Goal: Task Accomplishment & Management: Manage account settings

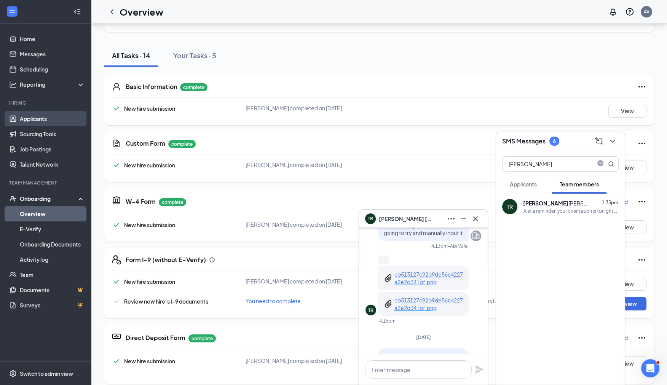
click at [38, 125] on link "Applicants" at bounding box center [52, 118] width 65 height 15
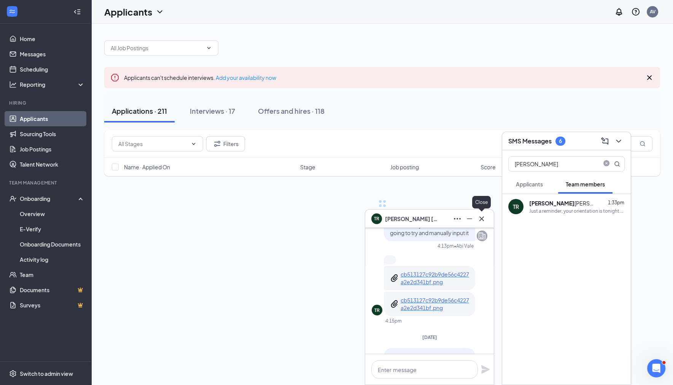
click at [483, 223] on div "TR Tyler Reigel" at bounding box center [429, 219] width 129 height 18
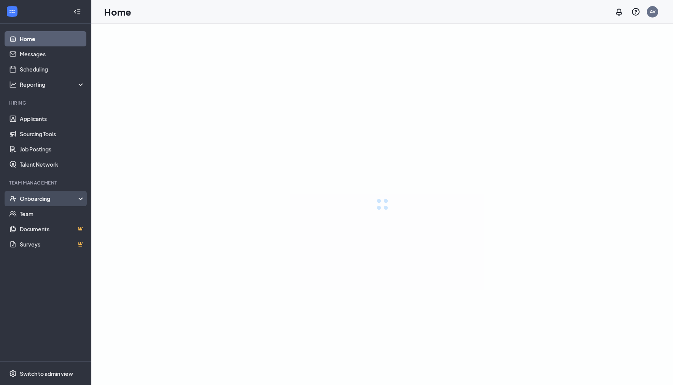
click at [42, 197] on div "Onboarding" at bounding box center [49, 199] width 59 height 8
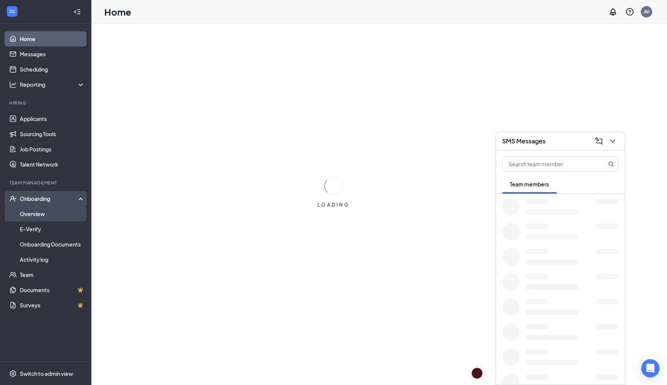
click at [50, 212] on link "Overview" at bounding box center [52, 213] width 65 height 15
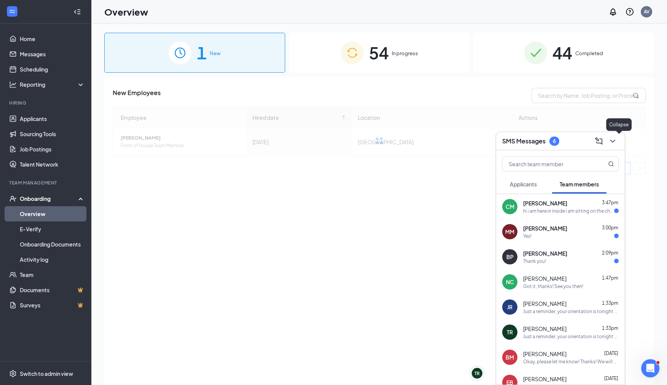
click at [617, 143] on button at bounding box center [612, 141] width 12 height 12
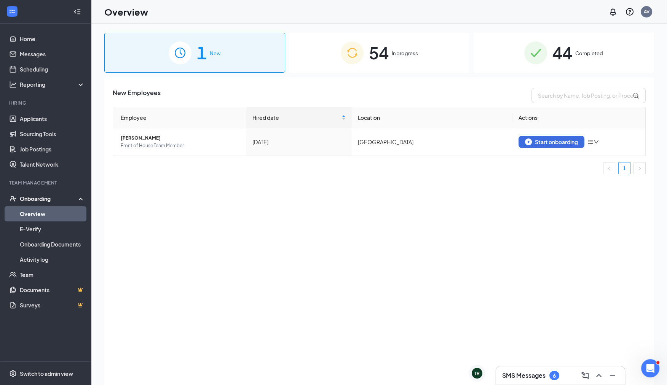
click at [388, 62] on span "54" at bounding box center [379, 53] width 20 height 26
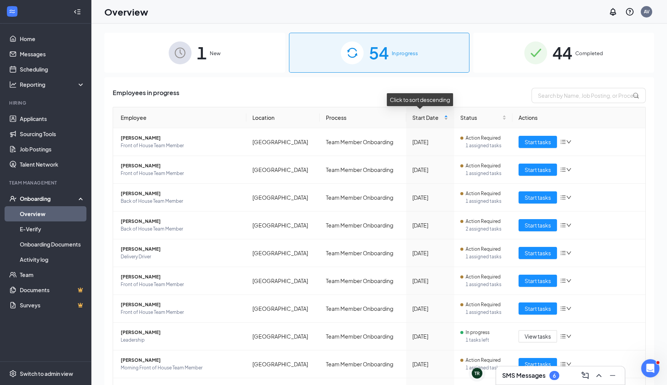
click at [437, 117] on div "Start Date" at bounding box center [430, 117] width 36 height 8
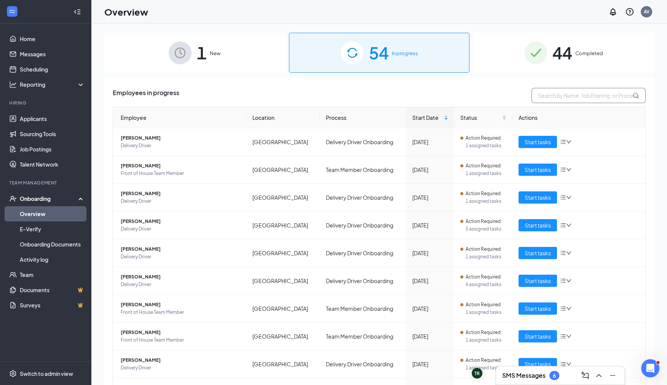
click at [552, 94] on input "text" at bounding box center [588, 95] width 114 height 15
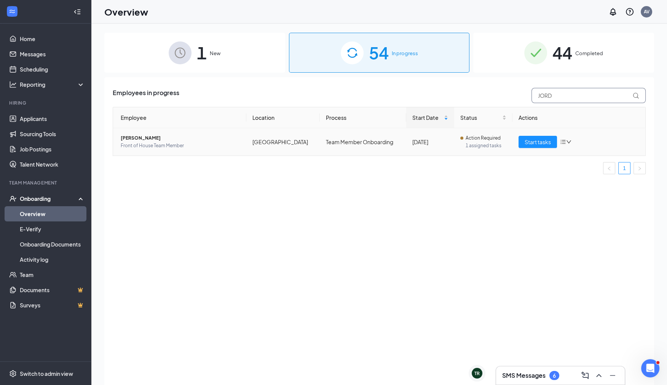
type input "JORD"
click at [535, 140] on span "Start tasks" at bounding box center [538, 142] width 26 height 8
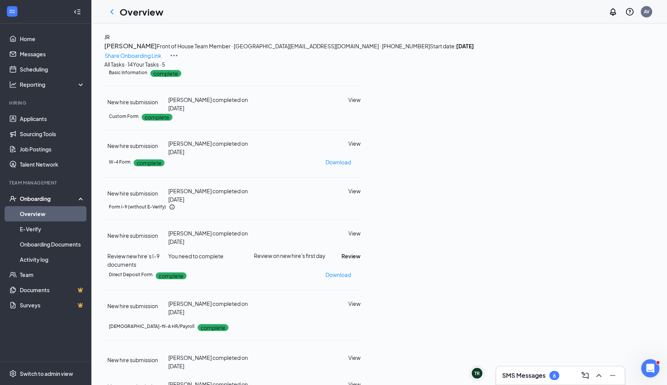
scroll to position [129, 0]
click at [361, 252] on button "Review" at bounding box center [351, 256] width 19 height 8
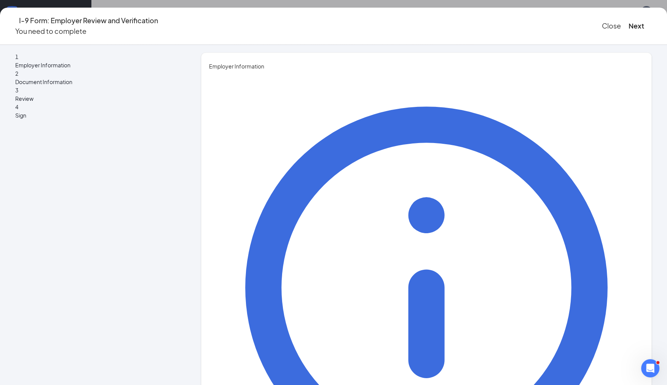
type input "Abigail"
type input "Vale"
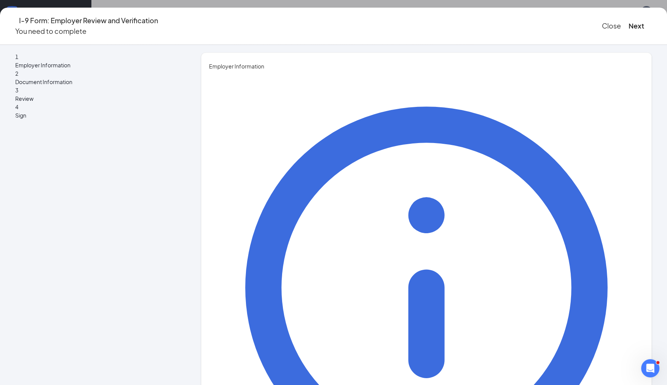
type input "Executive Director"
click at [629, 21] on button "Next" at bounding box center [637, 26] width 16 height 11
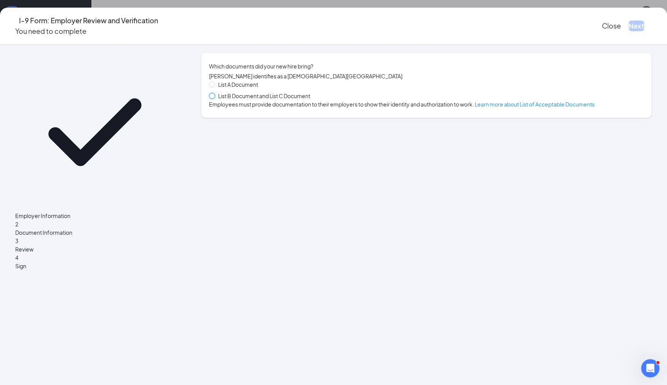
click at [214, 97] on input "List B Document and List C Document" at bounding box center [211, 95] width 5 height 5
radio input "true"
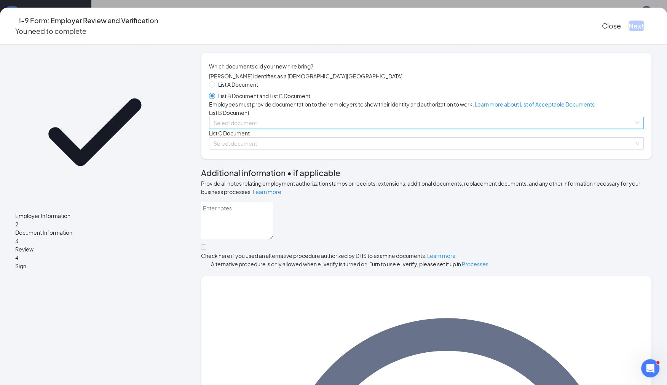
click at [286, 129] on input "search" at bounding box center [424, 122] width 420 height 11
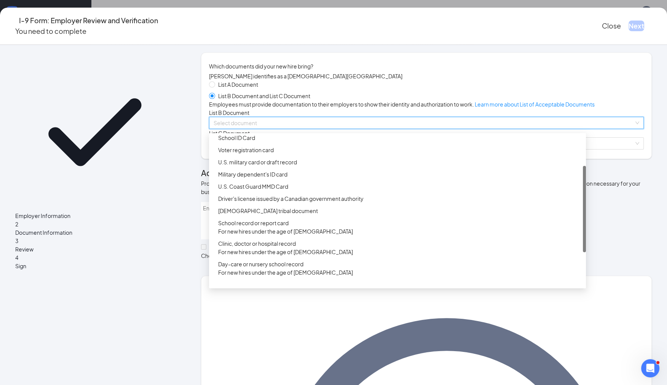
scroll to position [56, 0]
click at [168, 222] on div "Employer Information 2 Document Information 3 Review 4 Sign" at bounding box center [94, 381] width 159 height 656
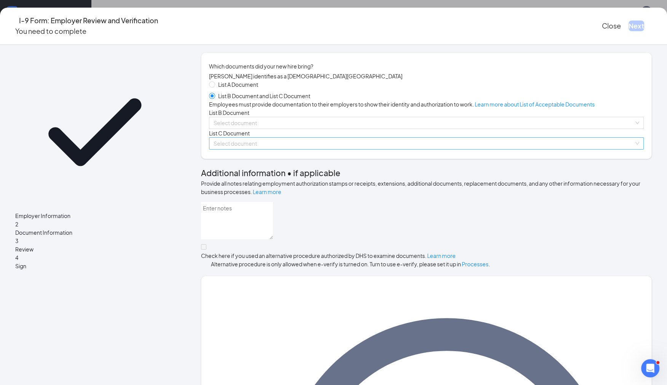
click at [277, 149] on input "search" at bounding box center [424, 143] width 420 height 11
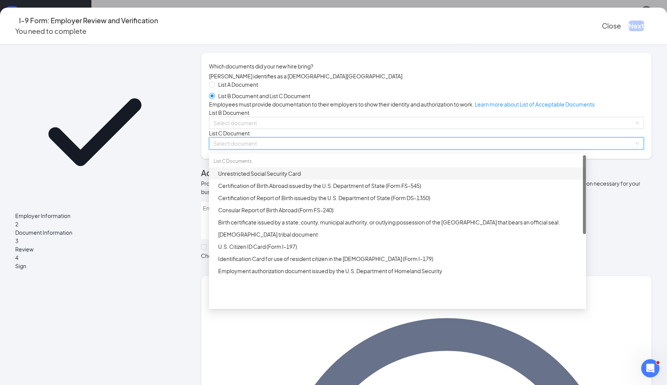
click at [274, 178] on div "Unrestricted Social Security Card" at bounding box center [399, 173] width 363 height 8
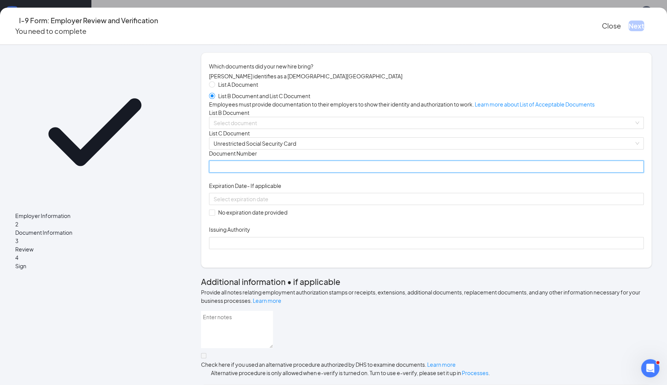
click at [258, 173] on input "Document Number" at bounding box center [426, 167] width 435 height 12
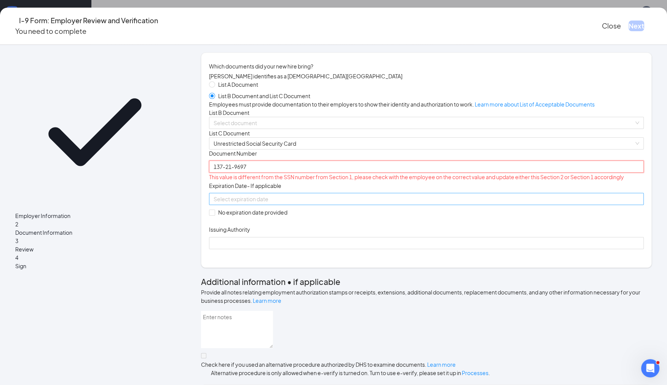
type input "137-21-9697"
click at [323, 203] on input at bounding box center [426, 199] width 424 height 8
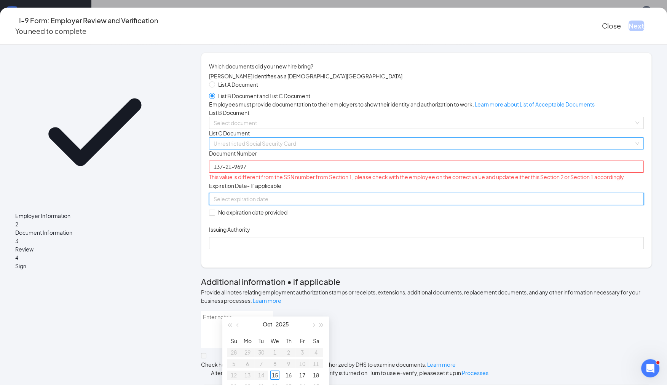
click at [280, 149] on span "Unrestricted Social Security Card" at bounding box center [427, 143] width 426 height 11
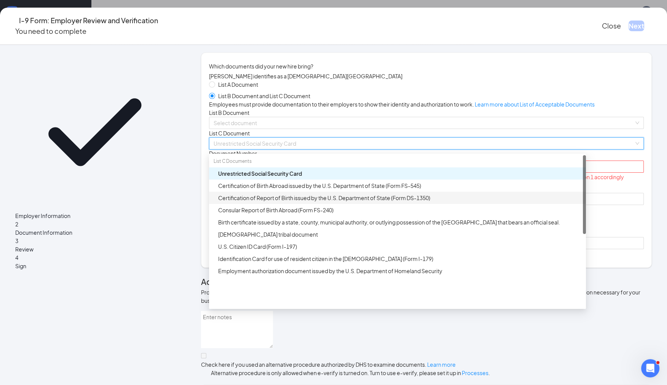
click at [287, 202] on div "Certification of Report of Birth issued by the U.S. Department of State (Form D…" at bounding box center [399, 198] width 363 height 8
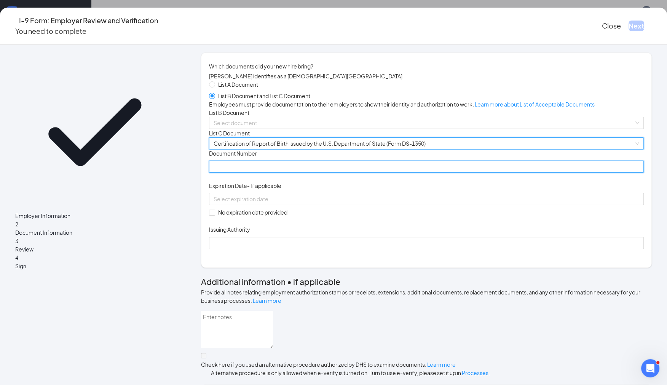
click at [274, 173] on input "Document Number" at bounding box center [426, 167] width 435 height 12
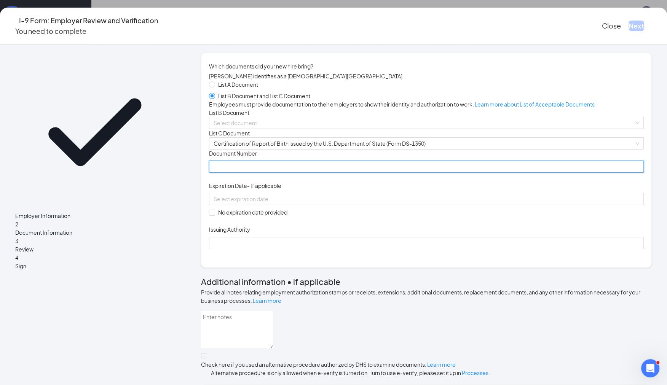
type input "-"
type input "074714"
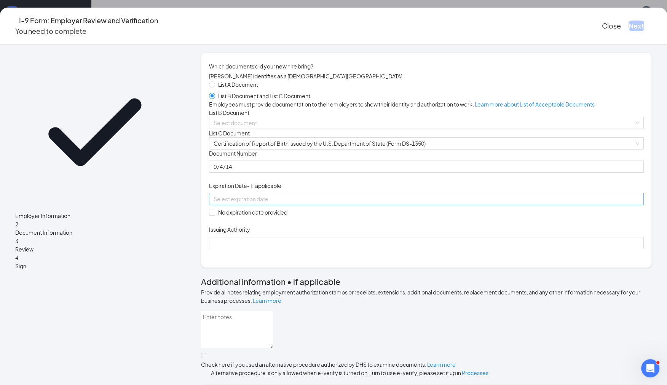
click at [353, 203] on div at bounding box center [427, 199] width 426 height 8
click at [385, 249] on div "Document Title Certification of Report of Birth issued by the U.S. Department o…" at bounding box center [426, 200] width 435 height 100
click at [214, 215] on input "No expiration date provided" at bounding box center [211, 212] width 5 height 5
checkbox input "true"
click at [255, 251] on input "Issuing Authority" at bounding box center [426, 244] width 435 height 12
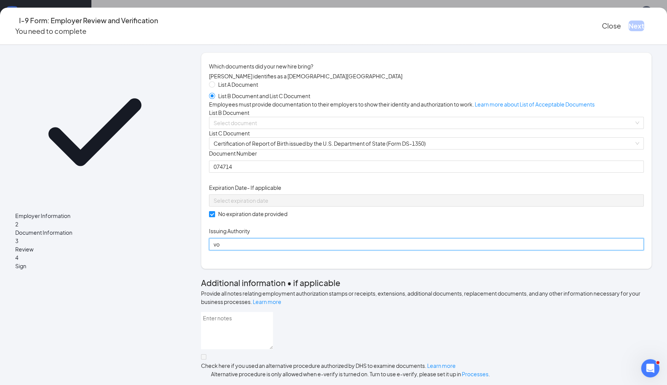
type input "v"
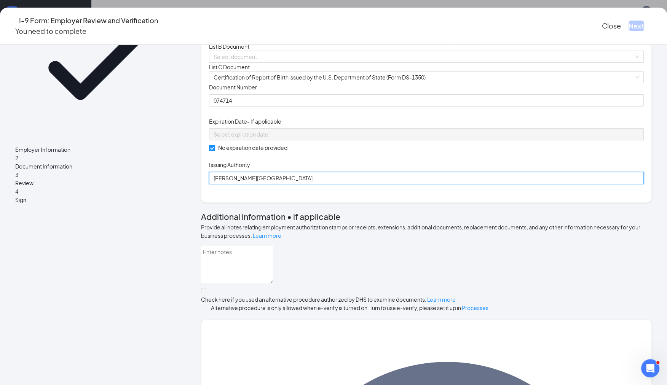
scroll to position [0, 0]
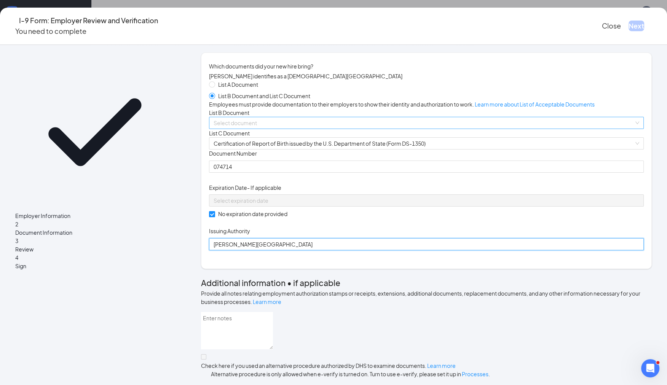
click at [299, 129] on span at bounding box center [424, 122] width 420 height 11
type input "Vorhees Township"
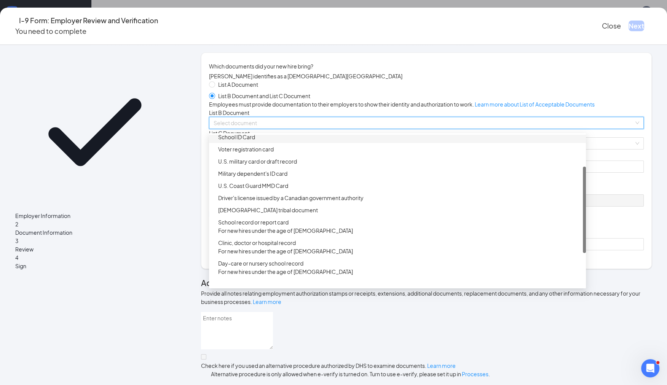
click at [291, 143] on div "School ID Card" at bounding box center [397, 137] width 377 height 12
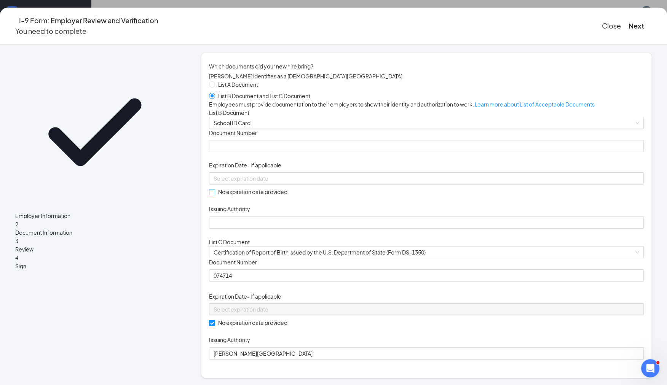
click at [214, 195] on input "No expiration date provided" at bounding box center [211, 191] width 5 height 5
checkbox input "true"
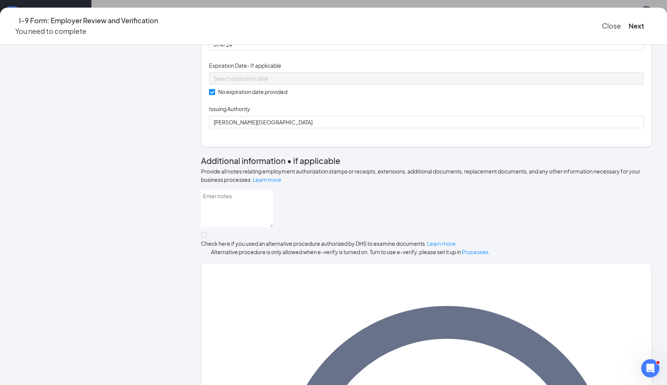
scroll to position [234, 0]
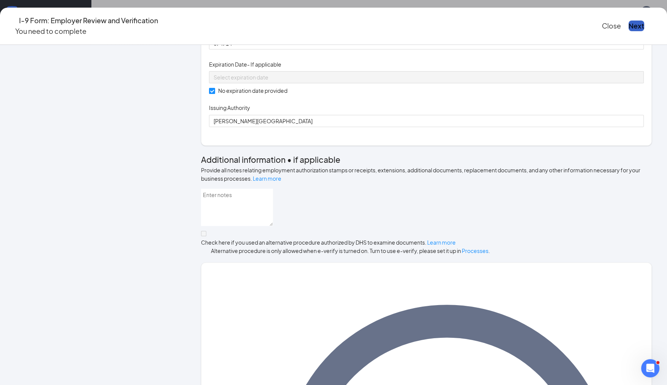
click at [629, 23] on button "Next" at bounding box center [637, 26] width 16 height 11
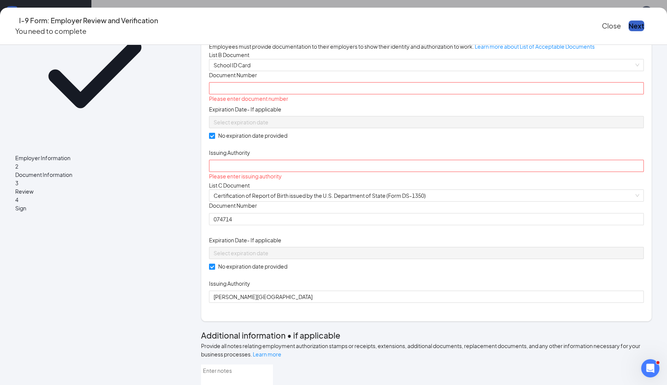
scroll to position [0, 0]
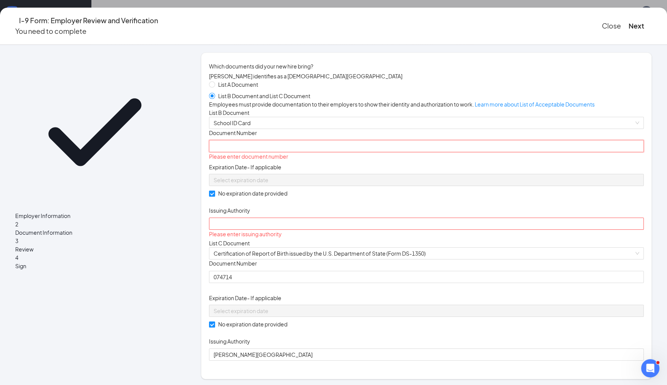
click at [270, 152] on input "Document Number" at bounding box center [426, 146] width 435 height 12
click at [264, 152] on input "West Deptford High School" at bounding box center [426, 146] width 435 height 12
type input "West Deptford High School"
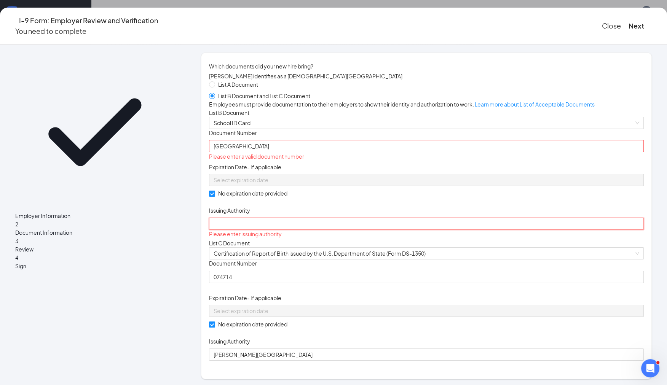
click at [257, 230] on input "Issuing Authority" at bounding box center [426, 224] width 435 height 12
paste input "West Deptford High School"
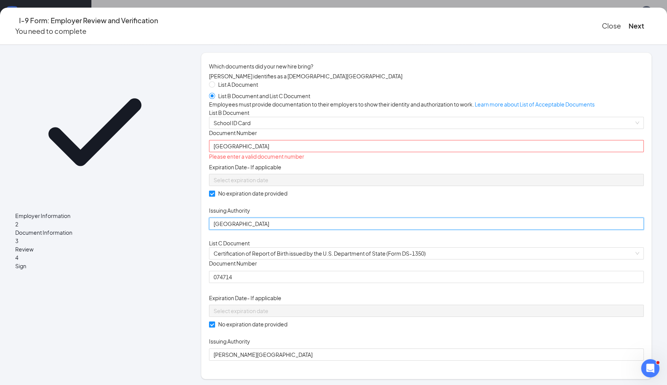
type input "West Deptford High School"
click at [303, 152] on input "West Deptford High School" at bounding box center [426, 146] width 435 height 12
drag, startPoint x: 308, startPoint y: 201, endPoint x: 206, endPoint y: 209, distance: 102.4
click at [629, 23] on button "Next" at bounding box center [637, 26] width 16 height 11
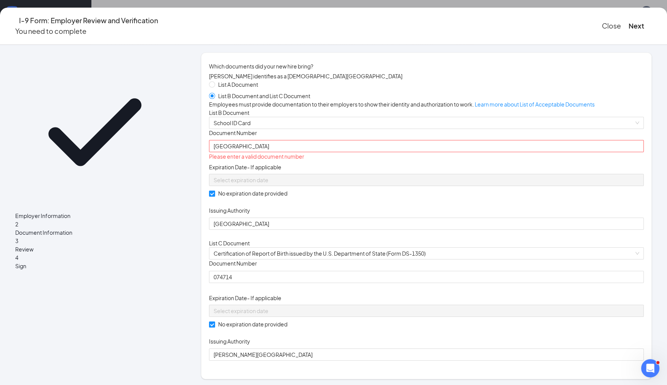
click at [484, 204] on div "Document Title School ID Card Document Number West Deptford High School Please …" at bounding box center [426, 179] width 435 height 101
click at [340, 152] on input "West Deptford High School" at bounding box center [426, 146] width 435 height 12
drag, startPoint x: 340, startPoint y: 201, endPoint x: 220, endPoint y: 209, distance: 120.1
click at [220, 209] on div "Which documents did your new hire bring? Jordan Riggs identifies as a citizen o…" at bounding box center [426, 216] width 451 height 327
type input "n"
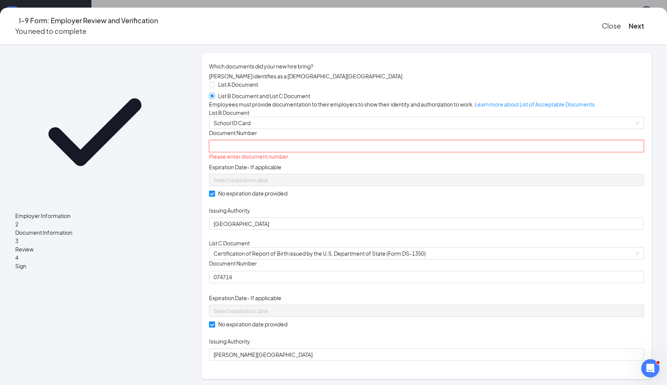
type input "o"
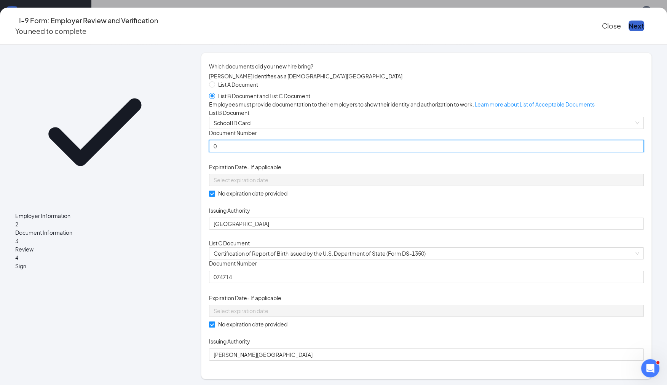
type input "0"
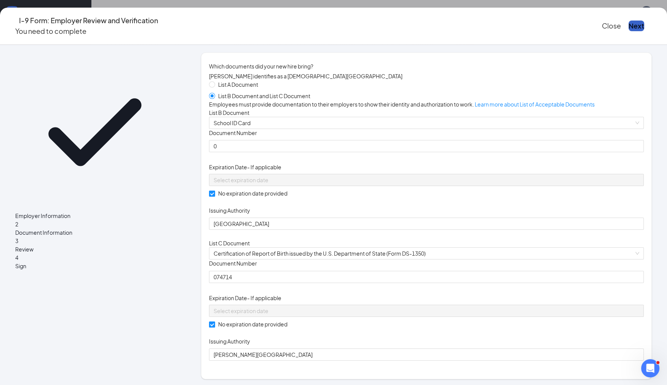
click at [629, 26] on button "Next" at bounding box center [637, 26] width 16 height 11
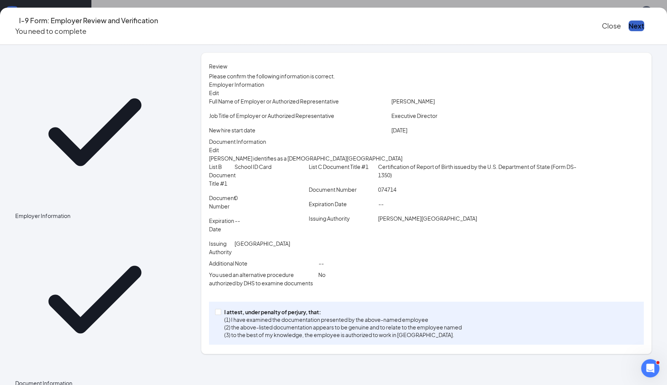
scroll to position [11, 0]
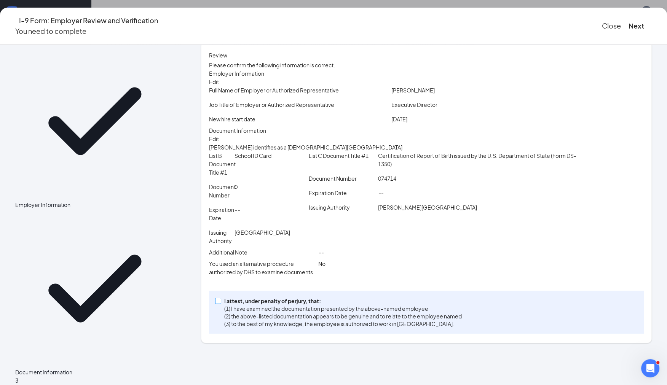
click at [237, 328] on span "I attest, under penalty of perjury, that: (1) I have examined the documentation…" at bounding box center [343, 312] width 244 height 30
click at [220, 303] on input "I attest, under penalty of perjury, that: (1) I have examined the documentation…" at bounding box center [217, 300] width 5 height 5
checkbox input "true"
click at [629, 22] on button "Next" at bounding box center [637, 26] width 16 height 11
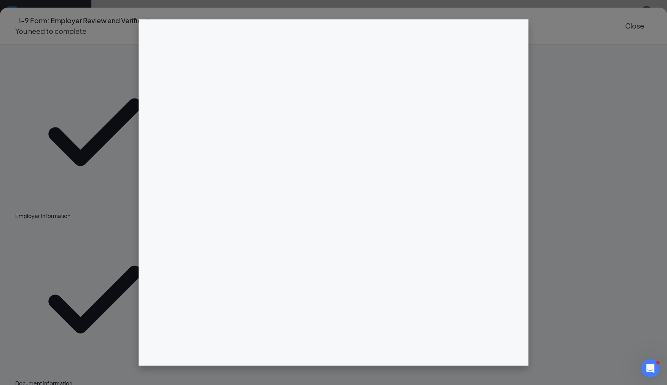
click at [335, 113] on div at bounding box center [426, 205] width 451 height 305
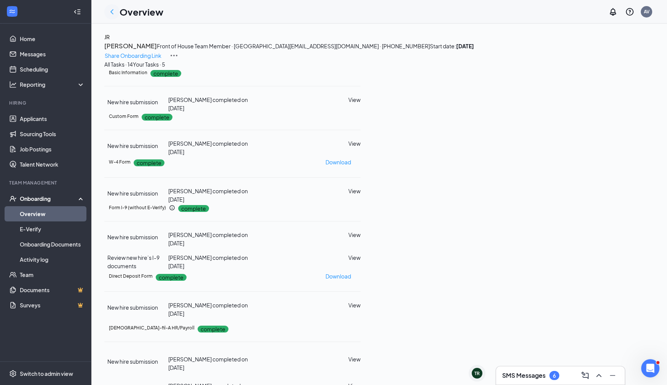
click at [110, 12] on icon "ChevronLeft" at bounding box center [111, 11] width 9 height 9
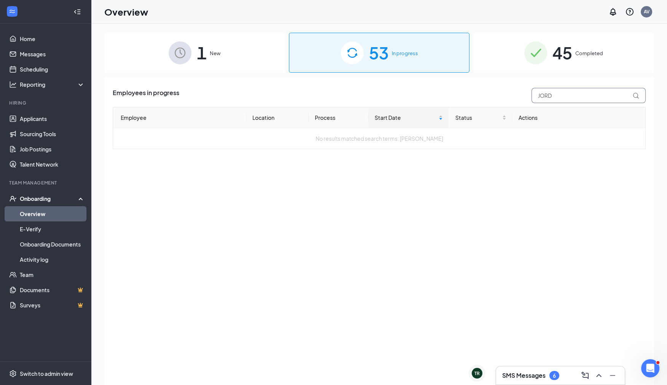
click at [562, 99] on input "JORD" at bounding box center [588, 95] width 114 height 15
type input "bethany"
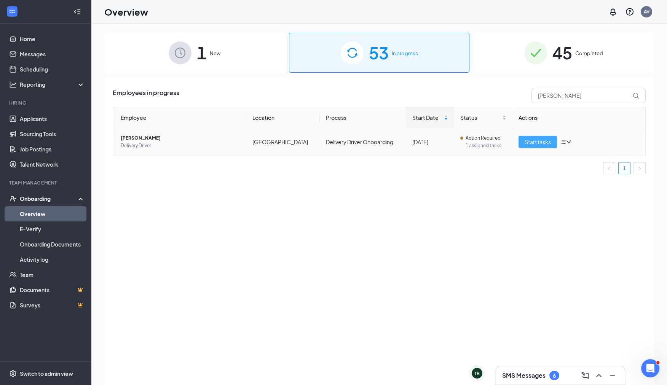
click at [538, 145] on span "Start tasks" at bounding box center [538, 142] width 26 height 8
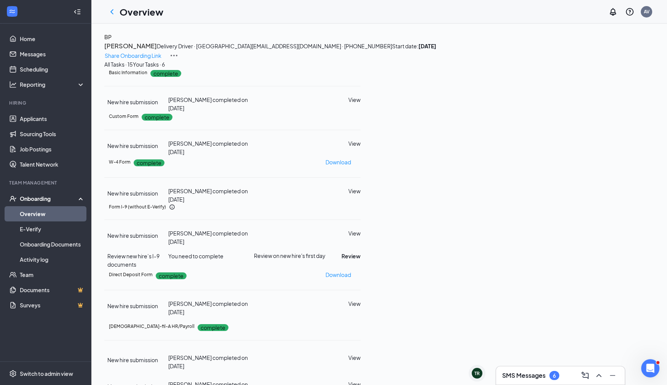
scroll to position [128, 0]
click at [361, 252] on button "Review" at bounding box center [351, 256] width 19 height 8
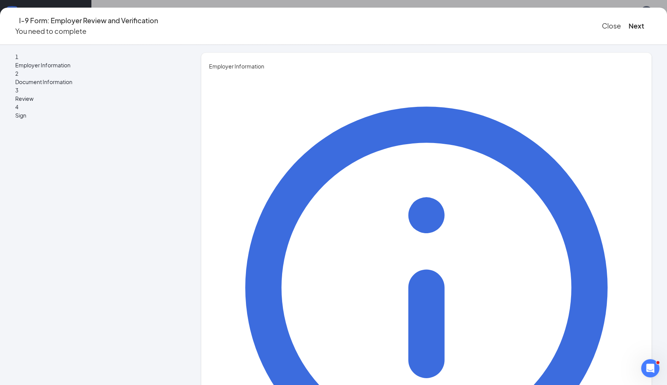
type input "a"
type input "Abigail"
type input "Vale"
type input "e"
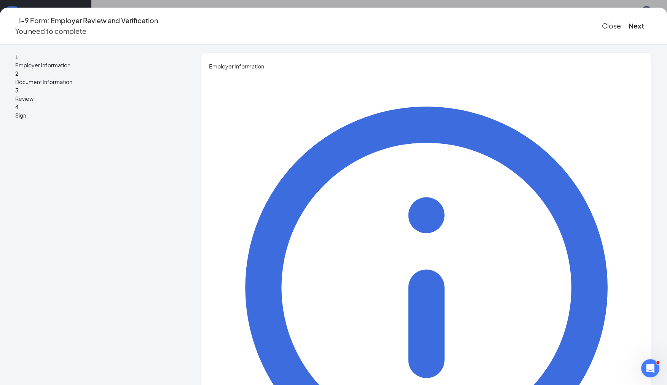
type input "E"
paste input "West Deptford High School"
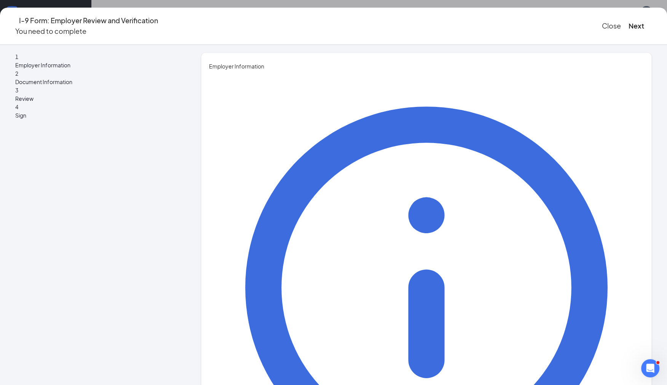
type input "Executive Director"
click at [629, 21] on button "Next" at bounding box center [637, 26] width 16 height 11
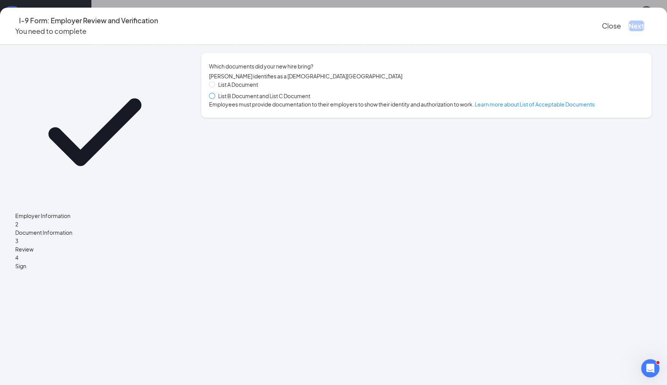
click at [215, 98] on span at bounding box center [212, 96] width 6 height 6
click at [214, 98] on input "List B Document and List C Document" at bounding box center [211, 95] width 5 height 5
radio input "true"
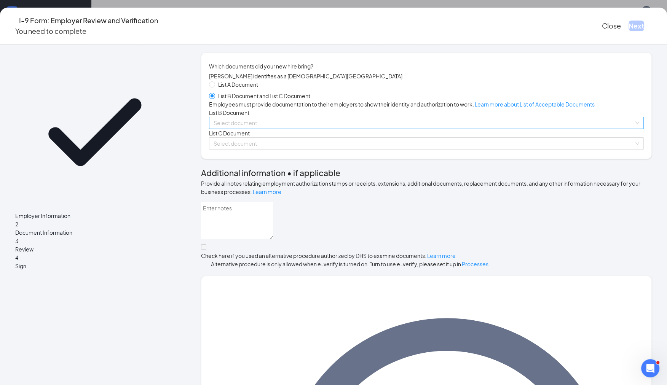
click at [263, 129] on input "search" at bounding box center [424, 122] width 420 height 11
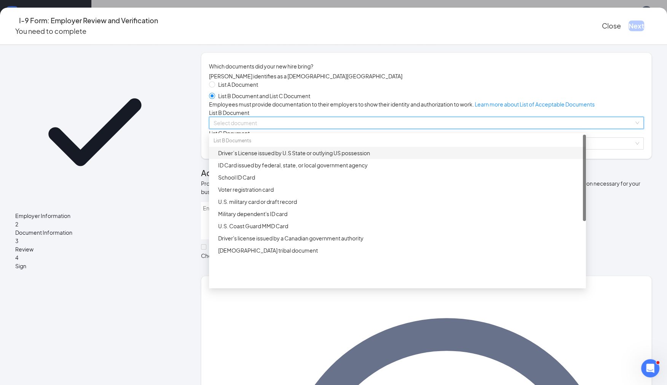
click at [263, 157] on div "Driver’s License issued by U.S State or outlying US possession" at bounding box center [399, 153] width 363 height 8
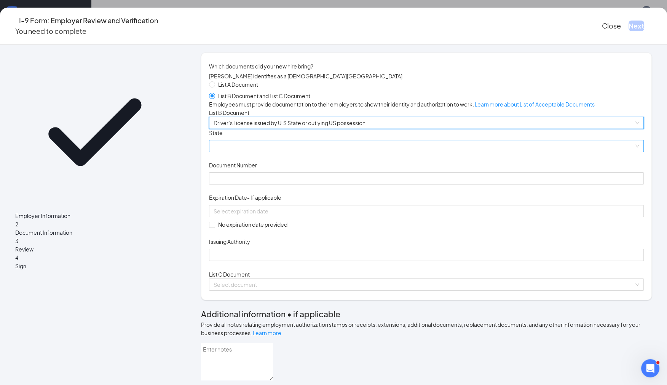
click at [287, 152] on span at bounding box center [427, 145] width 426 height 11
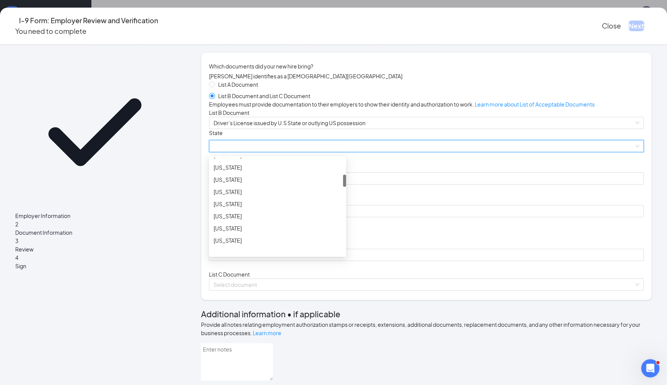
scroll to position [132, 0]
click at [260, 173] on div "Delaware" at bounding box center [277, 167] width 137 height 12
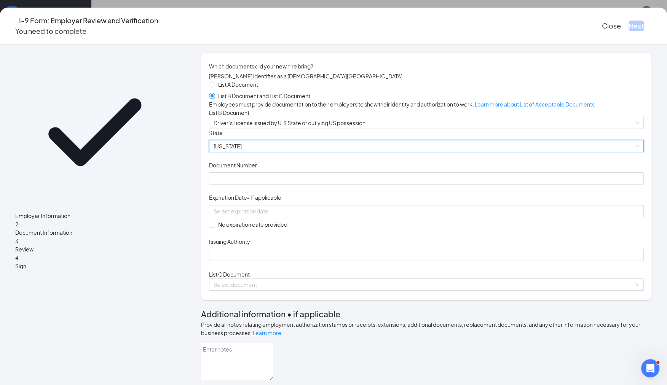
click at [258, 249] on div "Document Title Driver’s License issued by U.S State or outlying US possession S…" at bounding box center [426, 195] width 435 height 132
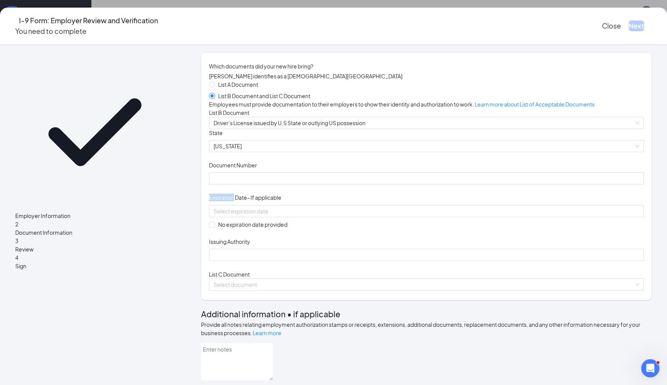
click at [257, 248] on div "Document Title Driver’s License issued by U.S State or outlying US possession S…" at bounding box center [426, 195] width 435 height 132
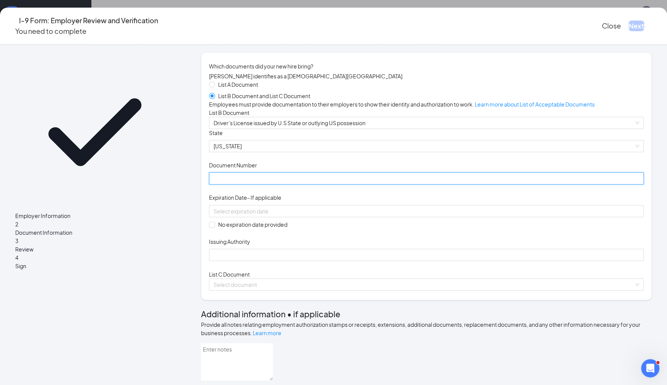
drag, startPoint x: 257, startPoint y: 248, endPoint x: 232, endPoint y: 233, distance: 29.4
click at [232, 185] on input "Document Number" at bounding box center [426, 178] width 435 height 12
type input "2076492"
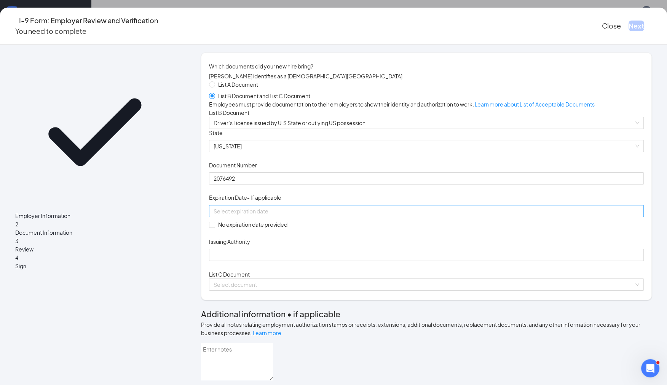
click at [348, 215] on div at bounding box center [427, 211] width 426 height 8
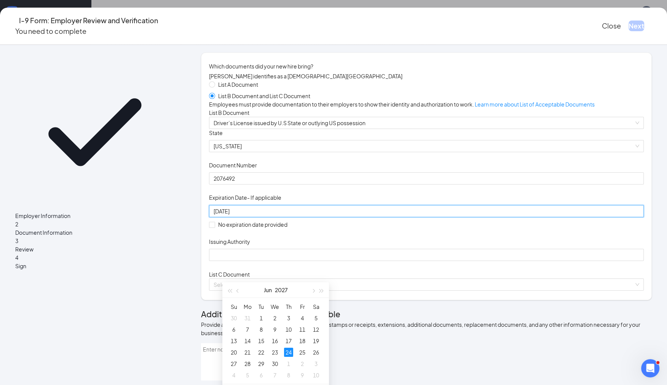
type input "06/24/2027"
click at [415, 262] on div "Document Title Driver’s License issued by U.S State or outlying US possession S…" at bounding box center [426, 195] width 435 height 132
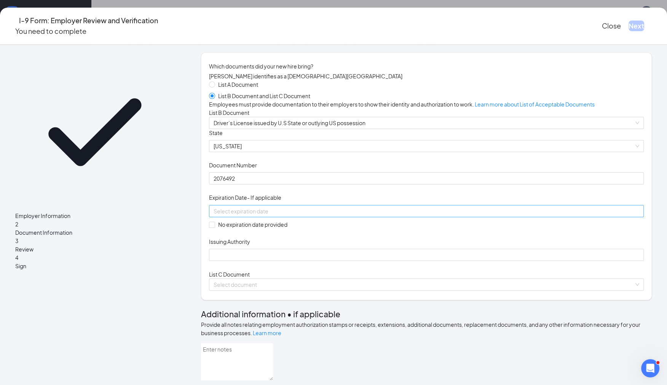
click at [315, 217] on div at bounding box center [426, 211] width 435 height 12
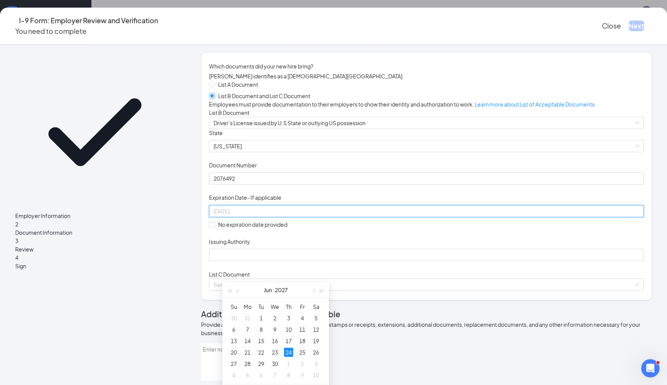
click at [288, 351] on div "24" at bounding box center [288, 352] width 9 height 9
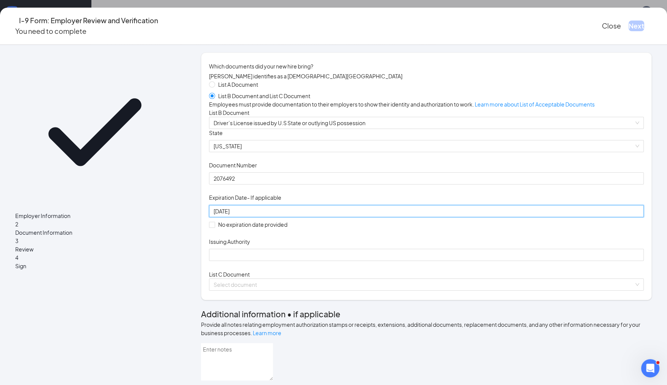
type input "06/24/2027"
click at [375, 262] on div "Document Title Driver’s License issued by U.S State or outlying US possession S…" at bounding box center [426, 195] width 435 height 132
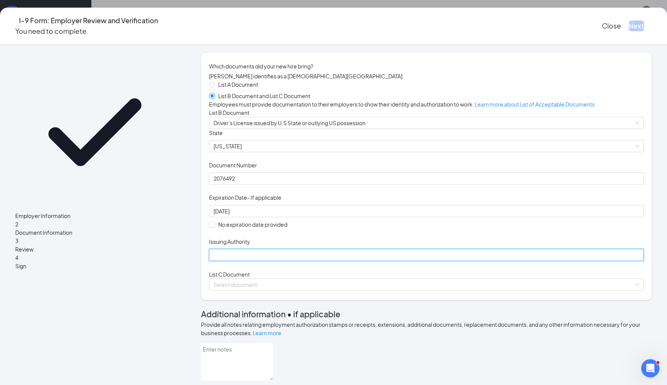
click at [296, 261] on input "Issuing Authority" at bounding box center [426, 255] width 435 height 12
type input "d"
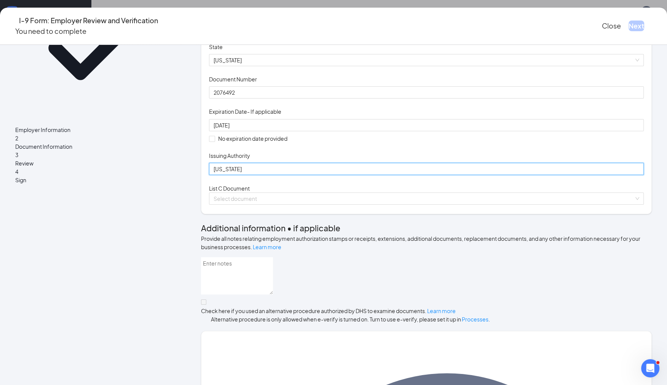
scroll to position [88, 0]
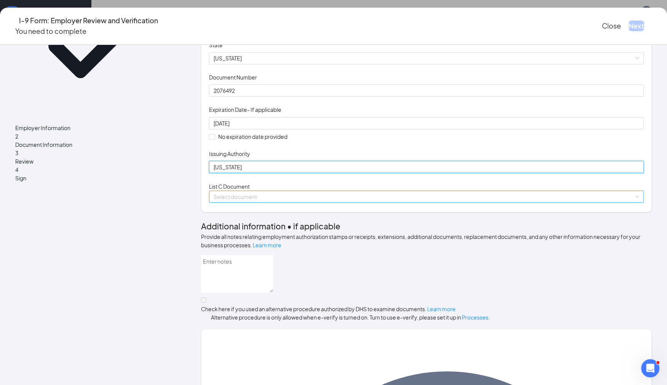
type input "Delaware"
click at [279, 203] on input "search" at bounding box center [424, 196] width 420 height 11
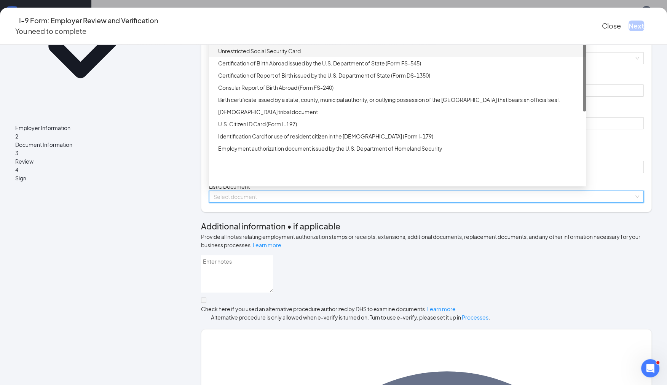
click at [277, 55] on div "Unrestricted Social Security Card" at bounding box center [399, 51] width 363 height 8
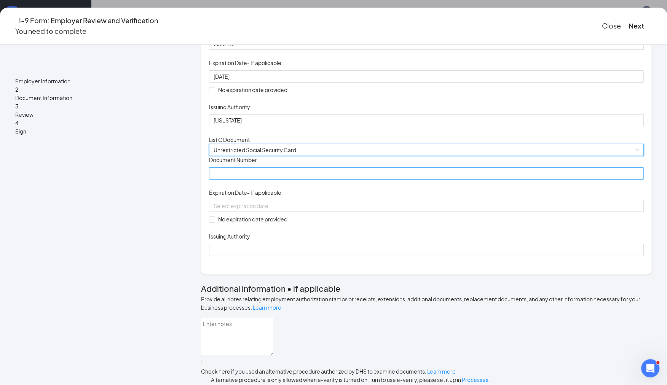
scroll to position [135, 0]
click at [262, 256] on input "Issuing Authority" at bounding box center [426, 250] width 435 height 12
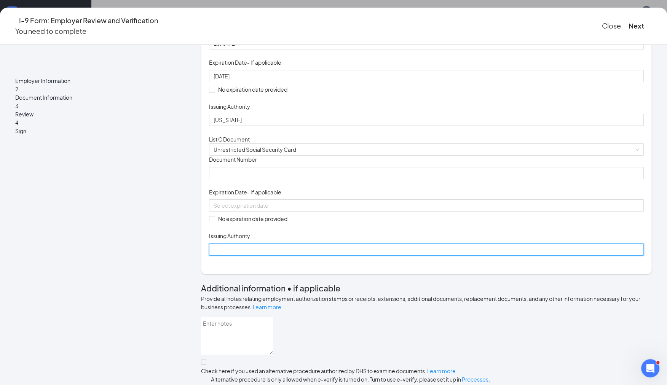
type input "SOCIAL SECURITY ADMINISTRATION"
click at [271, 255] on div "Document Title Unrestricted Social Security Card Document Number Expiration Dat…" at bounding box center [426, 206] width 435 height 100
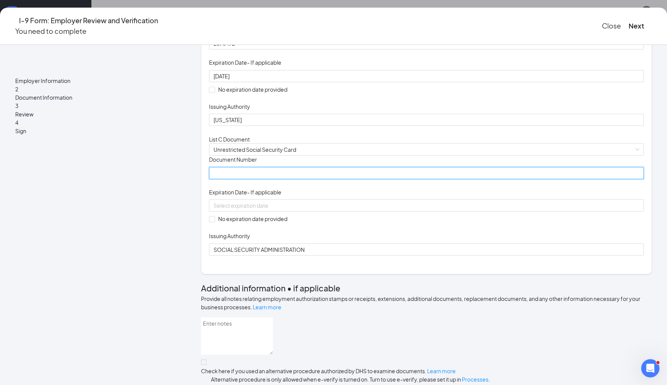
click at [237, 179] on input "Document Number" at bounding box center [426, 173] width 435 height 12
paste input "667208472"
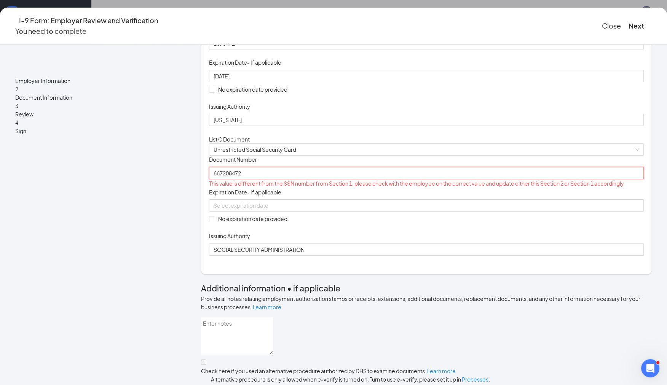
click at [237, 179] on input "667208472" at bounding box center [426, 173] width 435 height 12
click at [247, 179] on input "667-208472" at bounding box center [426, 173] width 435 height 12
type input "667-20-8472"
click at [420, 255] on div "Document Title Unrestricted Social Security Card Document Number 667-20-8472 Th…" at bounding box center [426, 206] width 435 height 100
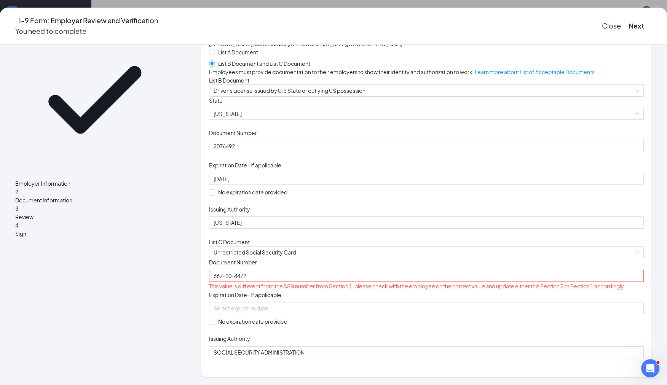
scroll to position [0, 0]
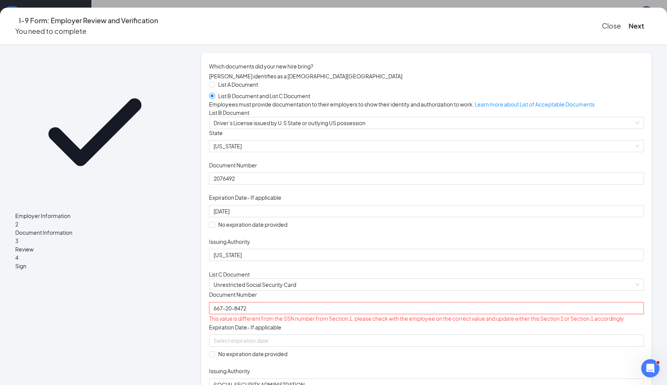
click at [125, 212] on span "Employer Information" at bounding box center [94, 216] width 159 height 8
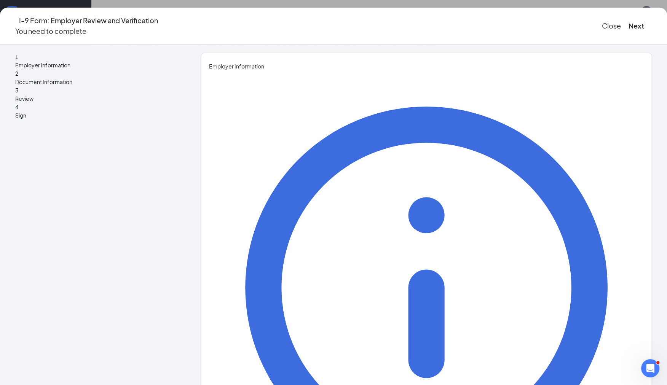
click at [119, 78] on span "Document Information" at bounding box center [94, 82] width 159 height 8
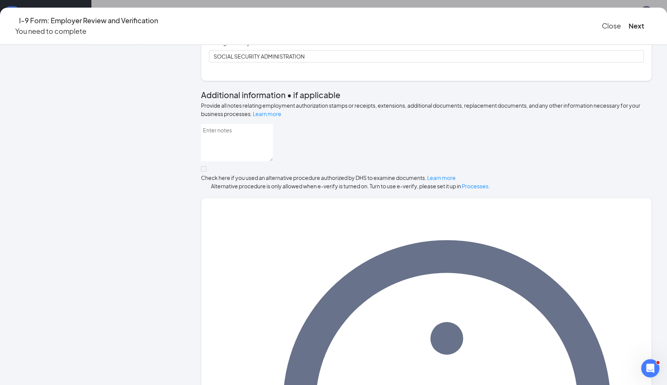
scroll to position [334, 0]
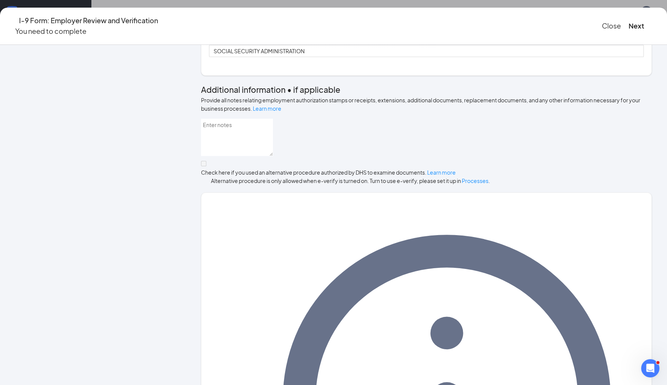
click at [230, 24] on span "No expiration date provided" at bounding box center [252, 20] width 75 height 8
click at [214, 23] on input "No expiration date provided" at bounding box center [211, 20] width 5 height 5
checkbox input "true"
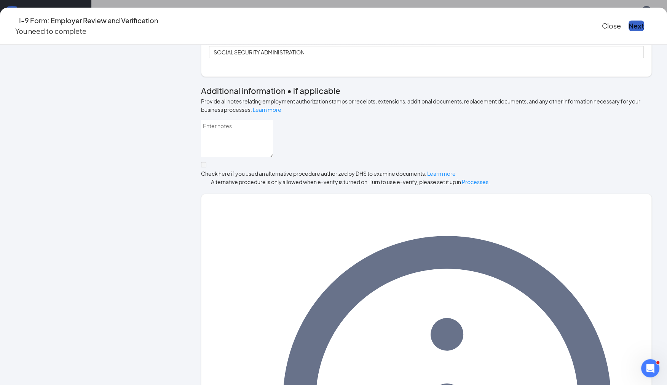
click at [629, 27] on button "Next" at bounding box center [637, 26] width 16 height 11
drag, startPoint x: 265, startPoint y: 65, endPoint x: 184, endPoint y: 72, distance: 81.4
click at [184, 72] on div "Employer Information 2 Document Information 3 Review 4 Sign Which documents did…" at bounding box center [333, 173] width 637 height 908
click at [456, 58] on div "Document Title Unrestricted Social Security Card Document Number 667-20-8472 Th…" at bounding box center [426, 7] width 435 height 101
click at [629, 23] on button "Next" at bounding box center [637, 26] width 16 height 11
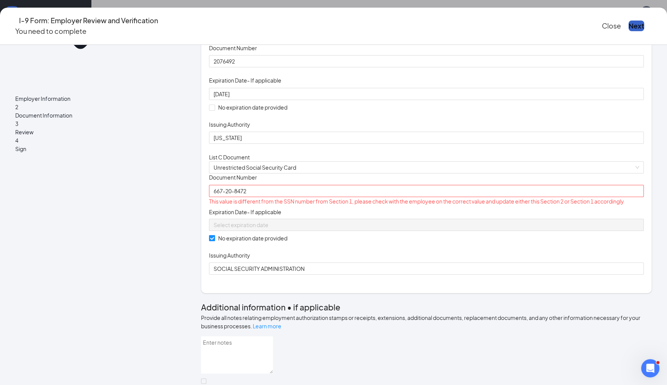
scroll to position [121, 0]
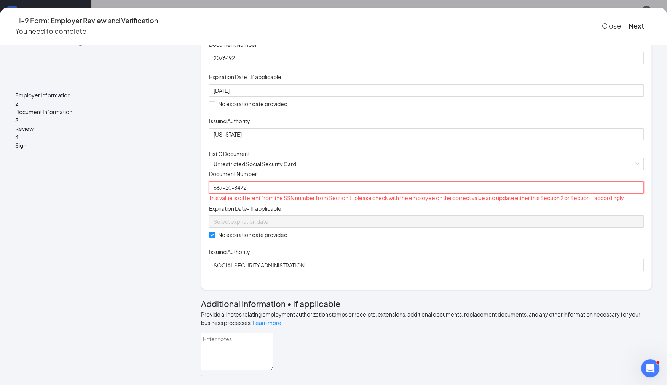
drag, startPoint x: 276, startPoint y: 285, endPoint x: 208, endPoint y: 289, distance: 67.5
click at [208, 289] on div "Employer Information 2 Document Information 3 Review 4 Sign Which documents did…" at bounding box center [333, 386] width 637 height 908
type input "667-20-8472"
click at [410, 212] on div "List A Document List B Document and List C Document Employees must provide docu…" at bounding box center [426, 116] width 435 height 312
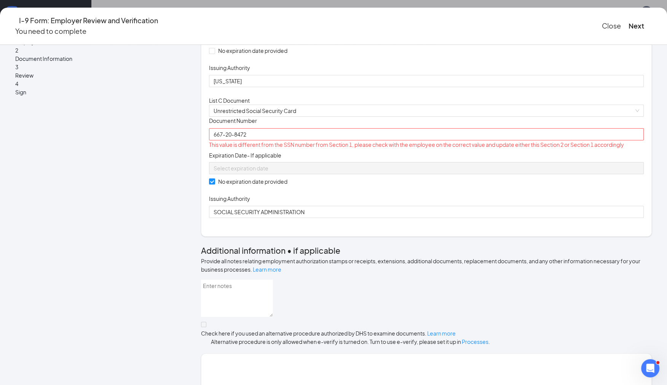
scroll to position [187, 0]
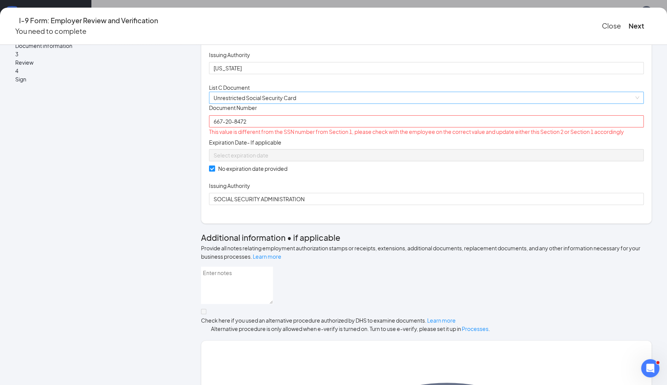
click at [359, 104] on span "Unrestricted Social Security Card" at bounding box center [427, 97] width 426 height 11
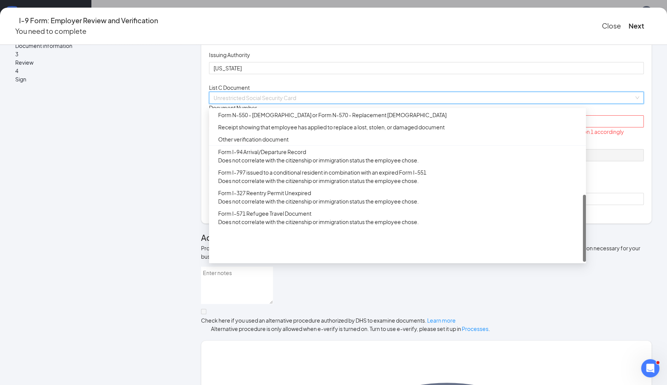
scroll to position [0, 0]
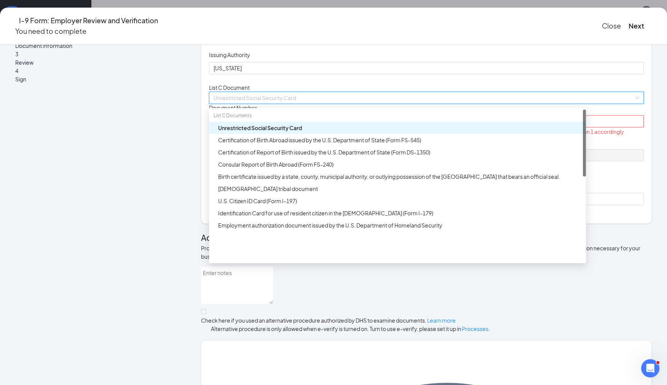
click at [316, 134] on div "Unrestricted Social Security Card" at bounding box center [397, 128] width 377 height 12
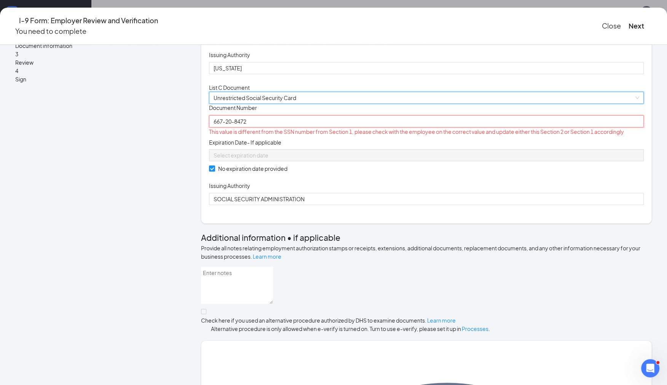
click at [316, 128] on input "667-20-8472" at bounding box center [426, 121] width 435 height 12
click at [386, 205] on div "Document Title Unrestricted Social Security Card Document Number 667-20-8472 Th…" at bounding box center [426, 154] width 435 height 101
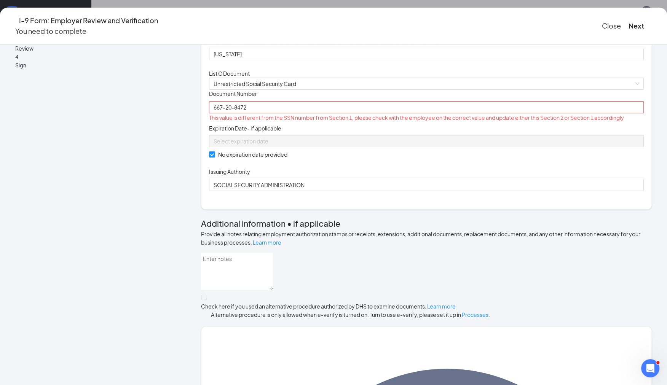
scroll to position [202, 0]
click at [629, 26] on button "Next" at bounding box center [637, 26] width 16 height 11
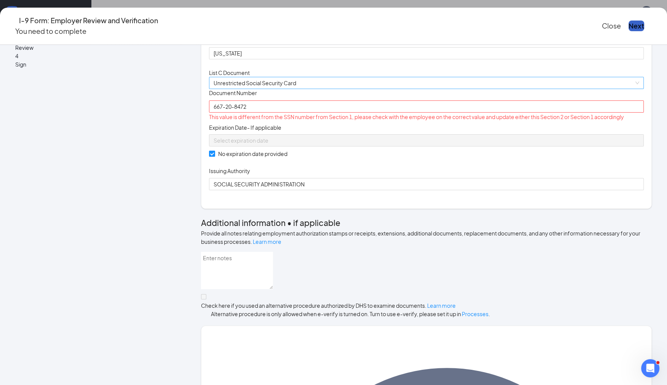
click at [329, 89] on span "Unrestricted Social Security Card" at bounding box center [427, 82] width 426 height 11
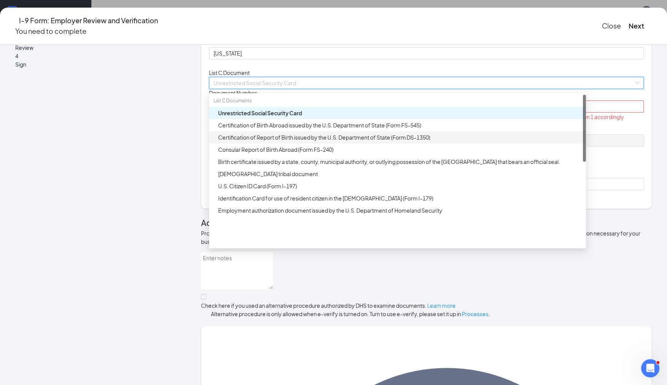
click at [311, 142] on div "Certification of Report of Birth issued by the U.S. Department of State (Form D…" at bounding box center [399, 137] width 363 height 8
checkbox input "false"
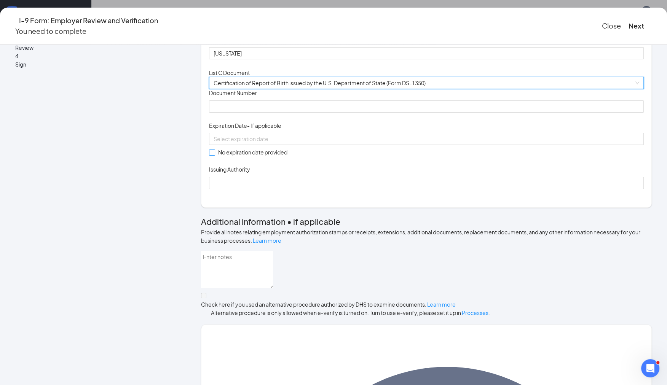
click at [214, 155] on input "No expiration date provided" at bounding box center [211, 152] width 5 height 5
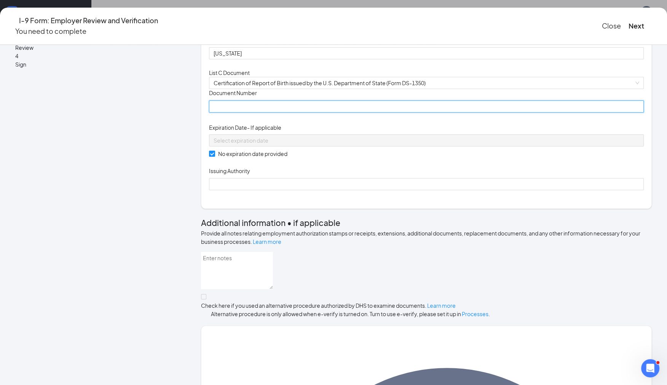
click at [261, 113] on input "Document Number" at bounding box center [426, 107] width 435 height 12
click at [329, 89] on span "Certification of Report of Birth issued by the U.S. Department of State (Form D…" at bounding box center [427, 82] width 426 height 11
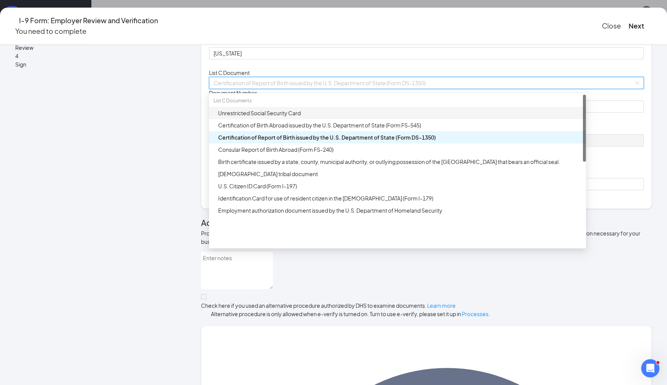
click at [310, 119] on div "Unrestricted Social Security Card" at bounding box center [397, 113] width 377 height 12
checkbox input "false"
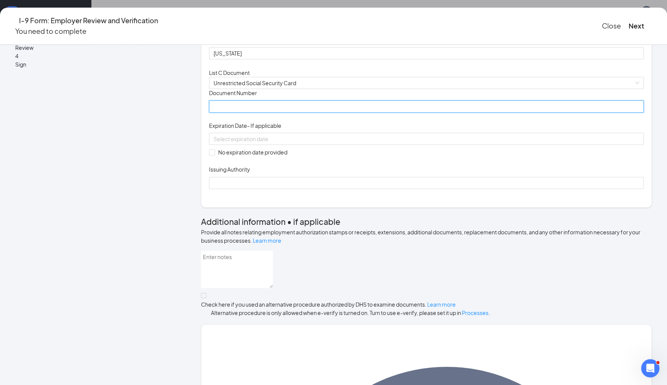
click at [295, 113] on input "Document Number" at bounding box center [426, 107] width 435 height 12
paste input "667-20-8472"
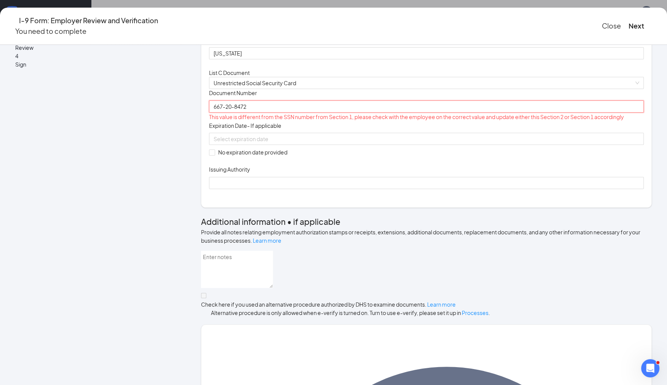
type input "667-20-8472"
click at [387, 189] on div "Document Title Unrestricted Social Security Card Document Number 667-20-8472 Th…" at bounding box center [426, 139] width 435 height 100
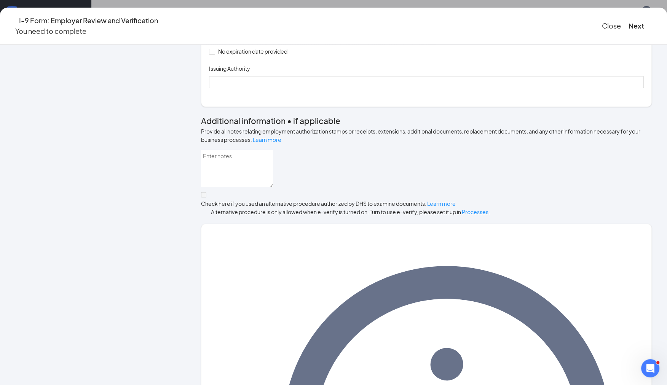
scroll to position [303, 0]
click at [230, 55] on span "No expiration date provided" at bounding box center [252, 50] width 75 height 8
click at [214, 53] on input "No expiration date provided" at bounding box center [211, 50] width 5 height 5
checkbox input "true"
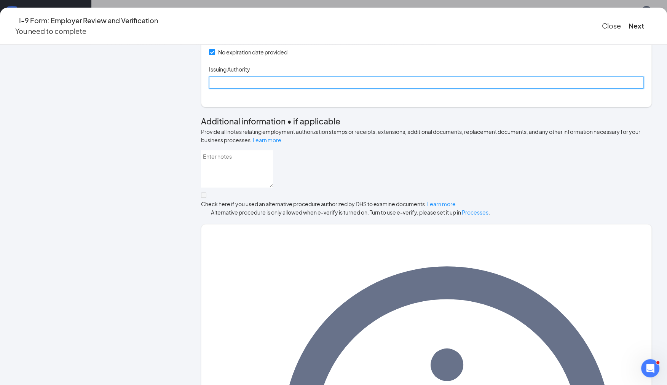
click at [244, 89] on input "Issuing Authority" at bounding box center [426, 83] width 435 height 12
type input "SOCIAL SECURITY ADMINISTRATION"
click at [445, 89] on div "Document Title Unrestricted Social Security Card Document Number 667-20-8472 Th…" at bounding box center [426, 37] width 435 height 101
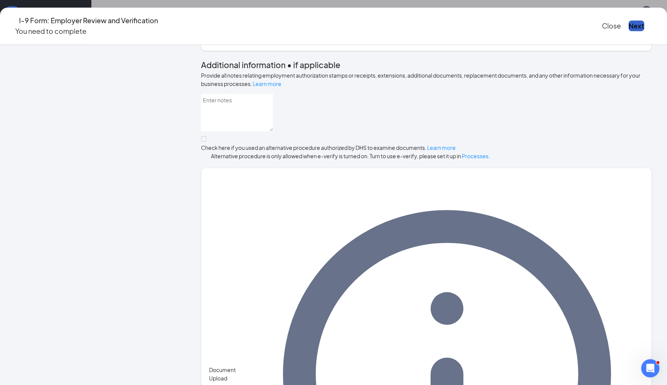
click at [629, 26] on button "Next" at bounding box center [637, 26] width 16 height 11
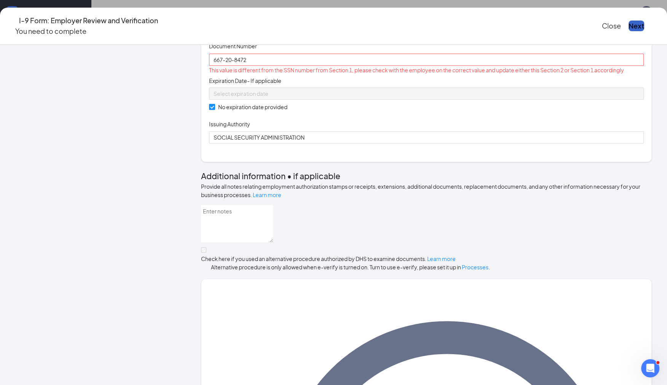
scroll to position [262, 0]
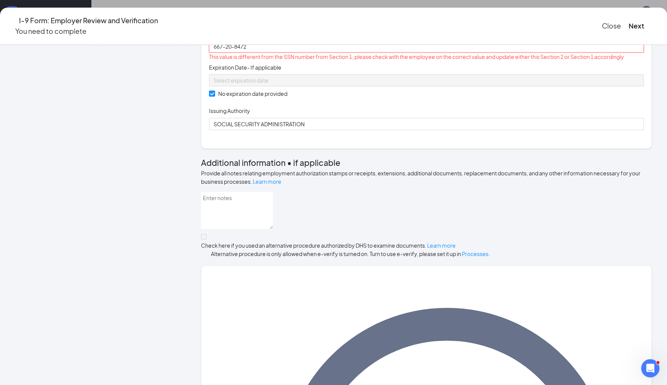
drag, startPoint x: 275, startPoint y: 144, endPoint x: 220, endPoint y: 160, distance: 57.0
paste input "text"
type input "667-20-8472"
click at [388, 130] on div "Document Title Unrestricted Social Security Card Document Number 667-20-8472 Th…" at bounding box center [426, 79] width 435 height 101
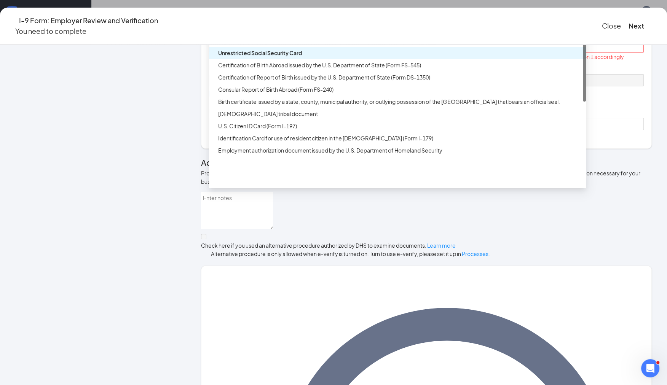
click at [323, 29] on span "Unrestricted Social Security Card" at bounding box center [427, 22] width 426 height 11
click at [307, 69] on div "Certification of Birth Abroad issued by the U.S. Department of State (Form FS-5…" at bounding box center [399, 65] width 363 height 8
checkbox input "false"
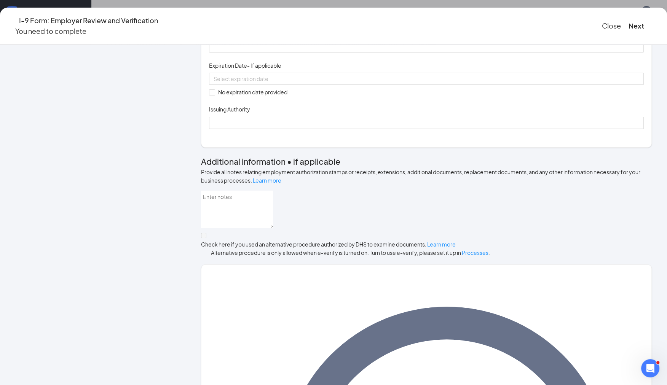
click at [316, 29] on span "Certification of Birth Abroad issued by the U.S. Department of State (Form FS-5…" at bounding box center [427, 22] width 426 height 11
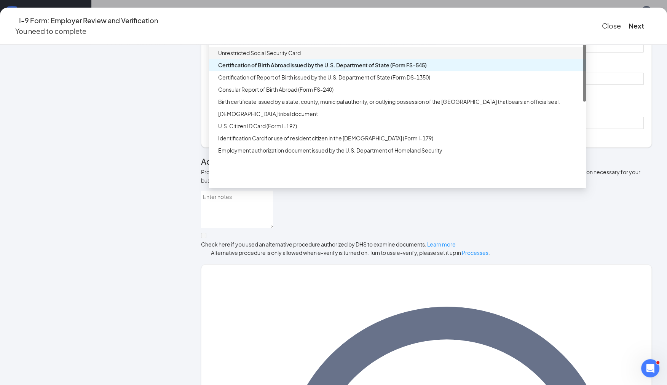
click at [291, 59] on div "Unrestricted Social Security Card" at bounding box center [397, 53] width 377 height 12
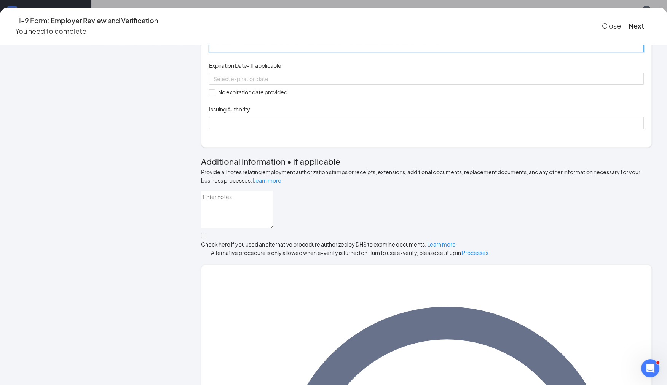
click at [289, 53] on input "Document Number" at bounding box center [426, 46] width 435 height 12
type input "667208472"
click at [229, 96] on label "No expiration date provided" at bounding box center [249, 92] width 81 height 8
click at [214, 95] on input "No expiration date provided" at bounding box center [211, 91] width 5 height 5
checkbox input "true"
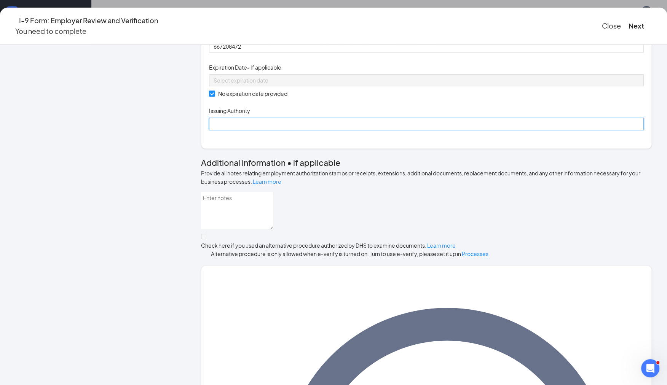
click at [236, 130] on input "Issuing Authority" at bounding box center [426, 124] width 435 height 12
type input "SOCIAL SECURITY ADMINISTRATION"
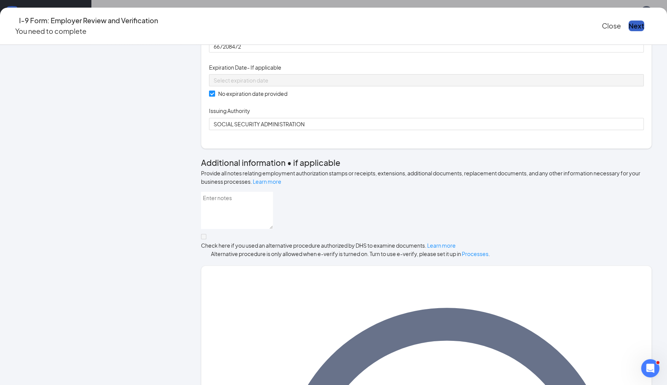
click at [629, 27] on button "Next" at bounding box center [637, 26] width 16 height 11
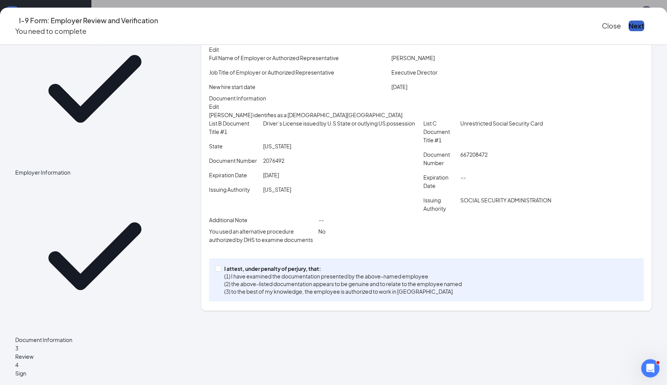
scroll to position [26, 0]
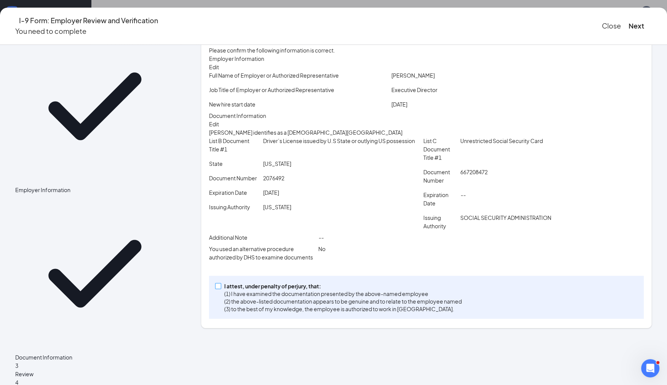
click at [220, 289] on input "I attest, under penalty of perjury, that: (1) I have examined the documentation…" at bounding box center [217, 285] width 5 height 5
checkbox input "true"
click at [629, 22] on button "Next" at bounding box center [637, 26] width 16 height 11
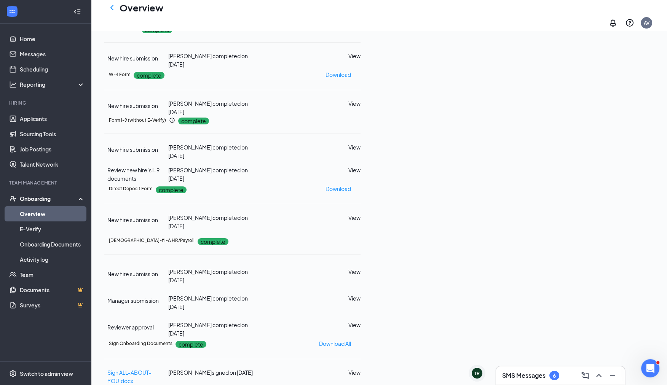
scroll to position [0, 0]
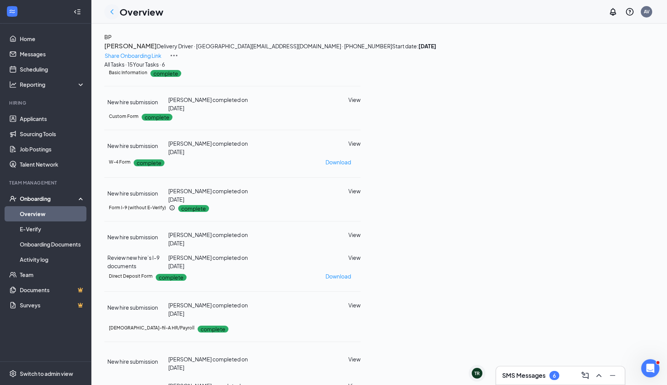
click at [113, 15] on icon "ChevronLeft" at bounding box center [111, 11] width 9 height 9
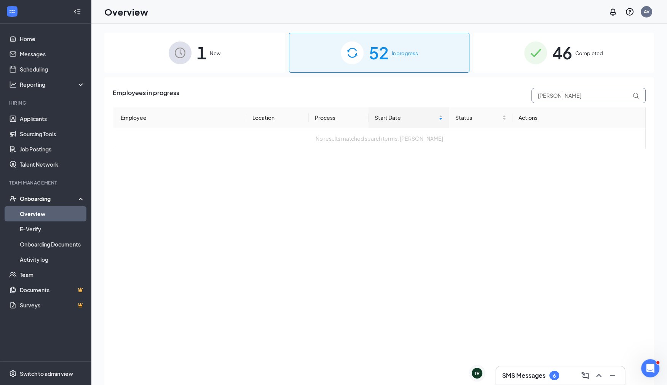
click at [567, 97] on input "bethany" at bounding box center [588, 95] width 114 height 15
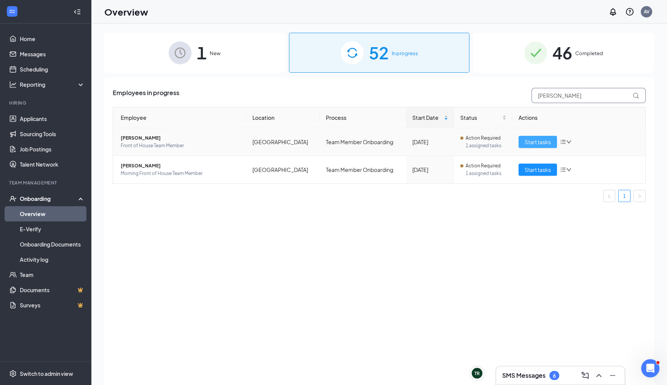
type input "chloe"
click at [538, 142] on span "Start tasks" at bounding box center [538, 142] width 26 height 8
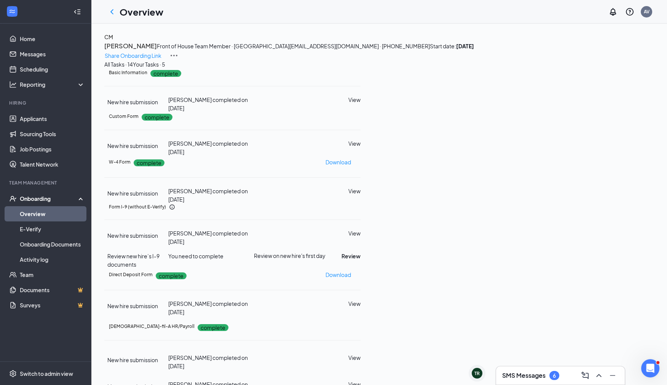
scroll to position [165, 0]
click at [361, 252] on button "Review" at bounding box center [351, 256] width 19 height 8
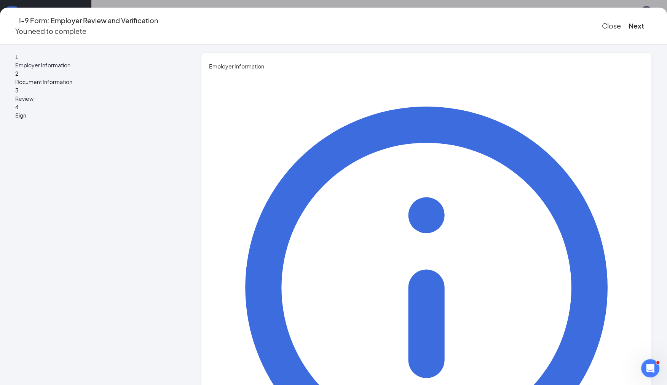
type input "Abigail"
type input "Vale"
type input "Executive Director"
click at [629, 26] on button "Next" at bounding box center [637, 26] width 16 height 11
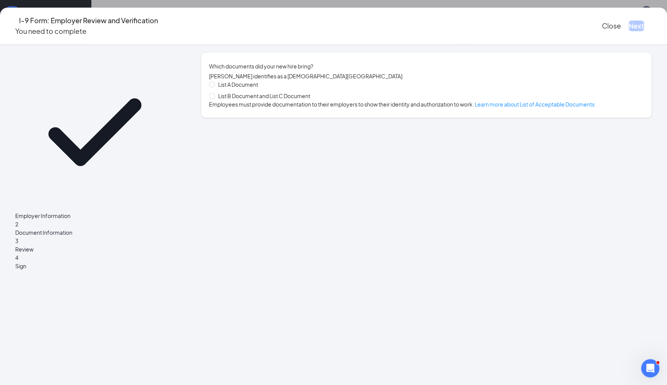
click at [279, 100] on span "List B Document and List C Document" at bounding box center [264, 96] width 98 height 8
click at [214, 98] on input "List B Document and List C Document" at bounding box center [211, 95] width 5 height 5
radio input "true"
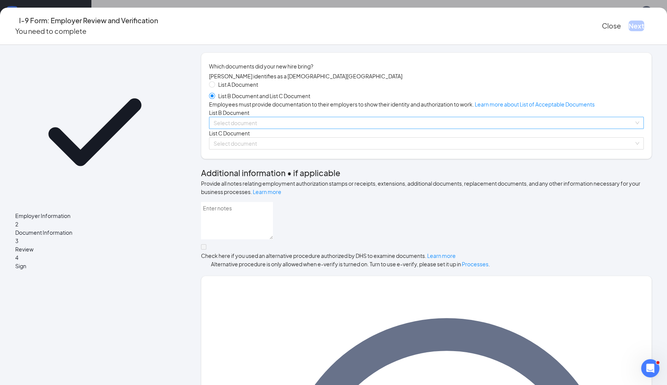
click at [274, 129] on input "search" at bounding box center [424, 122] width 420 height 11
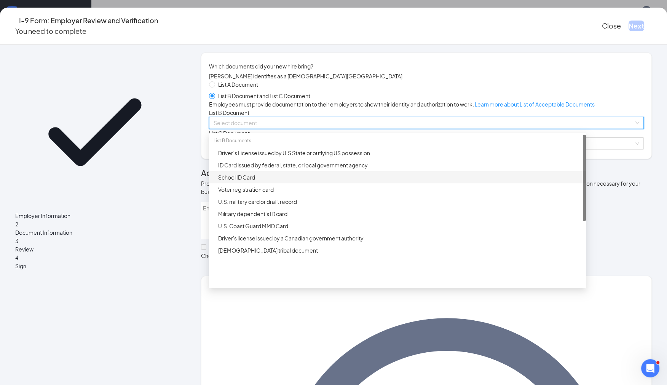
click at [285, 182] on div "School ID Card" at bounding box center [399, 177] width 363 height 8
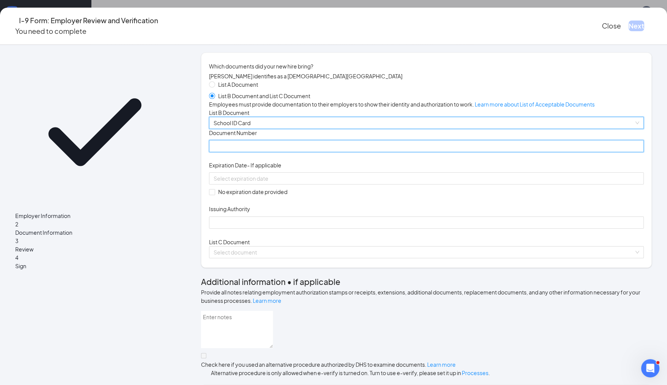
click at [280, 152] on input "Document Number" at bounding box center [426, 146] width 435 height 12
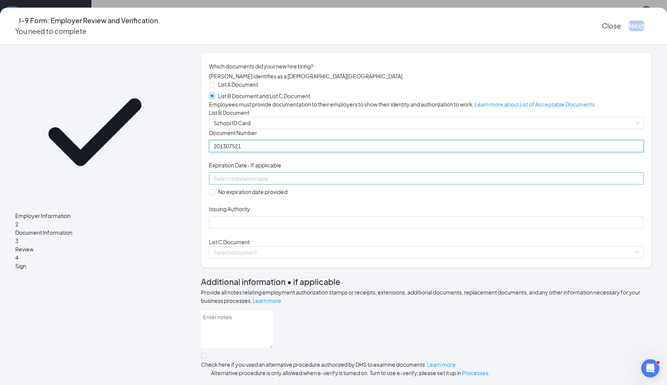
type input "201307521"
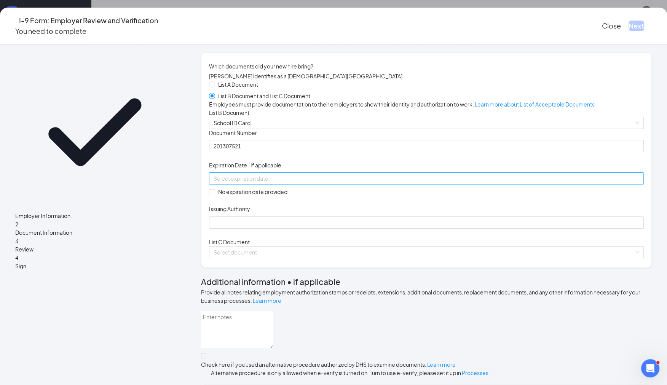
click at [347, 183] on div at bounding box center [427, 178] width 426 height 8
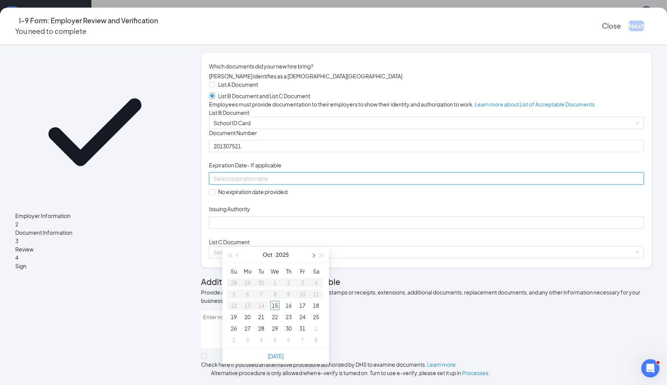
click at [314, 255] on button "button" at bounding box center [313, 254] width 8 height 15
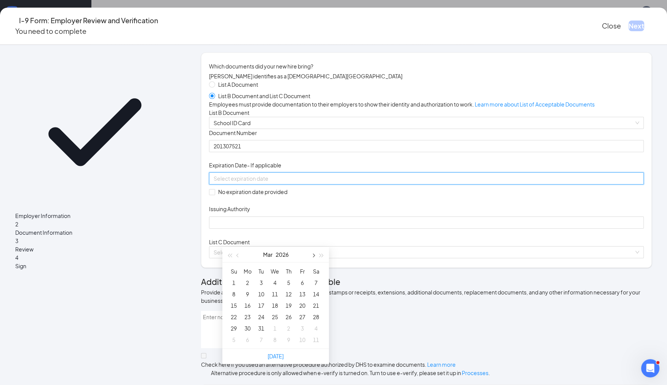
click at [314, 255] on button "button" at bounding box center [313, 254] width 8 height 15
click at [238, 257] on span "button" at bounding box center [238, 256] width 4 height 4
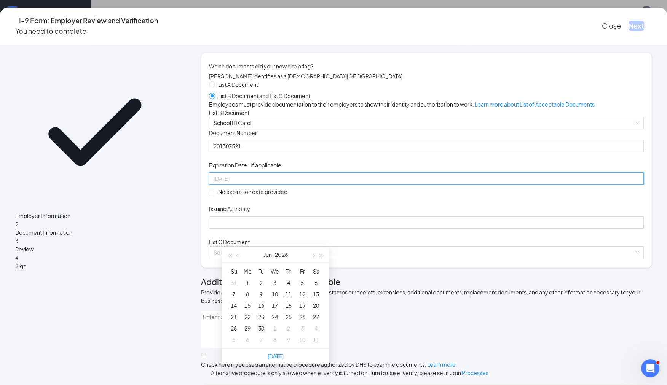
type input "06/30/2026"
click at [262, 330] on div "30" at bounding box center [261, 328] width 9 height 9
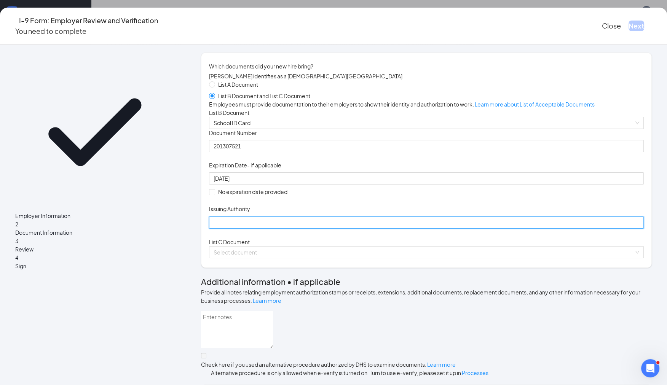
click at [243, 229] on input "Issuing Authority" at bounding box center [426, 223] width 435 height 12
type input "Clearview Regional High School"
click at [254, 258] on input "search" at bounding box center [424, 252] width 420 height 11
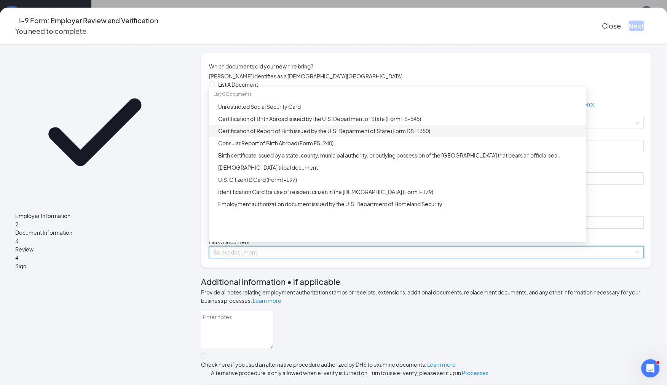
click at [285, 135] on div "Certification of Report of Birth issued by the U.S. Department of State (Form D…" at bounding box center [399, 131] width 363 height 8
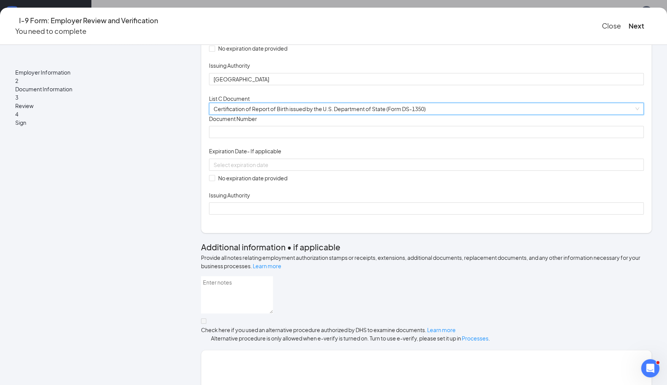
scroll to position [147, 0]
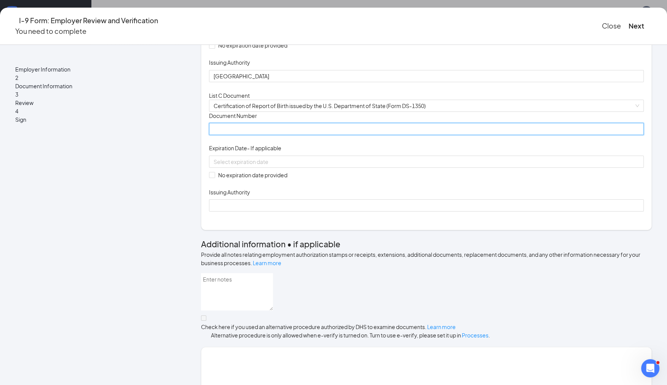
click at [263, 135] on input "Document Number" at bounding box center [426, 129] width 435 height 12
type input "080708000590"
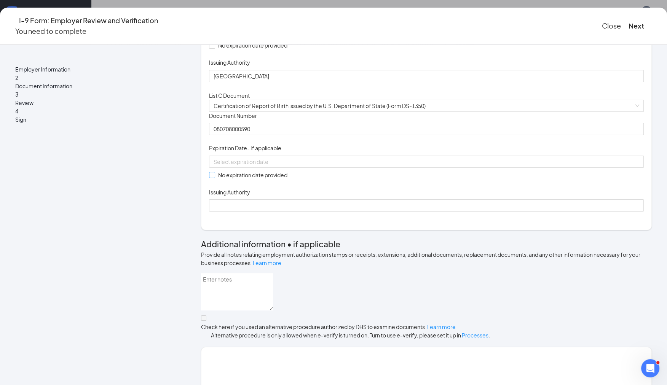
click at [215, 178] on span at bounding box center [212, 175] width 6 height 6
click at [214, 177] on input "No expiration date provided" at bounding box center [211, 174] width 5 height 5
checkbox input "true"
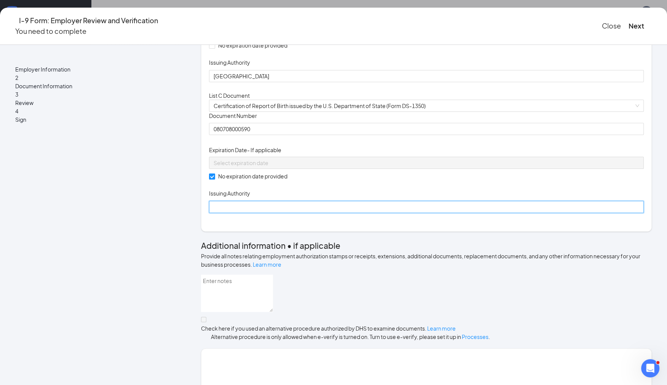
click at [246, 213] on input "Issuing Authority" at bounding box center [426, 207] width 435 height 12
type input "s"
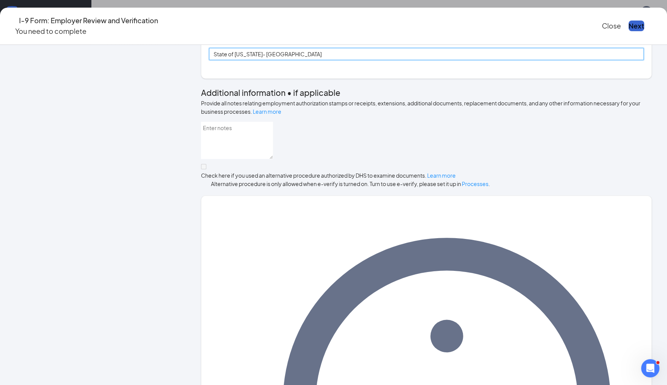
type input "State of New Jersey- Woodbury City"
click at [629, 21] on button "Next" at bounding box center [637, 26] width 16 height 11
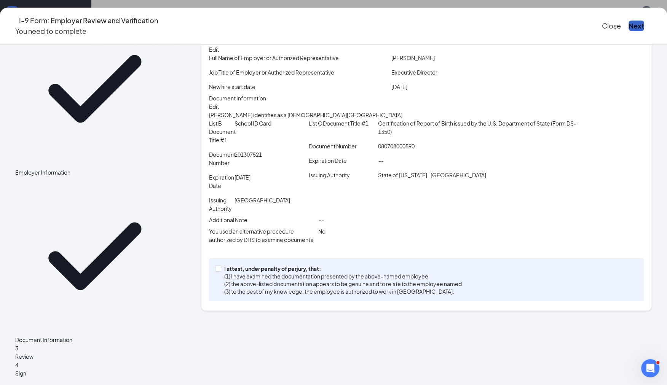
scroll to position [11, 0]
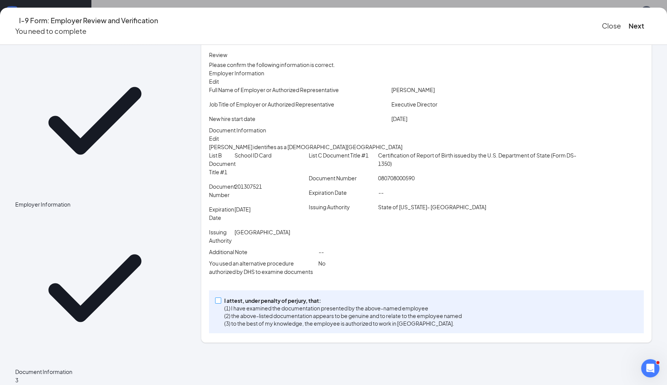
click at [220, 303] on input "I attest, under penalty of perjury, that: (1) I have examined the documentation…" at bounding box center [217, 300] width 5 height 5
checkbox input "true"
click at [602, 26] on div "Close Next" at bounding box center [627, 26] width 50 height 22
click at [629, 24] on button "Next" at bounding box center [637, 26] width 16 height 11
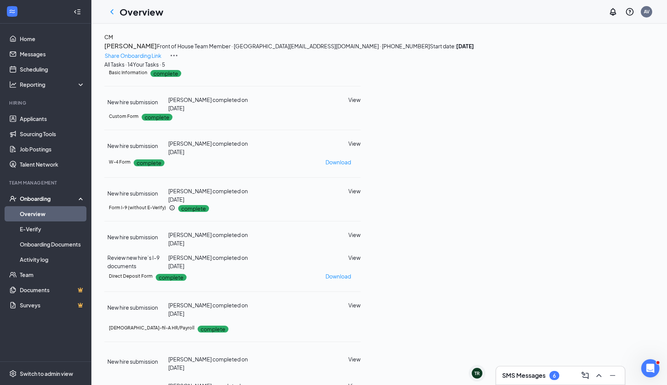
scroll to position [0, 0]
click at [110, 14] on icon "ChevronLeft" at bounding box center [111, 11] width 9 height 9
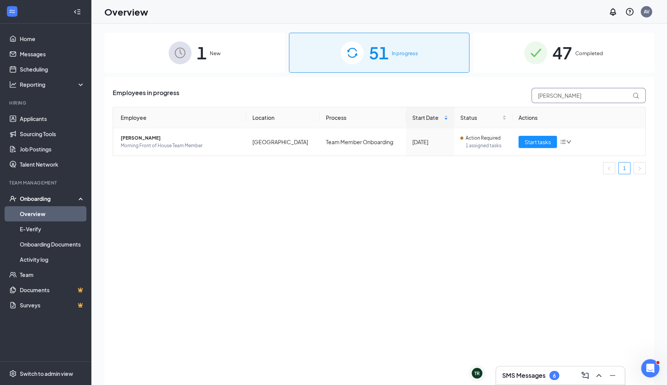
click at [559, 101] on input "chloe" at bounding box center [588, 95] width 114 height 15
type input "tyler"
click at [548, 144] on span "Start tasks" at bounding box center [538, 142] width 26 height 8
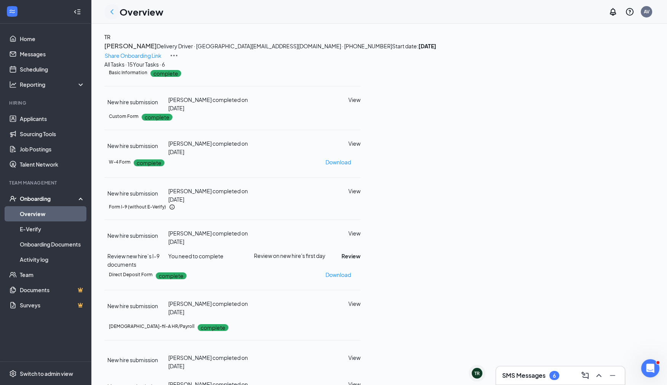
click at [112, 12] on icon "ChevronLeft" at bounding box center [111, 11] width 9 height 9
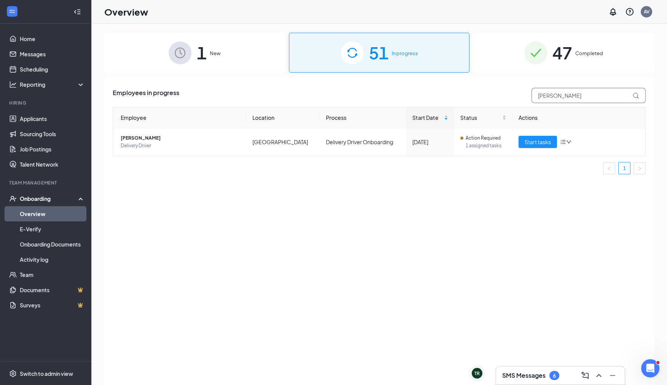
drag, startPoint x: 560, startPoint y: 99, endPoint x: 492, endPoint y: 99, distance: 68.5
click at [492, 99] on div "Employees in progress tyler" at bounding box center [379, 95] width 533 height 15
type input "noah"
click at [532, 144] on span "Start tasks" at bounding box center [538, 142] width 26 height 8
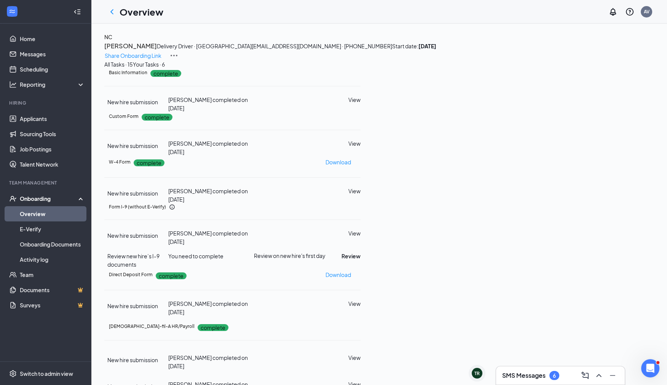
scroll to position [115, 0]
click at [361, 256] on button "Review" at bounding box center [351, 256] width 19 height 8
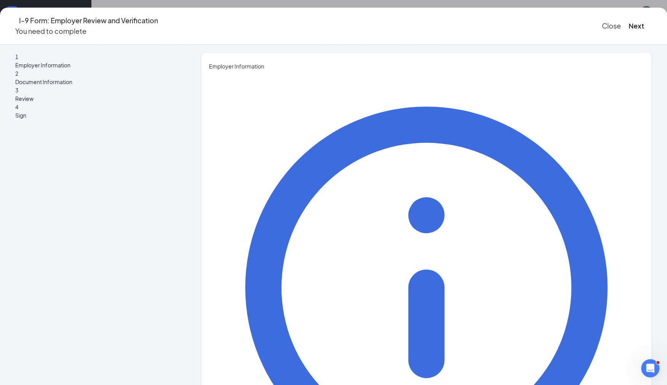
type input "Abigail"
type input "Vale"
type input "Executive Director"
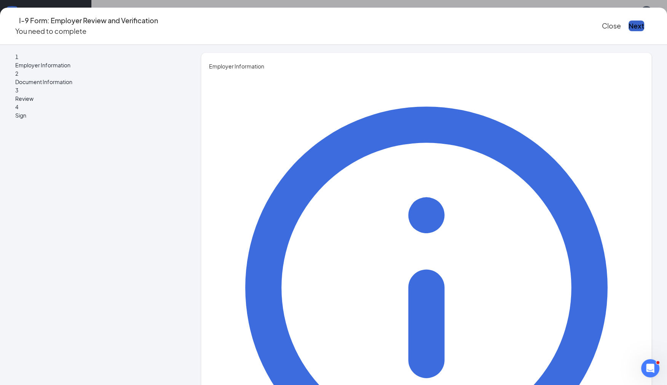
click at [629, 26] on button "Next" at bounding box center [637, 26] width 16 height 11
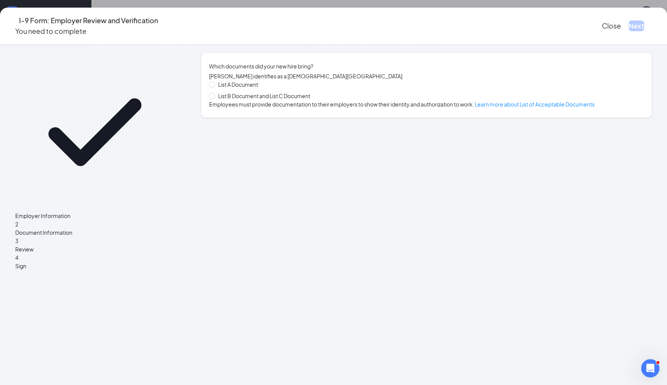
click at [241, 100] on span "List B Document and List C Document" at bounding box center [264, 96] width 98 height 8
click at [214, 98] on input "List B Document and List C Document" at bounding box center [211, 95] width 5 height 5
radio input "true"
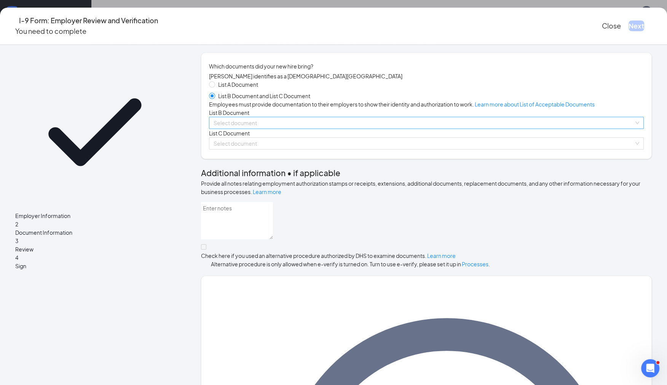
click at [277, 129] on input "search" at bounding box center [424, 122] width 420 height 11
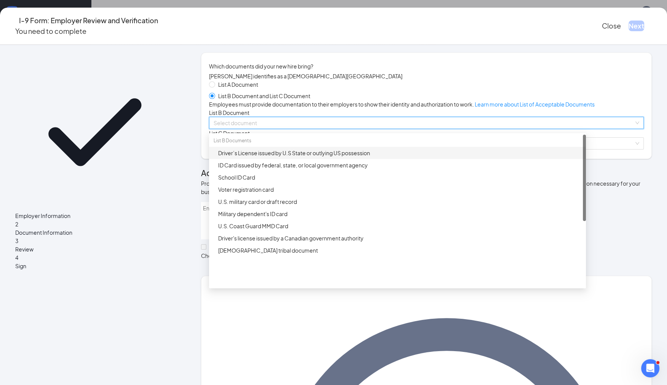
click at [270, 157] on div "Driver’s License issued by U.S State or outlying US possession" at bounding box center [399, 153] width 363 height 8
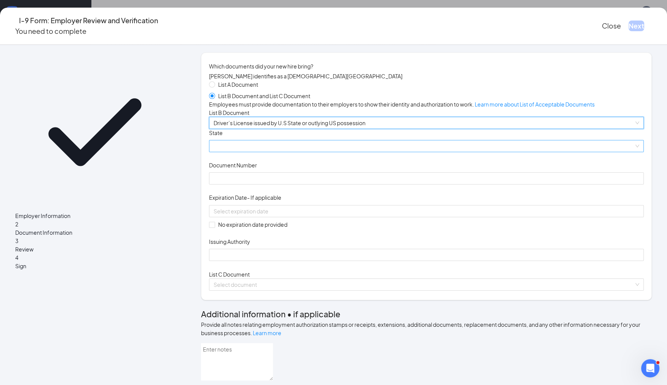
click at [298, 152] on span at bounding box center [427, 145] width 426 height 11
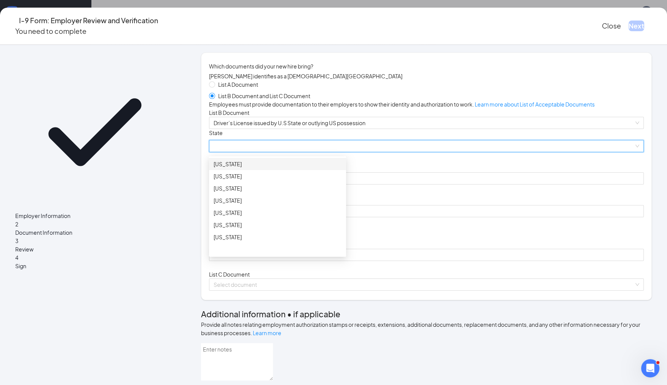
click at [263, 152] on span at bounding box center [427, 145] width 426 height 11
click at [262, 187] on div "New Jersey" at bounding box center [278, 183] width 128 height 8
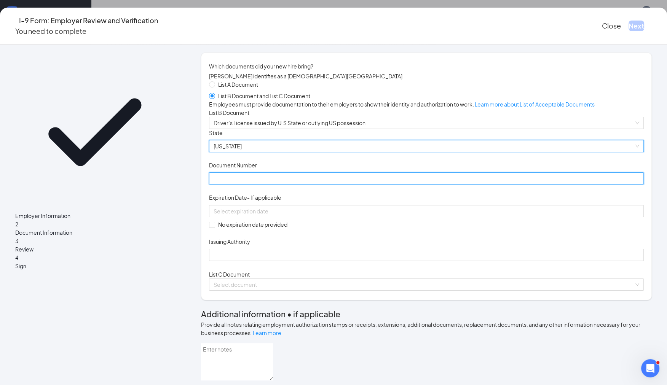
click at [277, 185] on input "Document Number" at bounding box center [426, 178] width 435 height 12
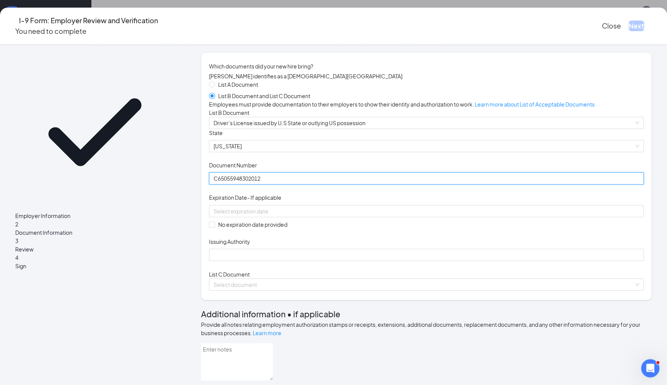
type input "C65055948302012"
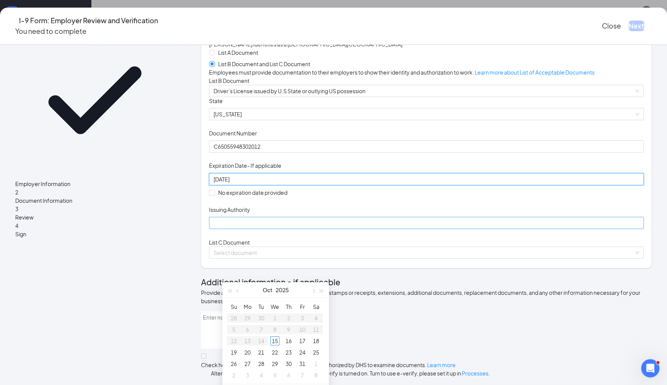
scroll to position [34, 0]
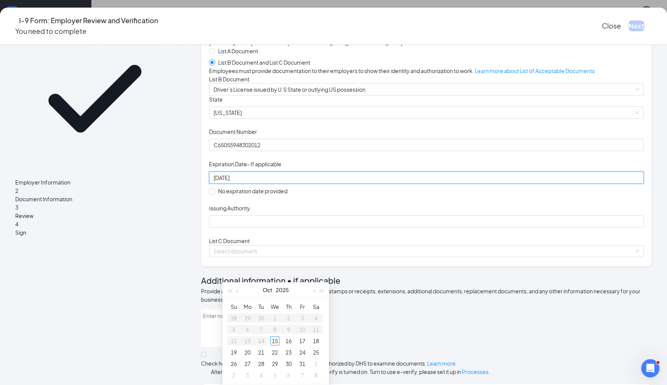
type input "02-12-2027"
click at [298, 184] on div "02-12-2027" at bounding box center [426, 178] width 435 height 12
click at [343, 215] on div "Issuing Authority" at bounding box center [426, 209] width 435 height 11
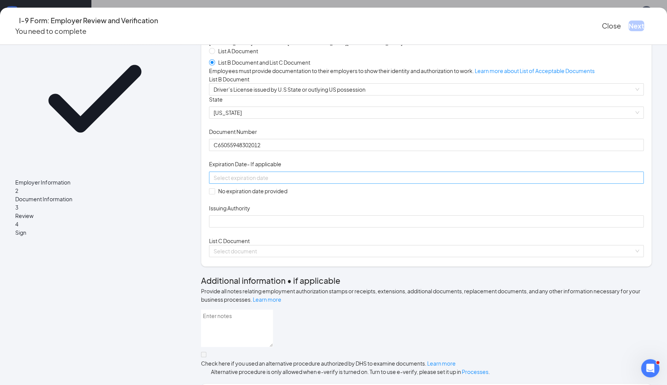
click at [305, 182] on input at bounding box center [426, 178] width 424 height 8
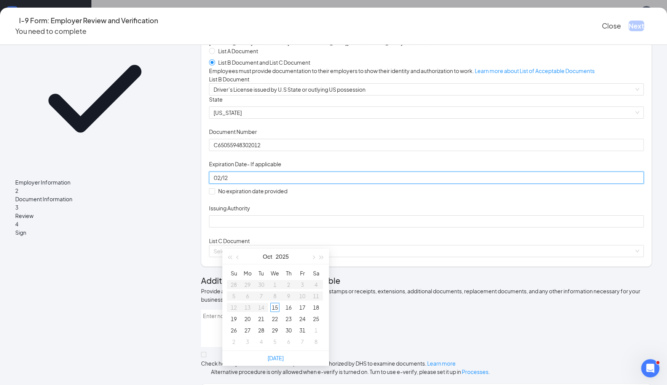
type input "02/12"
click at [368, 228] on div "Document Title Driver’s License issued by U.S State or outlying US possession S…" at bounding box center [426, 162] width 435 height 132
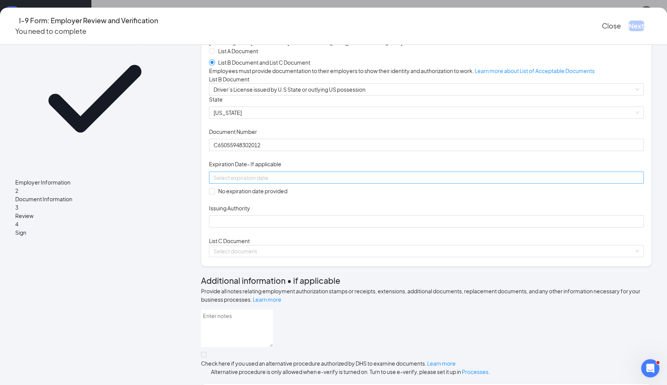
click at [359, 184] on div at bounding box center [426, 178] width 435 height 12
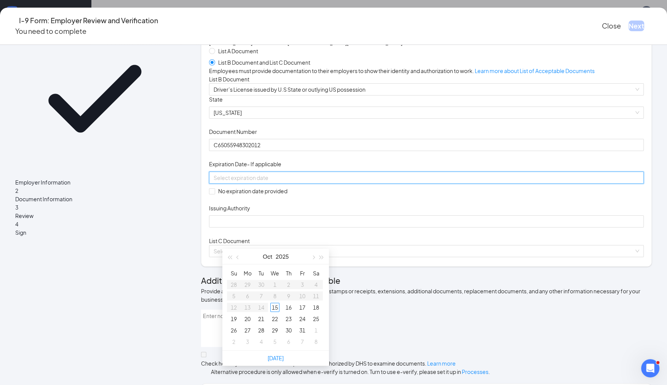
click at [354, 182] on div at bounding box center [427, 178] width 426 height 8
click at [313, 256] on span "button" at bounding box center [313, 258] width 4 height 4
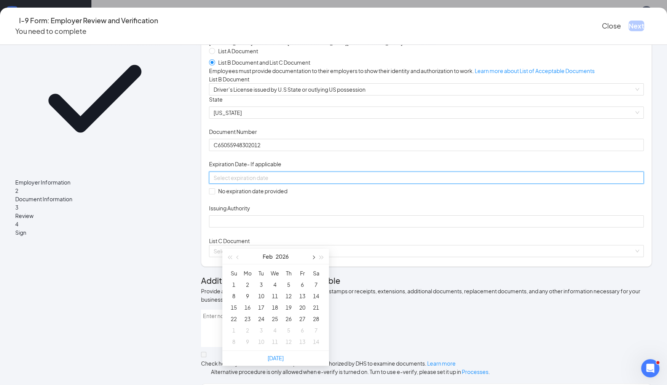
click at [313, 256] on span "button" at bounding box center [313, 258] width 4 height 4
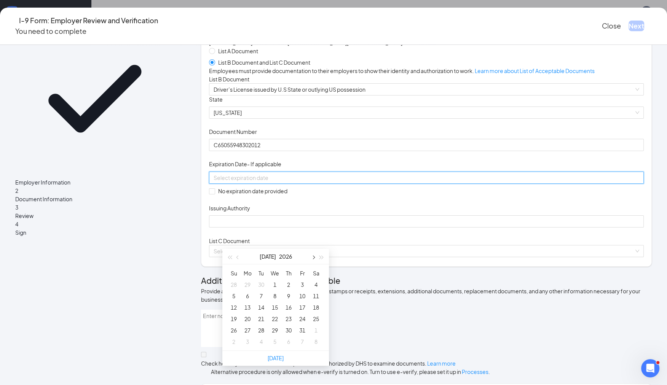
click at [313, 256] on span "button" at bounding box center [313, 258] width 4 height 4
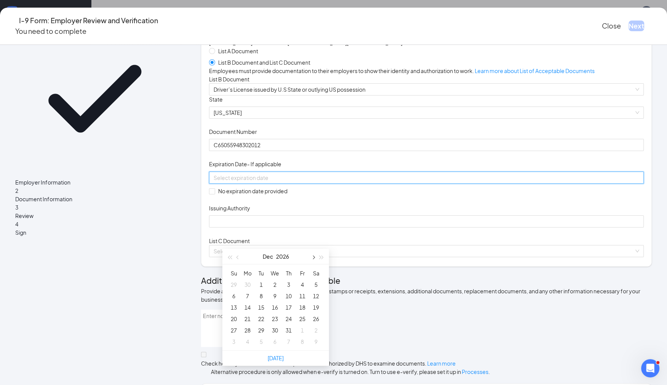
click at [313, 256] on span "button" at bounding box center [313, 258] width 4 height 4
click at [237, 257] on span "button" at bounding box center [238, 258] width 4 height 4
type input "02/12/2027"
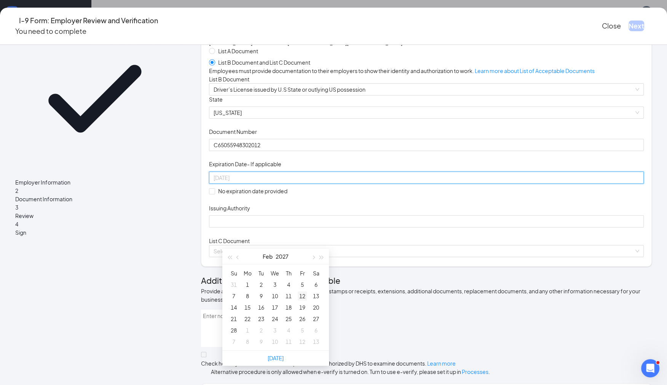
click at [306, 297] on div "12" at bounding box center [302, 296] width 9 height 9
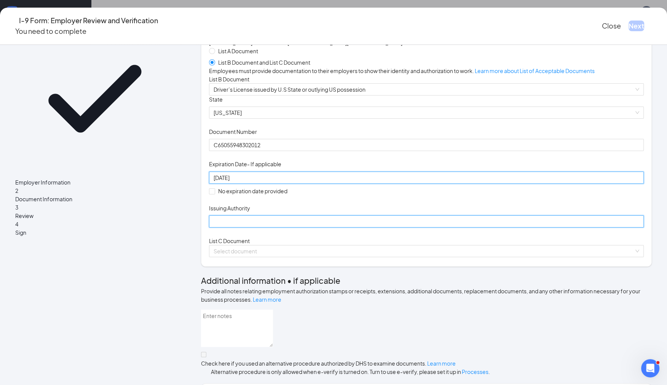
click at [250, 228] on input "Issuing Authority" at bounding box center [426, 221] width 435 height 12
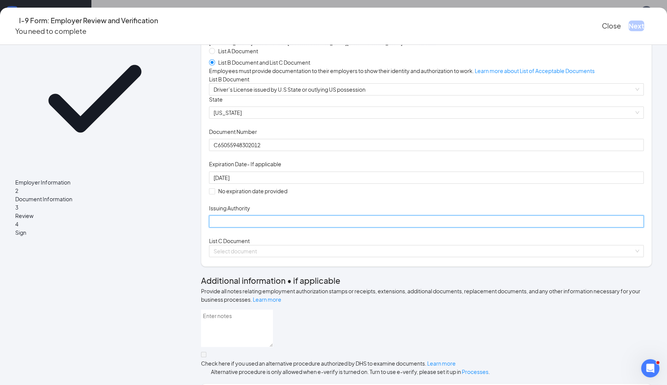
type input "New Jersey"
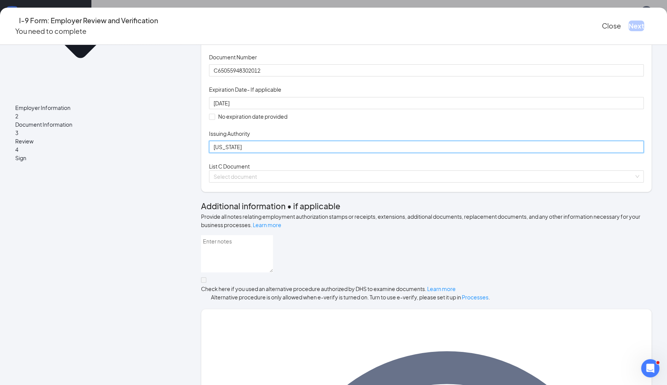
scroll to position [109, 0]
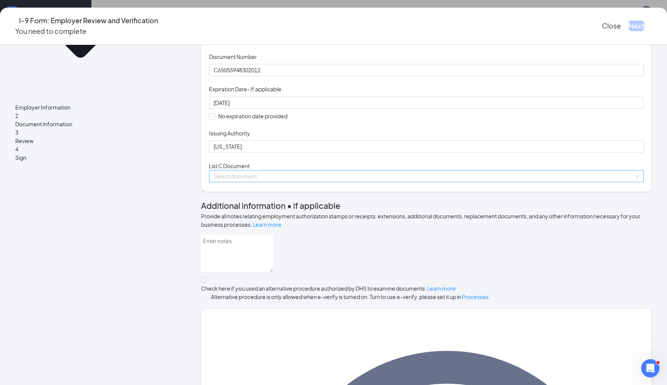
click at [298, 182] on input "search" at bounding box center [424, 176] width 420 height 11
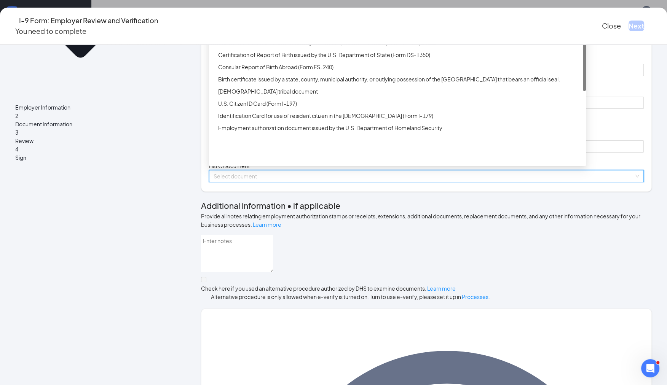
click at [290, 35] on div "Unrestricted Social Security Card" at bounding box center [399, 30] width 363 height 8
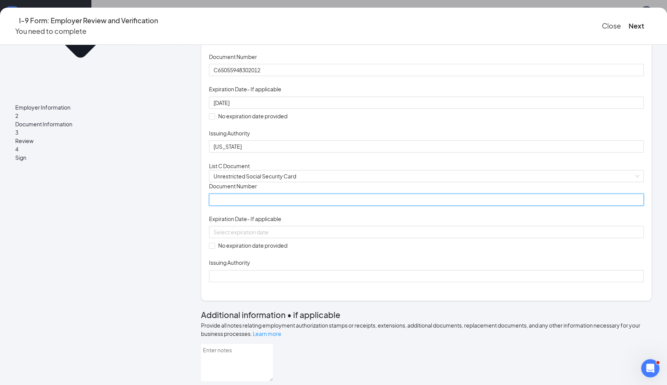
click at [286, 206] on input "Document Number" at bounding box center [426, 200] width 435 height 12
type input "144087743"
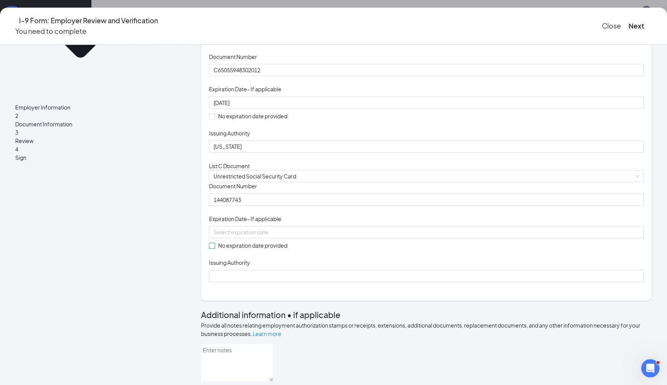
click at [215, 249] on span at bounding box center [212, 246] width 6 height 6
click at [214, 248] on input "No expiration date provided" at bounding box center [211, 245] width 5 height 5
click at [215, 249] on span at bounding box center [212, 246] width 6 height 6
click at [214, 248] on input "No expiration date provided" at bounding box center [211, 245] width 5 height 5
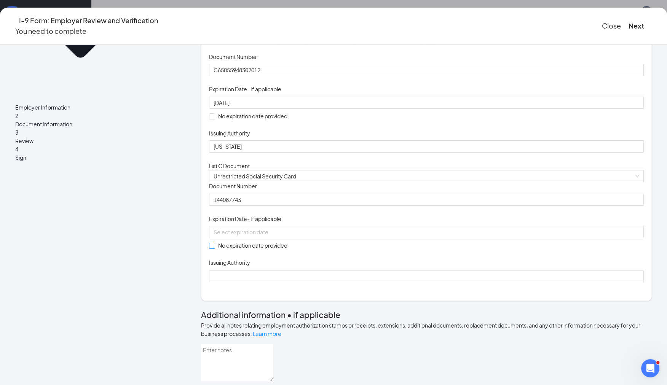
checkbox input "true"
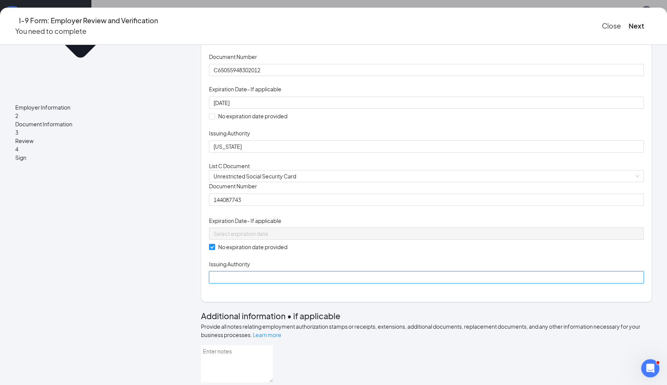
click at [238, 284] on input "Issuing Authority" at bounding box center [426, 277] width 435 height 12
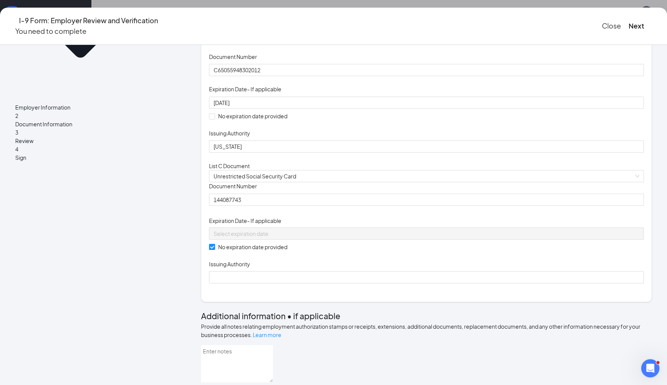
click at [393, 284] on div "Document Title Unrestricted Social Security Card Document Number 144087743 Expi…" at bounding box center [426, 232] width 435 height 101
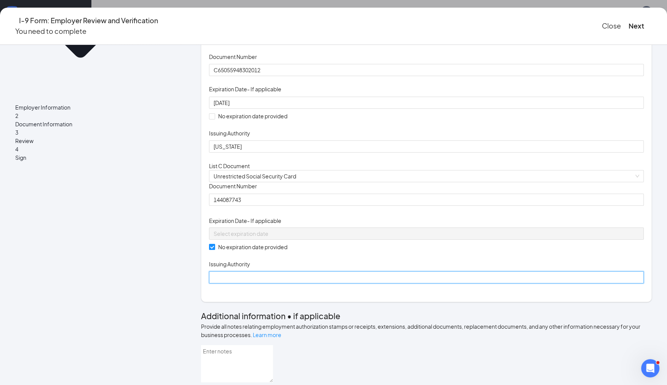
click at [281, 284] on input "Issuing Authority" at bounding box center [426, 277] width 435 height 12
type input "State Of New Jersey"
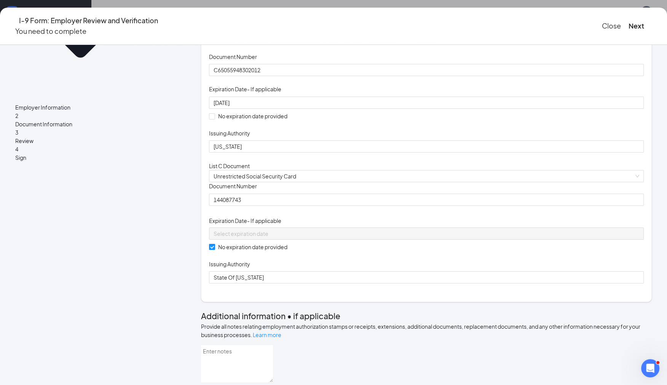
click at [463, 284] on div "Document Title Unrestricted Social Security Card Document Number 144087743 Expi…" at bounding box center [426, 232] width 435 height 101
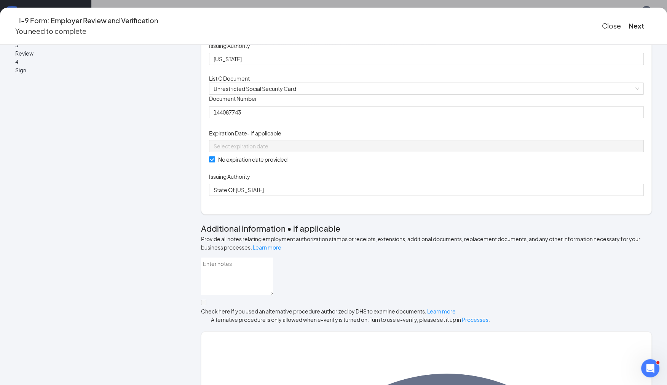
scroll to position [335, 0]
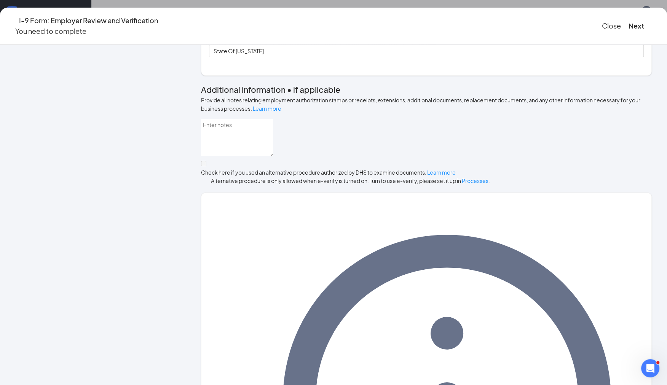
click at [575, 12] on div "I-9 Form: Employer Review and Verification You need to complete Close Next" at bounding box center [333, 26] width 667 height 37
click at [629, 24] on button "Next" at bounding box center [637, 26] width 16 height 11
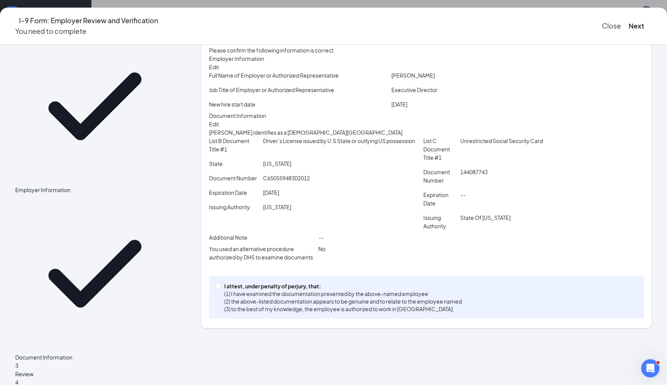
click at [228, 319] on div "I attest, under penalty of perjury, that: (1) I have examined the documentation…" at bounding box center [426, 297] width 435 height 43
click at [221, 289] on span at bounding box center [218, 286] width 6 height 6
click at [220, 289] on input "I attest, under penalty of perjury, that: (1) I have examined the documentation…" at bounding box center [217, 285] width 5 height 5
checkbox input "true"
click at [629, 21] on button "Next" at bounding box center [637, 26] width 16 height 11
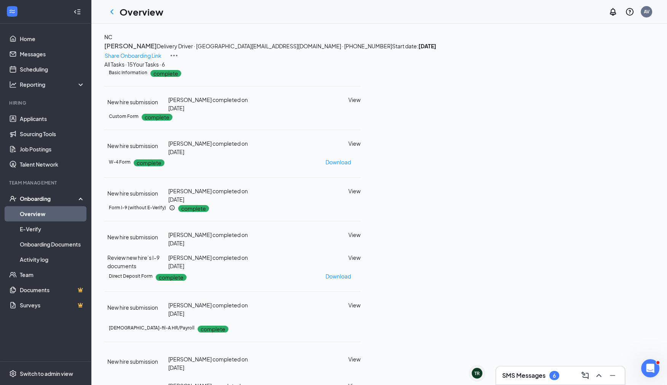
scroll to position [0, 0]
click at [112, 6] on div at bounding box center [111, 11] width 15 height 15
click at [112, 11] on icon "ChevronLeft" at bounding box center [111, 11] width 9 height 9
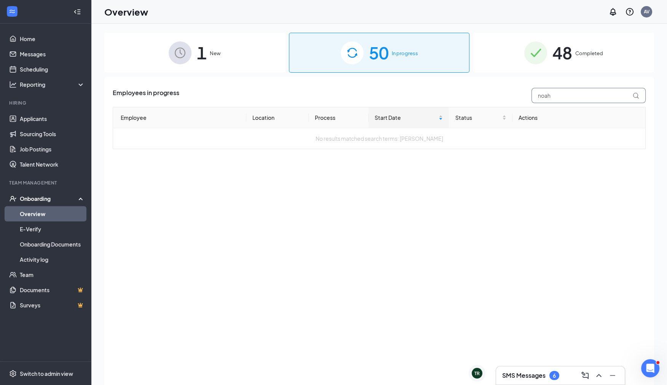
click at [569, 97] on input "noah" at bounding box center [588, 95] width 114 height 15
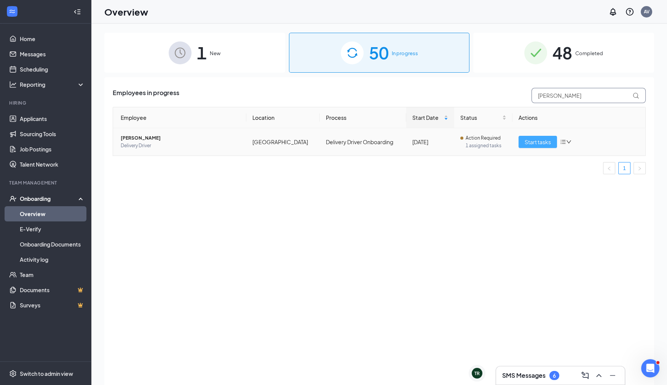
type input "tyler"
click at [536, 142] on span "Start tasks" at bounding box center [538, 142] width 26 height 8
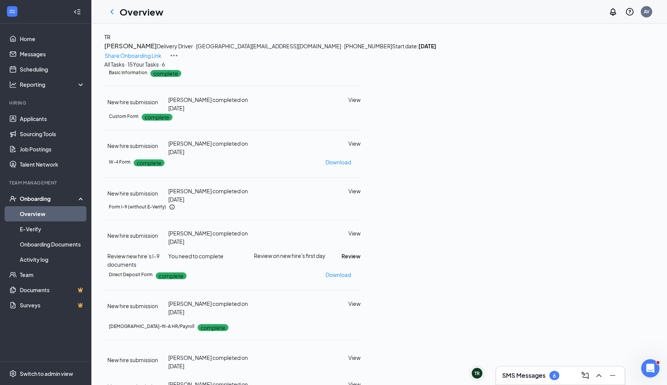
scroll to position [171, 0]
click at [361, 252] on button "Review" at bounding box center [351, 256] width 19 height 8
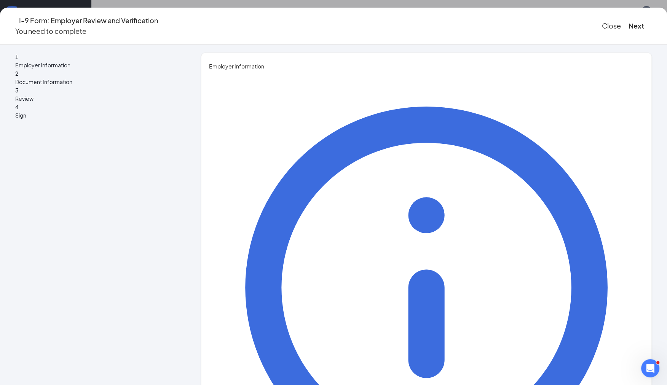
type input "Abigail"
type input "Vale"
type input "Executive Director"
click at [629, 23] on button "Next" at bounding box center [637, 26] width 16 height 11
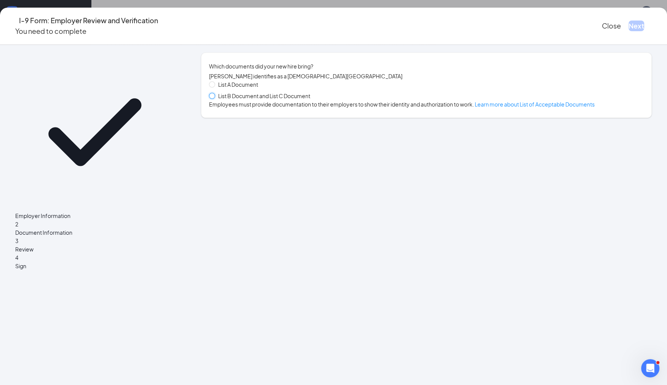
click at [214, 98] on input "List B Document and List C Document" at bounding box center [211, 95] width 5 height 5
radio input "true"
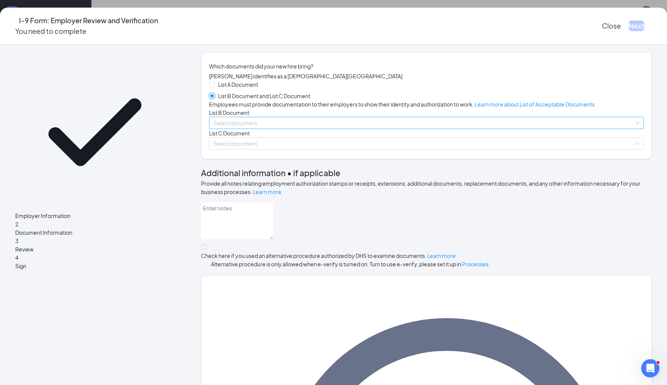
click at [302, 129] on span at bounding box center [424, 122] width 420 height 11
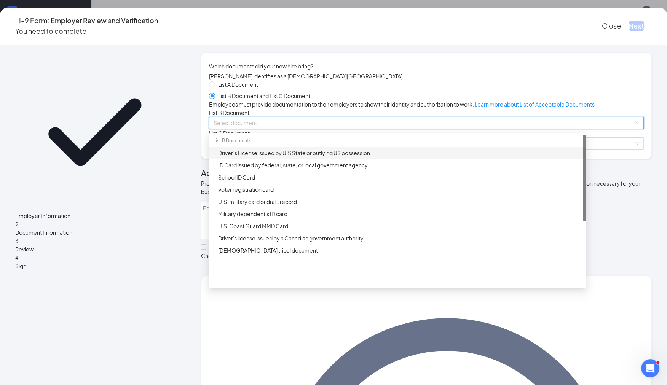
click at [304, 157] on div "Driver’s License issued by U.S State or outlying US possession" at bounding box center [399, 153] width 363 height 8
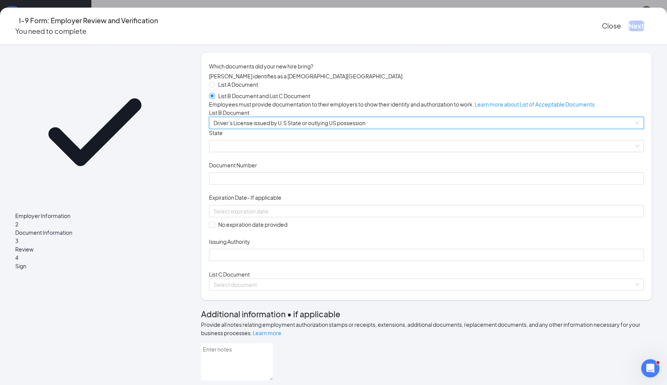
click at [304, 152] on span at bounding box center [427, 145] width 426 height 11
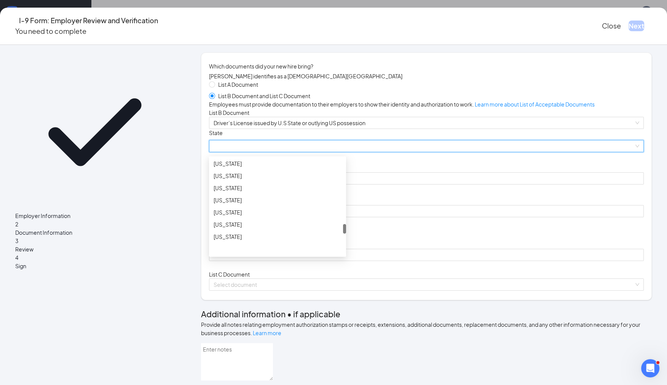
scroll to position [667, 0]
click at [254, 203] on div "Pennsylvania" at bounding box center [278, 199] width 128 height 8
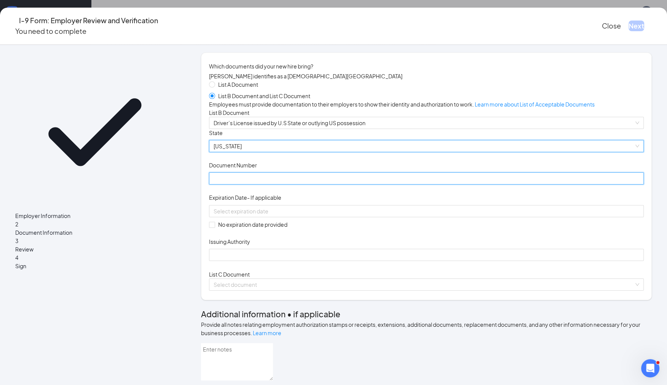
click at [283, 185] on input "Document Number" at bounding box center [426, 178] width 435 height 12
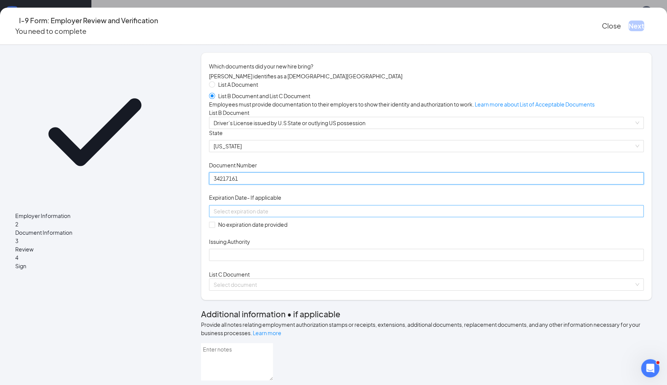
type input "34217161"
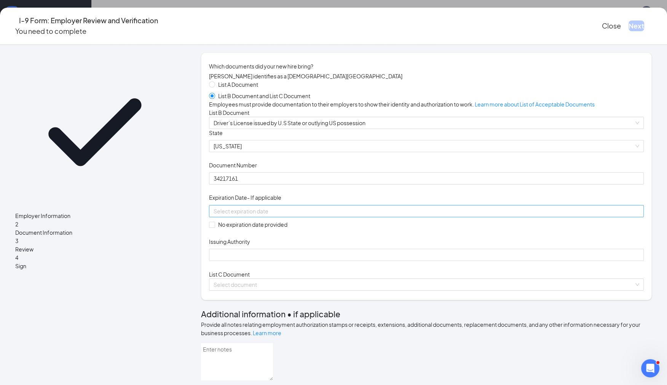
click at [350, 215] on div at bounding box center [427, 211] width 426 height 8
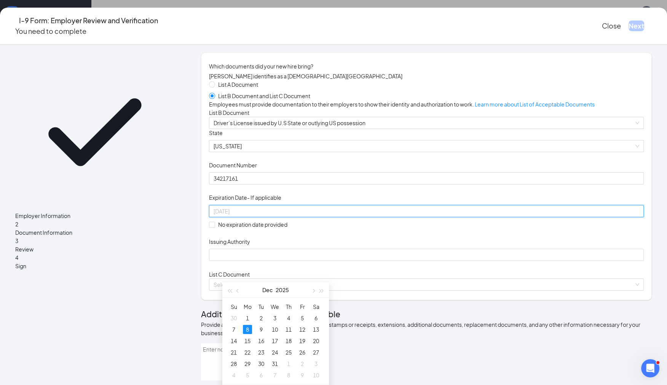
click at [245, 328] on div "8" at bounding box center [247, 329] width 9 height 9
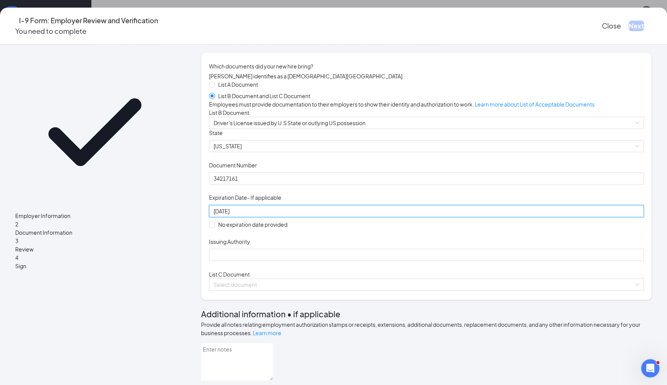
scroll to position [18, 0]
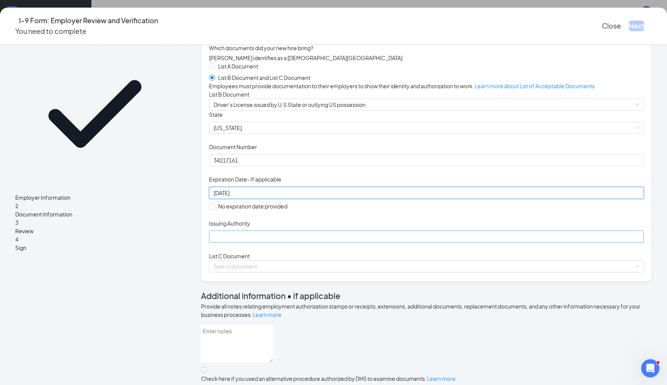
type input "12/08/2025"
click at [270, 243] on input "Issuing Authority" at bounding box center [426, 237] width 435 height 12
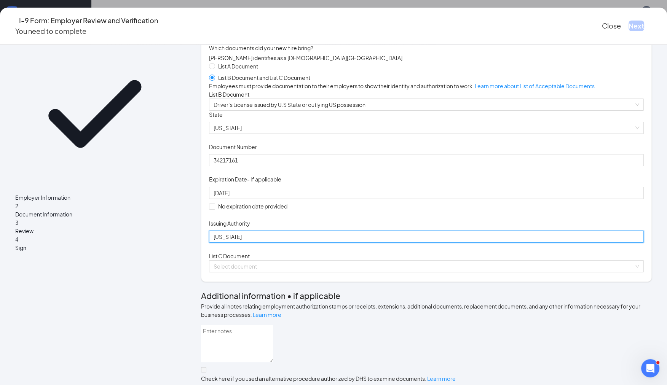
type input "Pennsylvania"
click at [423, 243] on div "Document Title Driver’s License issued by U.S State or outlying US possession S…" at bounding box center [426, 177] width 435 height 132
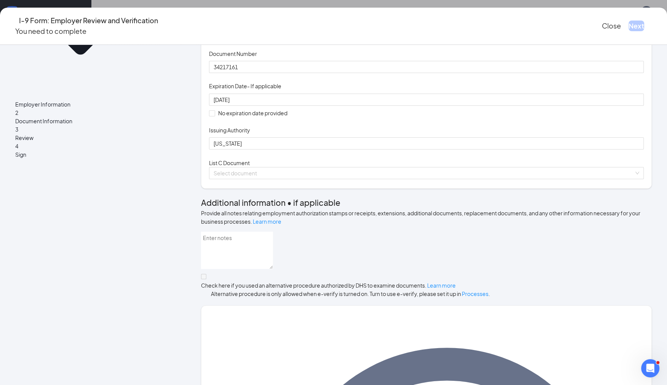
scroll to position [113, 0]
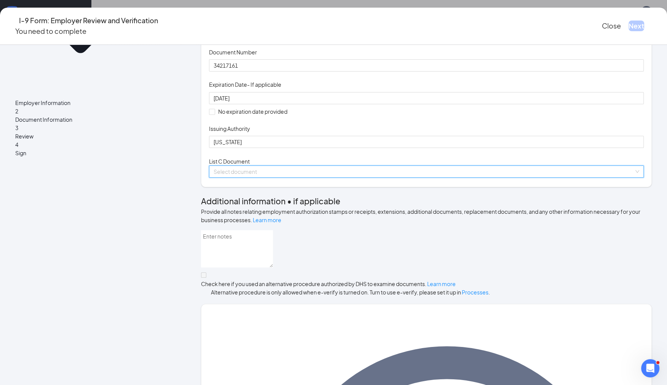
click at [315, 177] on input "search" at bounding box center [424, 171] width 420 height 11
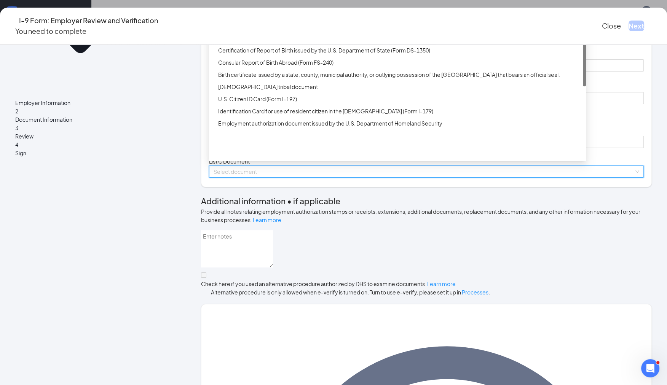
click at [302, 30] on div "Unrestricted Social Security Card" at bounding box center [399, 26] width 363 height 8
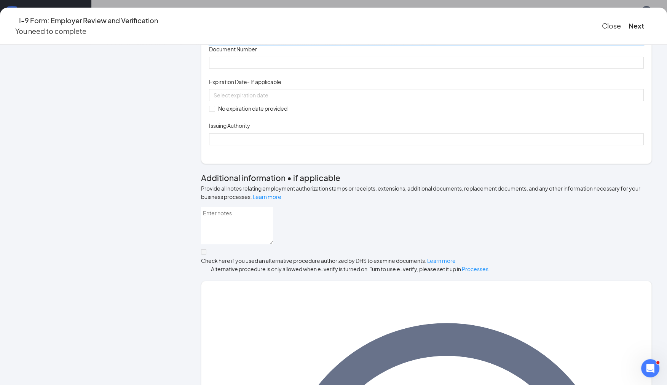
scroll to position [249, 0]
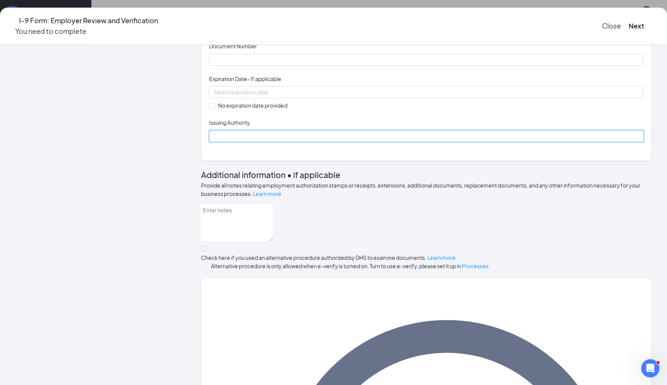
click at [272, 142] on input "Issuing Authority" at bounding box center [426, 136] width 435 height 12
type input "200828846"
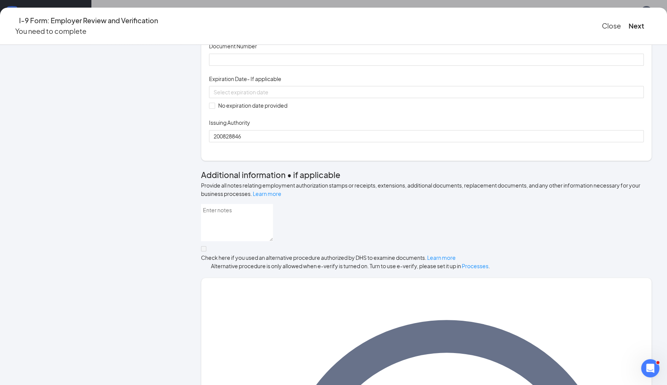
click at [437, 142] on div "Document Title Unrestricted Social Security Card Document Number Expiration Dat…" at bounding box center [426, 92] width 435 height 100
click at [282, 53] on div "Document Number" at bounding box center [426, 47] width 435 height 11
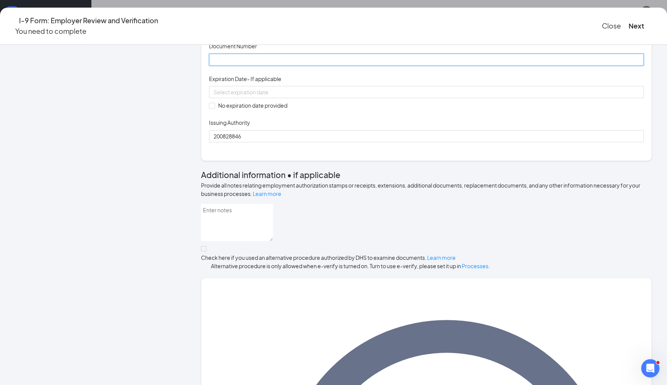
click at [270, 66] on input "Document Number" at bounding box center [426, 60] width 435 height 12
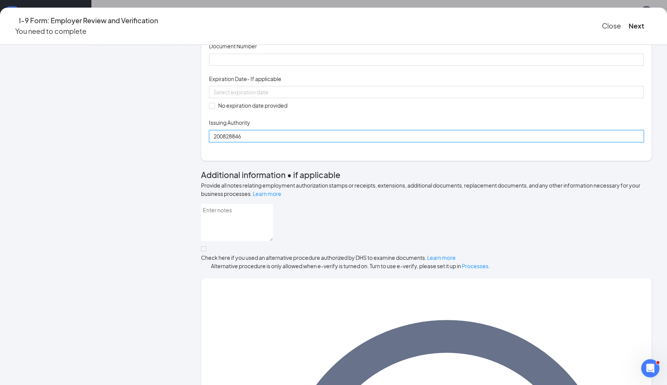
click at [236, 142] on input "200828846" at bounding box center [426, 136] width 435 height 12
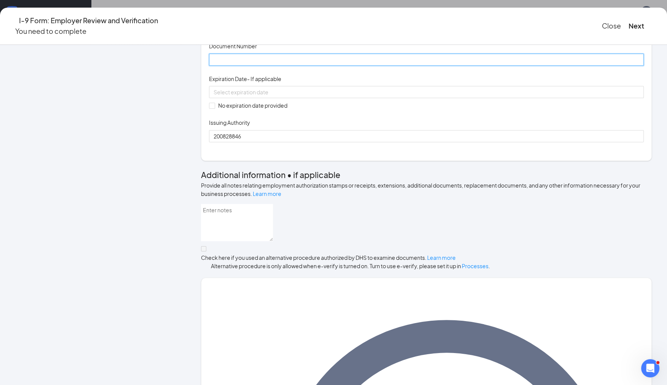
click at [247, 66] on input "Document Number" at bounding box center [426, 60] width 435 height 12
paste input "200828846"
type input "200828846"
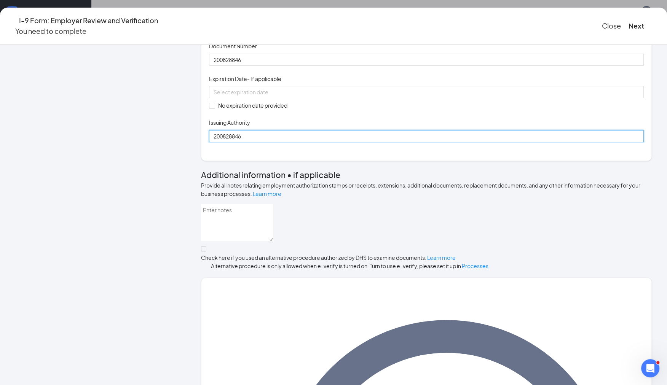
click at [253, 142] on input "200828846" at bounding box center [426, 136] width 435 height 12
type input "SOCIAL SECURITY ADMINISTRATION"
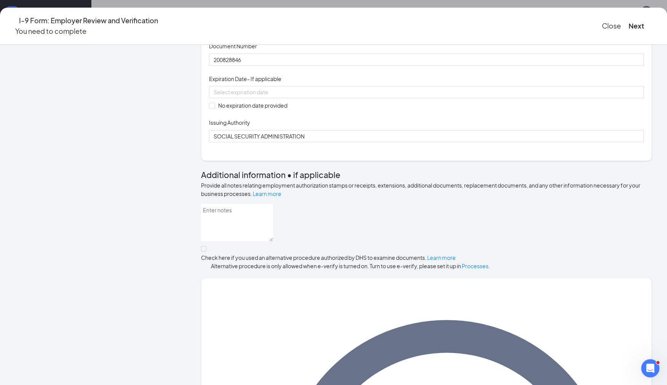
click at [417, 142] on div "Document Title Unrestricted Social Security Card Document Number 200828846 Expi…" at bounding box center [426, 92] width 435 height 100
click at [215, 109] on span at bounding box center [212, 106] width 6 height 6
click at [214, 108] on input "No expiration date provided" at bounding box center [211, 105] width 5 height 5
checkbox input "true"
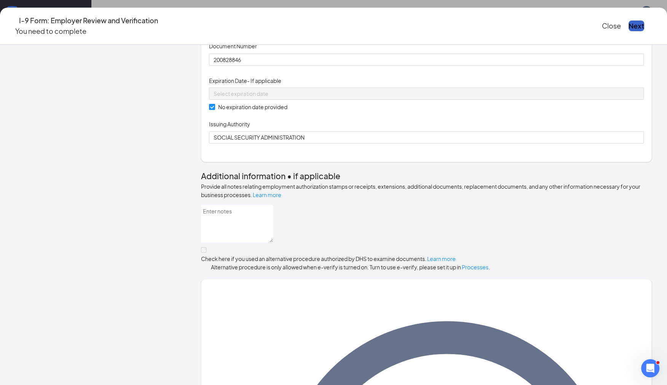
click at [629, 23] on button "Next" at bounding box center [637, 26] width 16 height 11
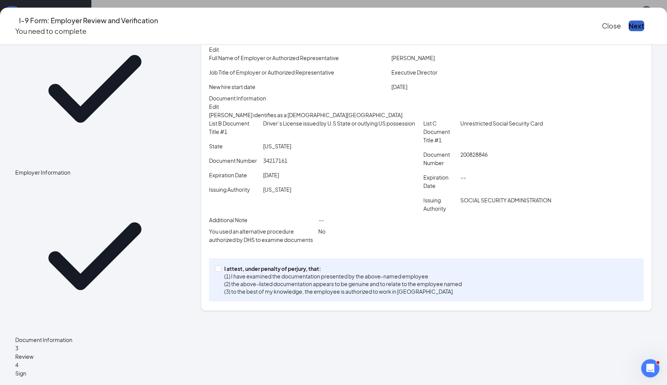
scroll to position [26, 0]
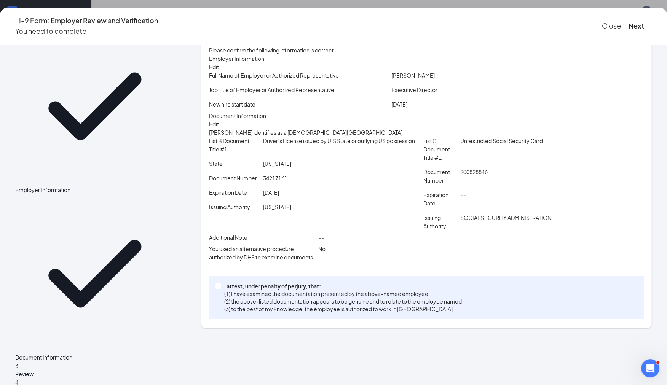
click at [227, 319] on div "I attest, under penalty of perjury, that: (1) I have examined the documentation…" at bounding box center [426, 297] width 435 height 43
click at [221, 289] on span at bounding box center [218, 286] width 6 height 6
click at [220, 289] on input "I attest, under penalty of perjury, that: (1) I have examined the documentation…" at bounding box center [217, 285] width 5 height 5
checkbox input "true"
click at [629, 21] on button "Next" at bounding box center [637, 26] width 16 height 11
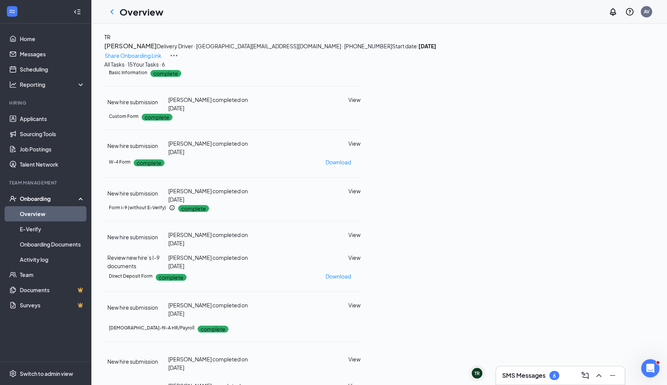
scroll to position [8, 0]
click at [112, 10] on icon "ChevronLeft" at bounding box center [111, 11] width 9 height 9
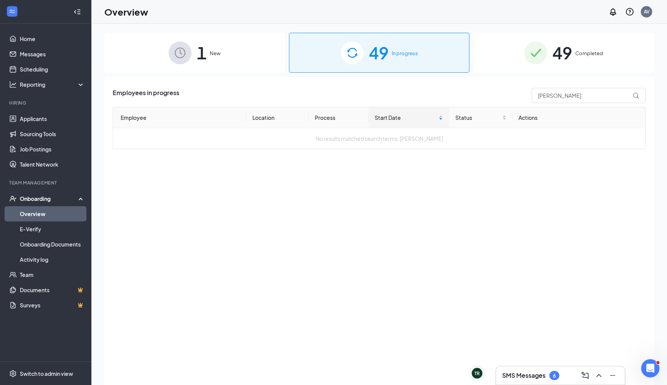
click at [526, 371] on div "SMS Messages 6" at bounding box center [560, 376] width 117 height 12
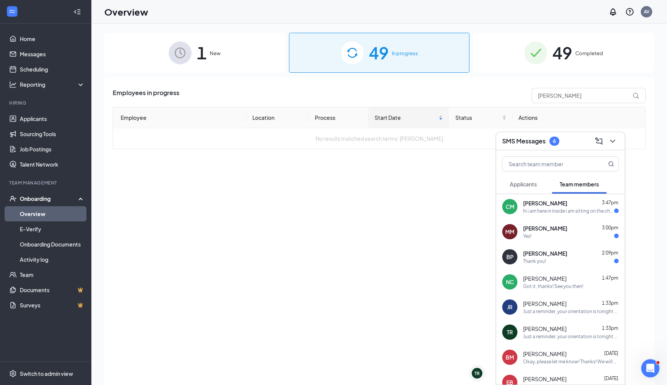
click at [555, 236] on div "Yes!" at bounding box center [571, 236] width 96 height 6
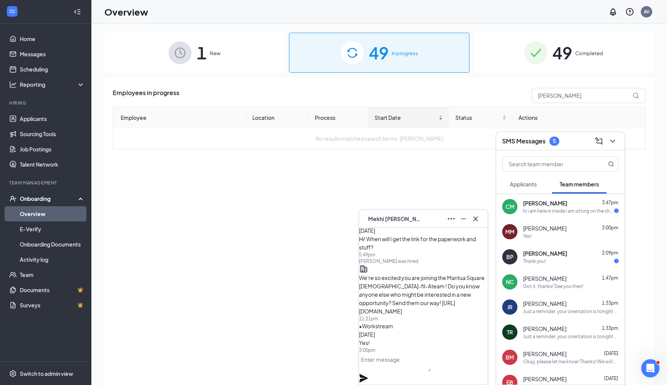
click at [410, 372] on textarea at bounding box center [395, 363] width 72 height 18
type textarea "I"
type textarea "o"
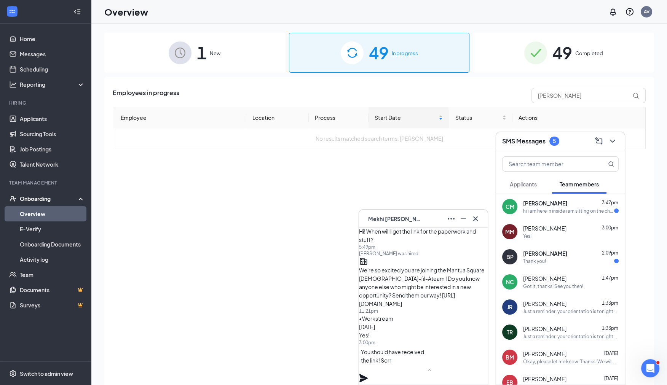
scroll to position [-7, 0]
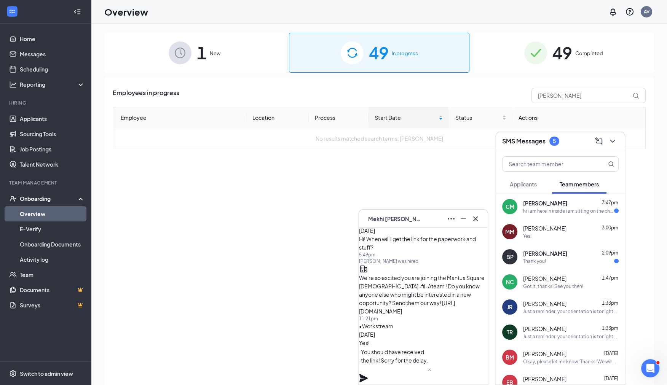
type textarea "You should have received the link! Sorry for the delay."
click at [368, 374] on icon "Plane" at bounding box center [363, 378] width 8 height 8
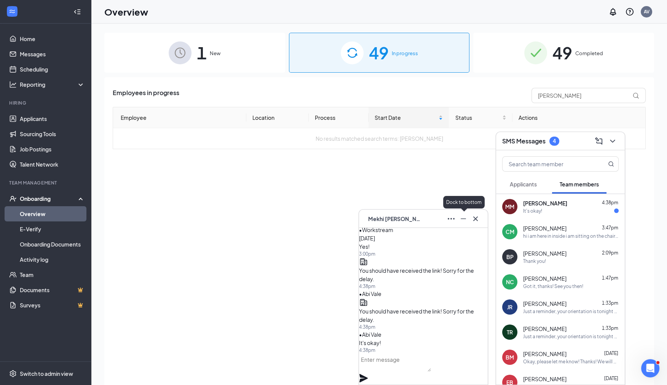
click at [462, 222] on icon "Minimize" at bounding box center [463, 218] width 9 height 9
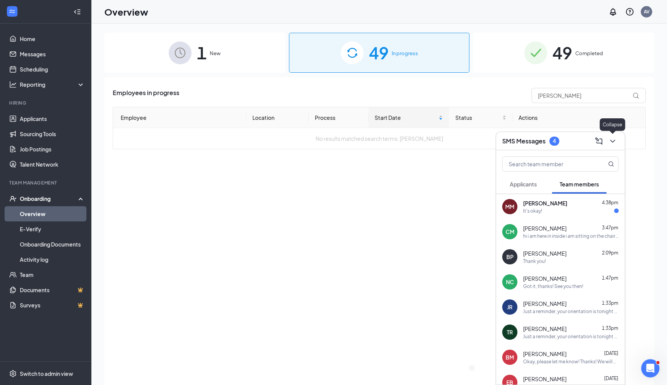
click at [614, 141] on icon "ChevronDown" at bounding box center [612, 141] width 9 height 9
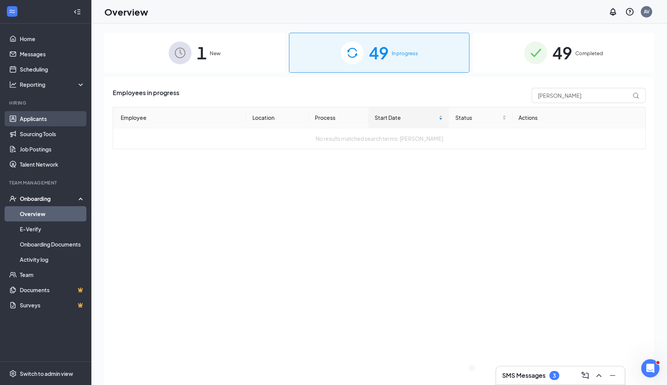
click at [49, 125] on link "Applicants" at bounding box center [52, 118] width 65 height 15
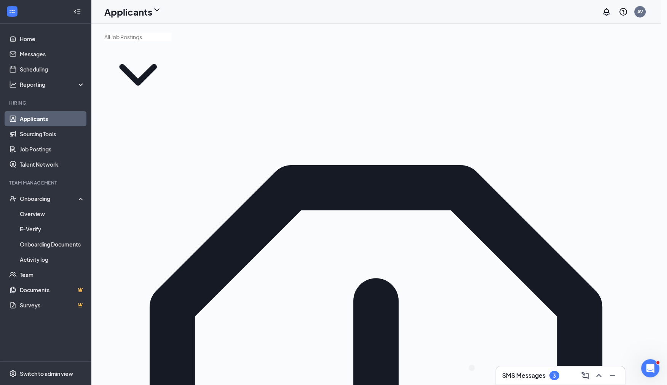
type input "Hiring Complete (final stage)"
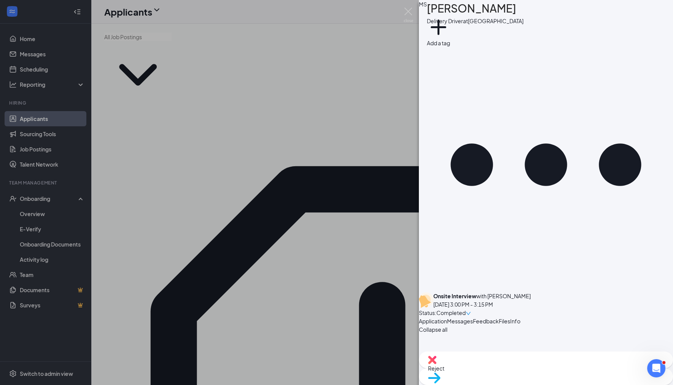
click at [511, 372] on span "Reject" at bounding box center [546, 368] width 236 height 8
checkbox input "true"
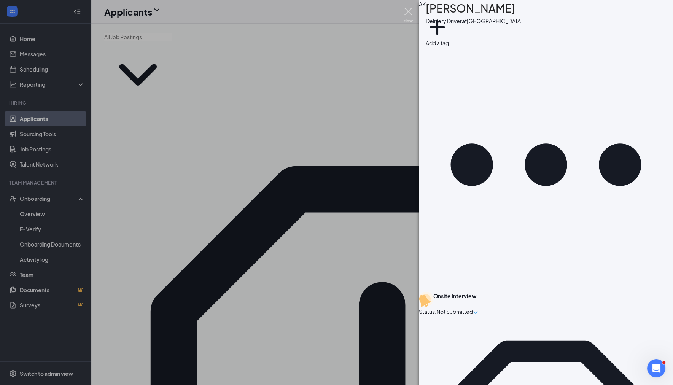
click at [410, 15] on img at bounding box center [409, 15] width 10 height 15
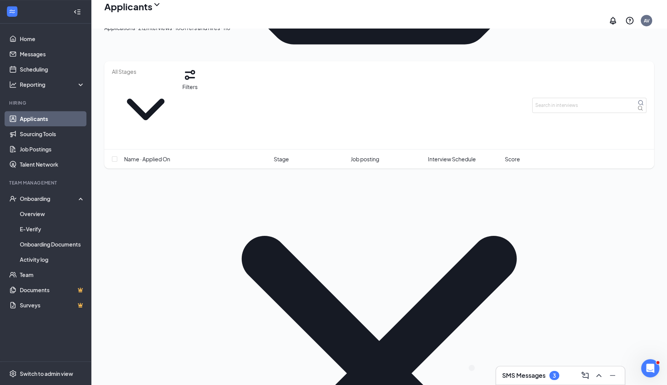
scroll to position [731, 0]
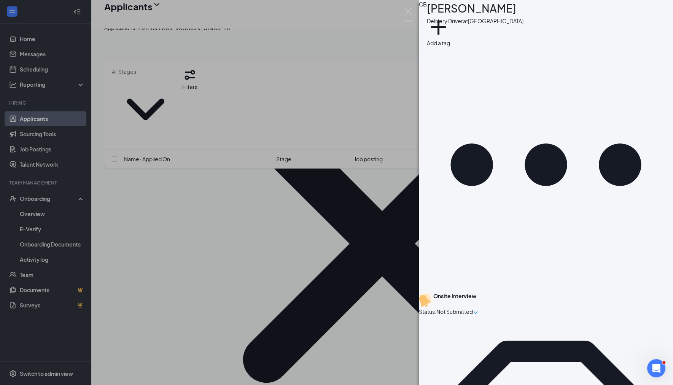
scroll to position [448, 0]
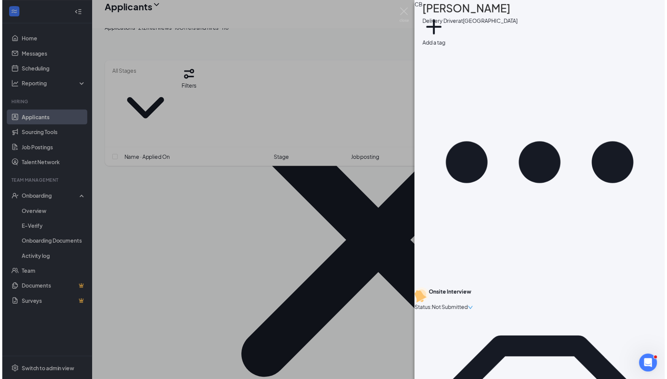
scroll to position [115, 0]
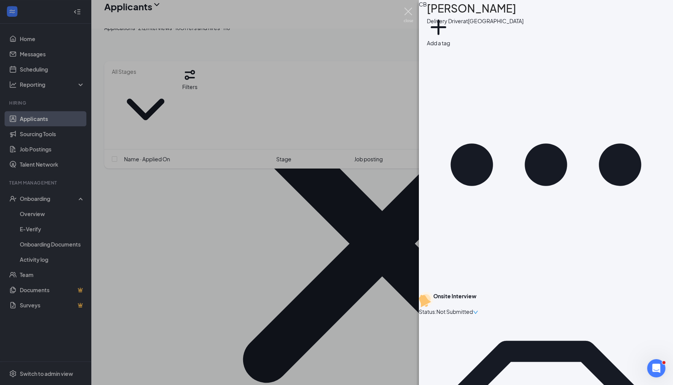
click at [405, 14] on img at bounding box center [409, 15] width 10 height 15
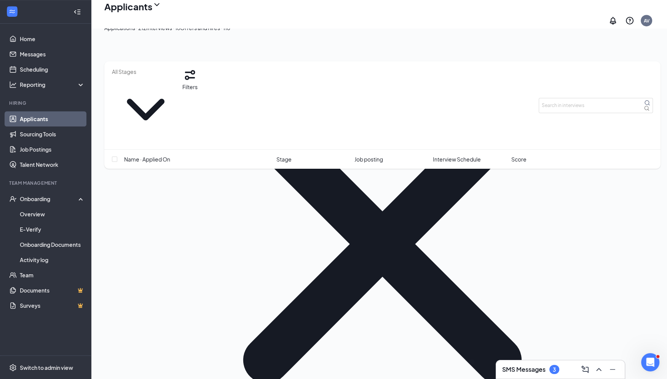
click at [129, 31] on button "Applications · 212" at bounding box center [125, 28] width 42 height 8
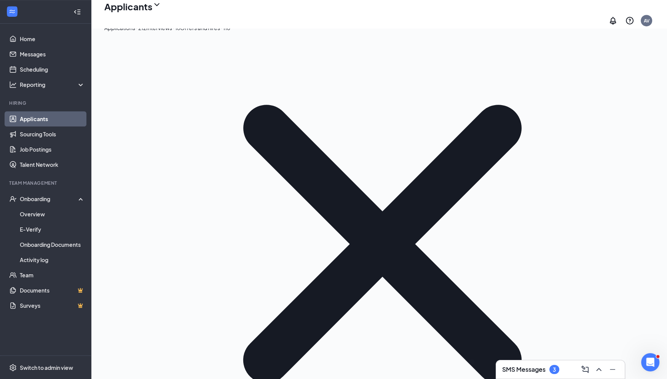
scroll to position [394, 0]
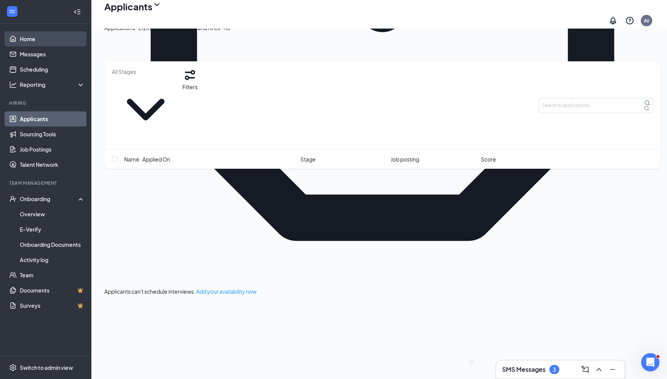
click at [42, 42] on link "Home" at bounding box center [52, 38] width 65 height 15
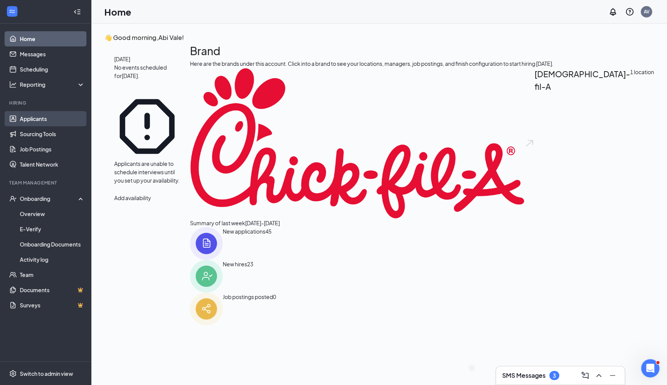
click at [34, 119] on link "Applicants" at bounding box center [52, 118] width 65 height 15
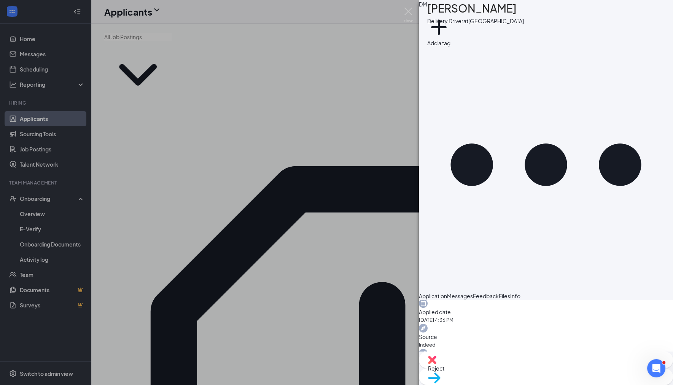
scroll to position [324, 0]
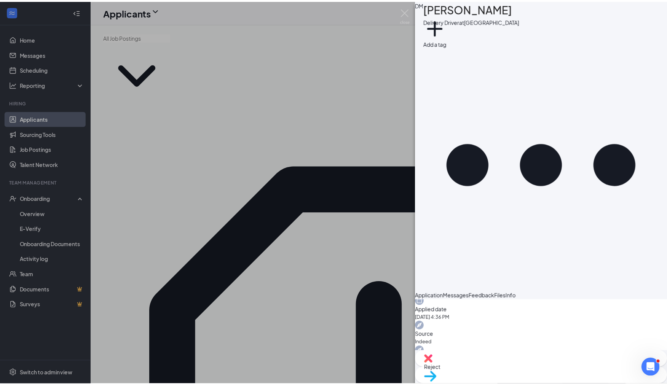
scroll to position [0, 0]
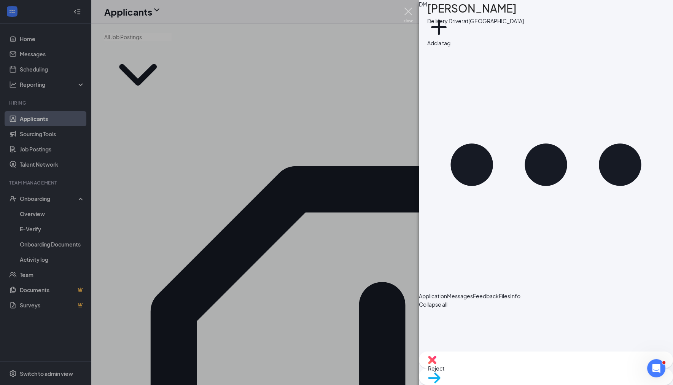
click at [412, 13] on img at bounding box center [409, 15] width 10 height 15
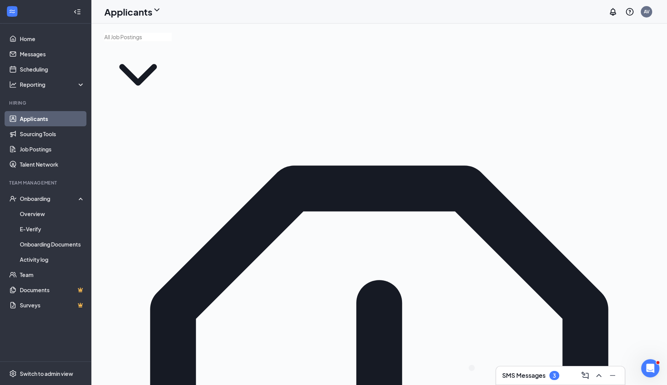
checkbox input "true"
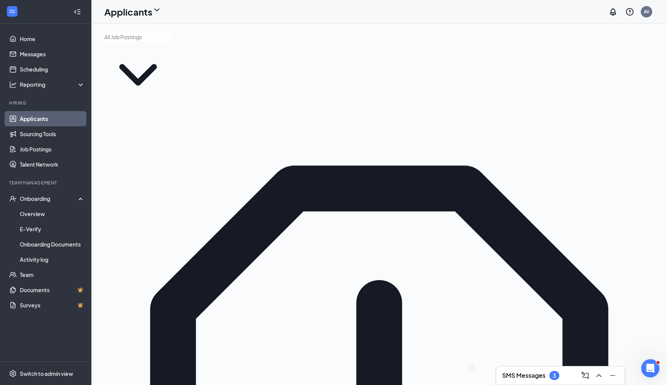
checkbox input "true"
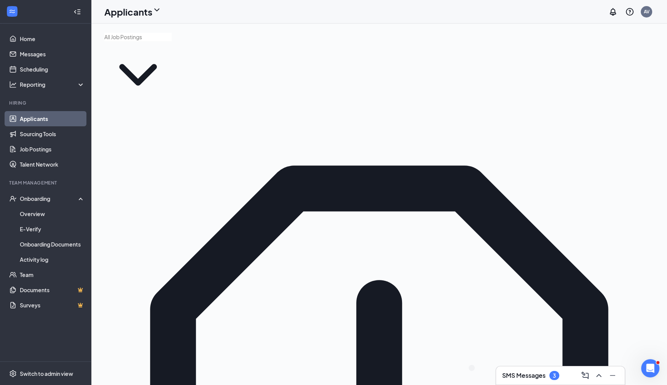
checkbox input "true"
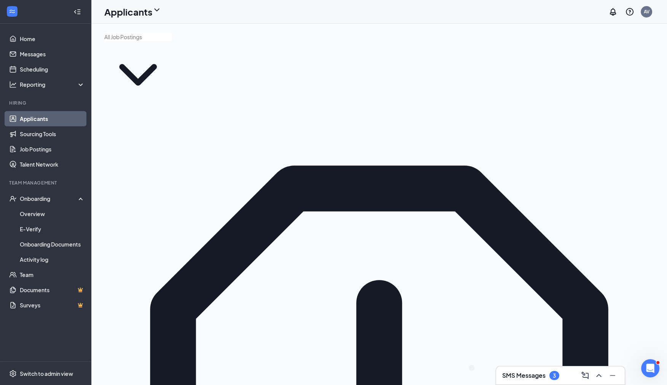
checkbox input "true"
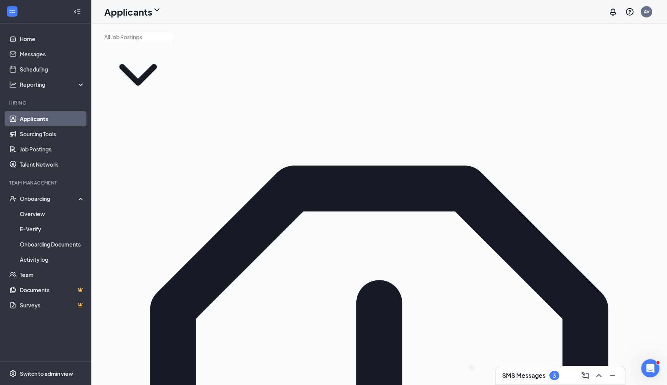
checkbox input "true"
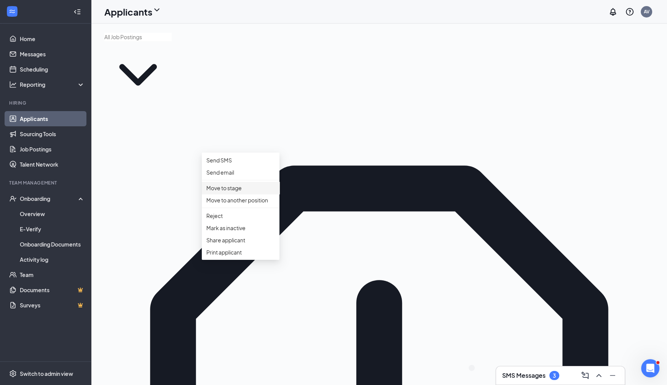
click at [261, 192] on p "Move to stage" at bounding box center [240, 188] width 69 height 8
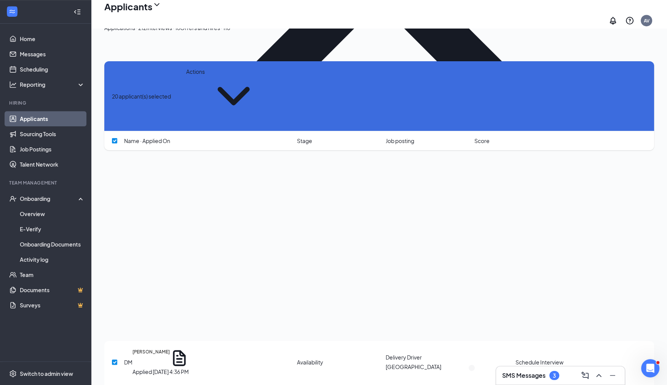
scroll to position [990, 0]
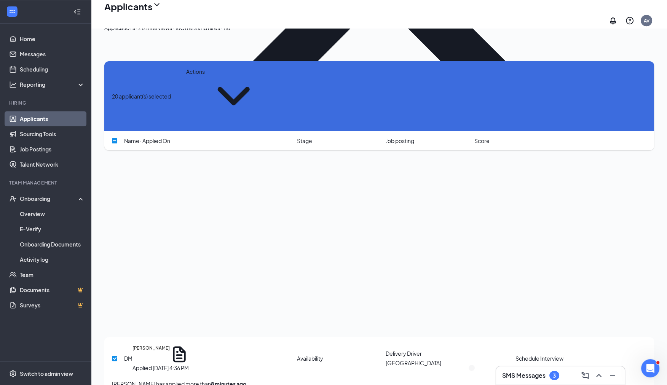
checkbox input "false"
click at [259, 78] on button "Actions" at bounding box center [224, 95] width 76 height 57
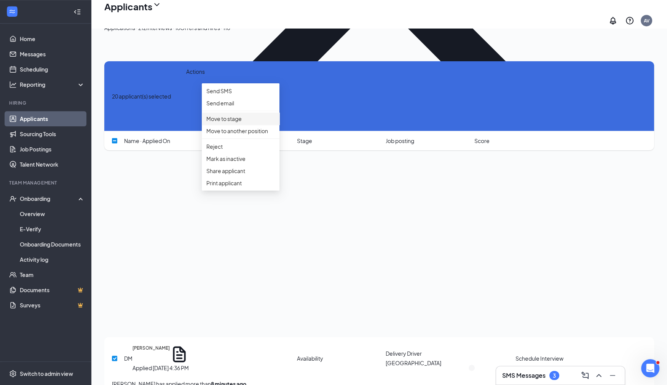
click at [230, 125] on li "Move to stage" at bounding box center [241, 119] width 78 height 12
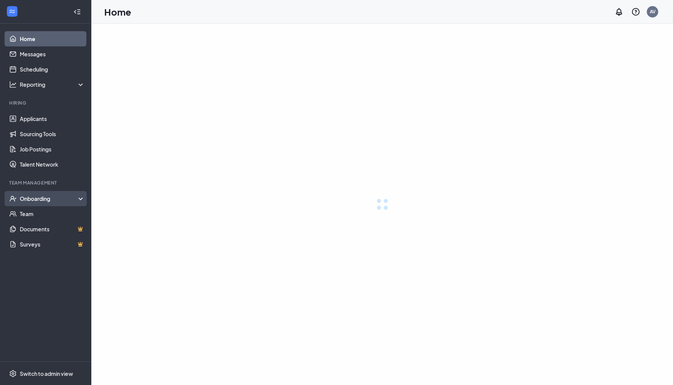
click at [52, 203] on div "Onboarding" at bounding box center [45, 198] width 91 height 15
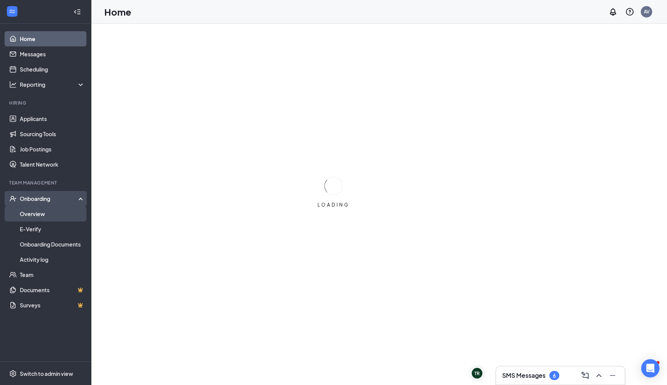
click at [47, 214] on link "Overview" at bounding box center [52, 213] width 65 height 15
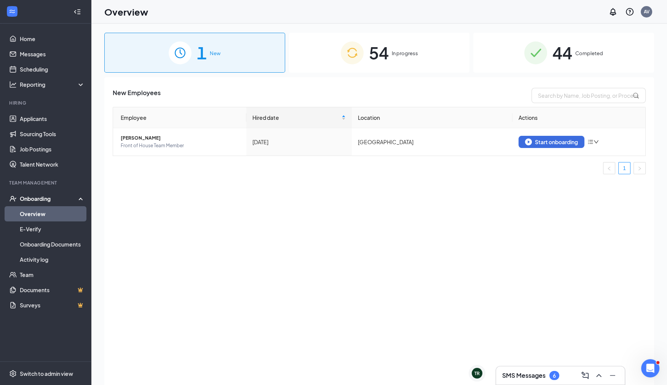
click at [377, 53] on span "54" at bounding box center [379, 53] width 20 height 26
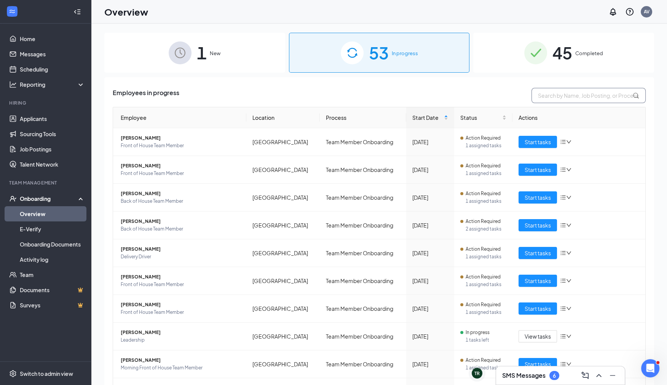
click at [562, 95] on input "text" at bounding box center [588, 95] width 114 height 15
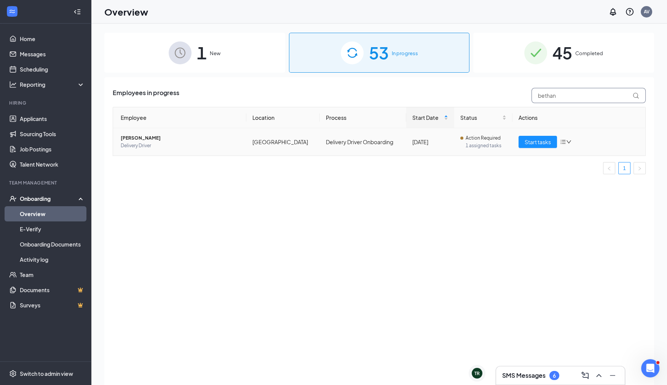
type input "bethan"
click at [139, 134] on span "Bethany S Parker" at bounding box center [181, 138] width 120 height 8
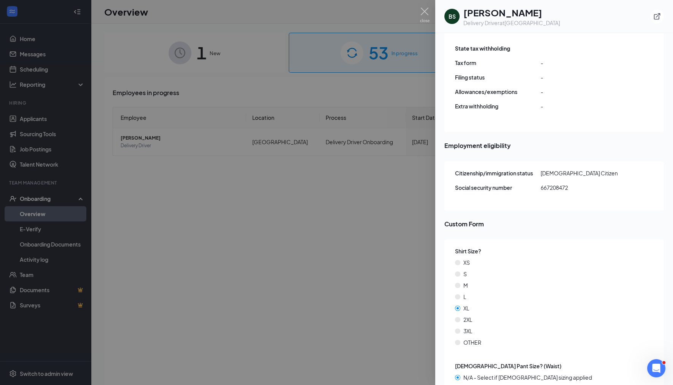
scroll to position [907, 0]
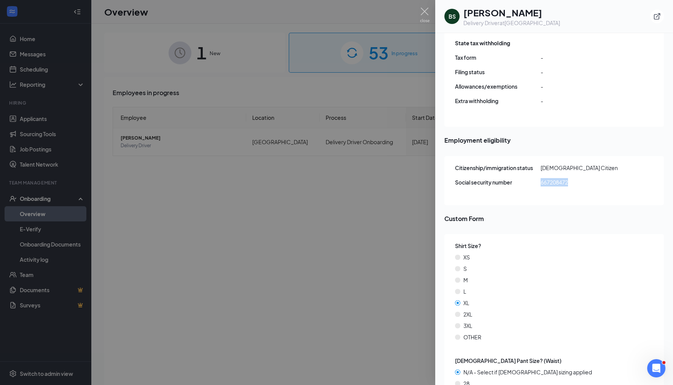
drag, startPoint x: 571, startPoint y: 164, endPoint x: 538, endPoint y: 168, distance: 33.3
click at [538, 178] on div "Social security number 667208472" at bounding box center [554, 182] width 199 height 8
copy div "667208472"
click at [432, 15] on div at bounding box center [336, 192] width 673 height 385
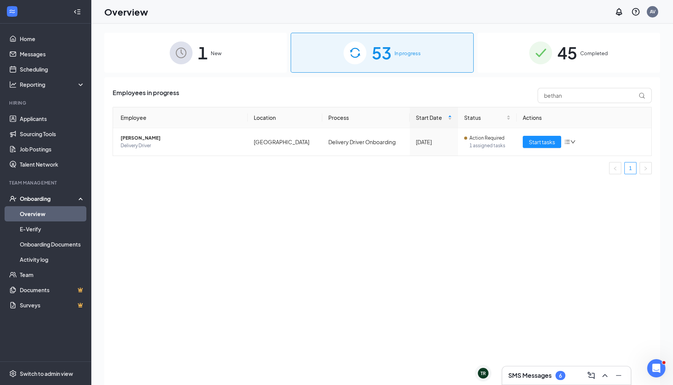
click at [423, 11] on div "Overview AV" at bounding box center [382, 12] width 582 height 24
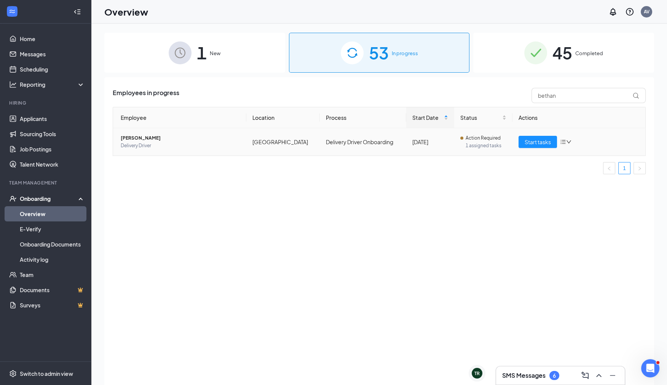
click at [140, 135] on span "Bethany S Parker" at bounding box center [181, 138] width 120 height 8
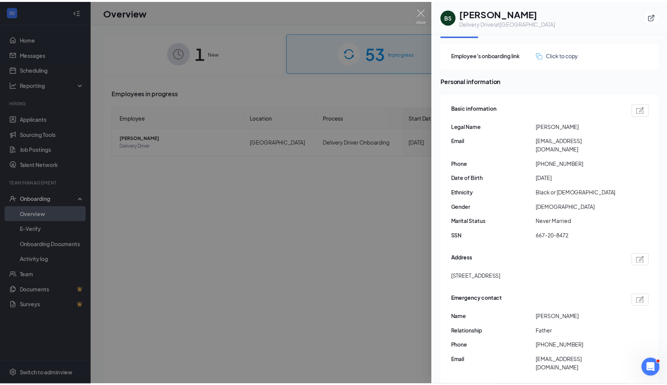
scroll to position [21, 0]
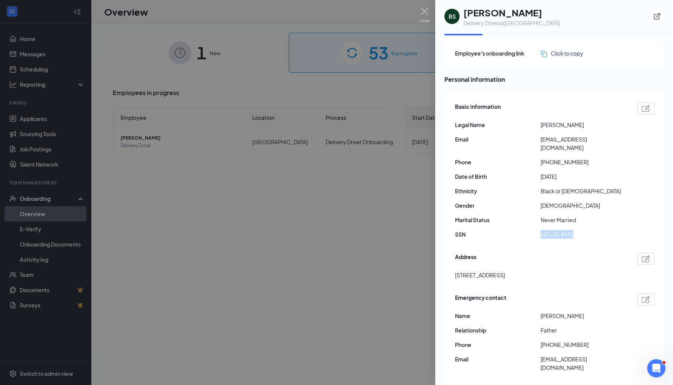
drag, startPoint x: 582, startPoint y: 227, endPoint x: 537, endPoint y: 228, distance: 44.9
click at [537, 230] on div "SSN 667-20-8472" at bounding box center [554, 234] width 199 height 8
copy div "667-20-8472"
click at [425, 17] on img at bounding box center [425, 15] width 10 height 15
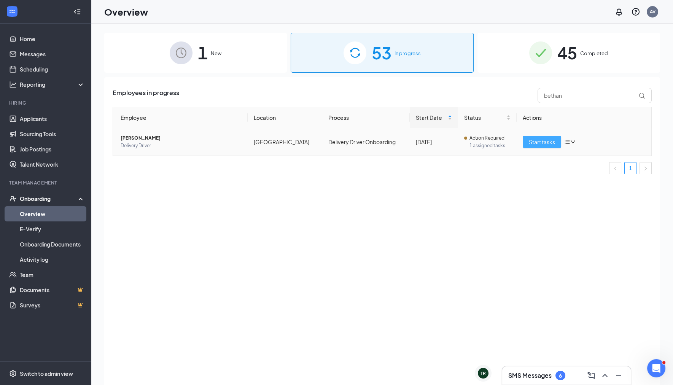
click at [529, 141] on span "Start tasks" at bounding box center [542, 142] width 26 height 8
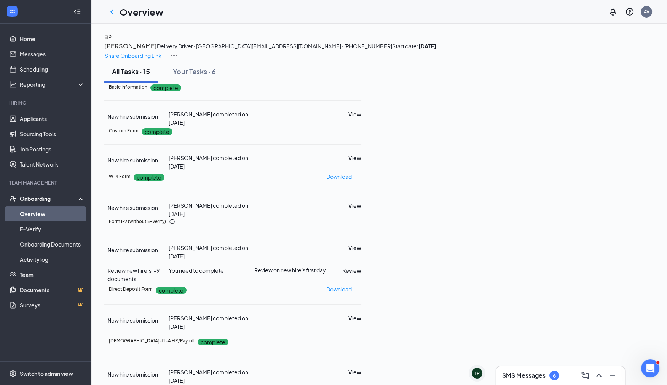
scroll to position [64, 0]
click at [361, 113] on button "View" at bounding box center [354, 114] width 13 height 8
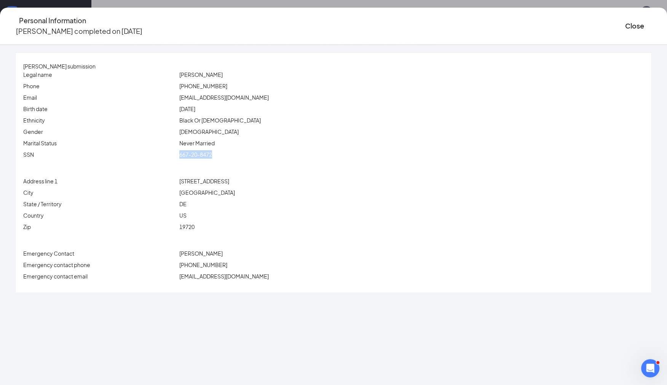
drag, startPoint x: 248, startPoint y: 154, endPoint x: 206, endPoint y: 154, distance: 41.9
click at [206, 154] on div "SSN 667-20-8472" at bounding box center [334, 154] width 624 height 8
copy div "667-20-8472"
click at [625, 26] on button "Close" at bounding box center [634, 26] width 19 height 11
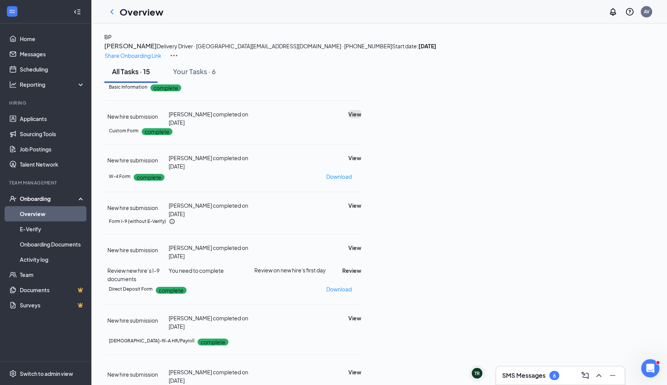
scroll to position [98, 0]
click at [361, 251] on button "View" at bounding box center [354, 248] width 13 height 8
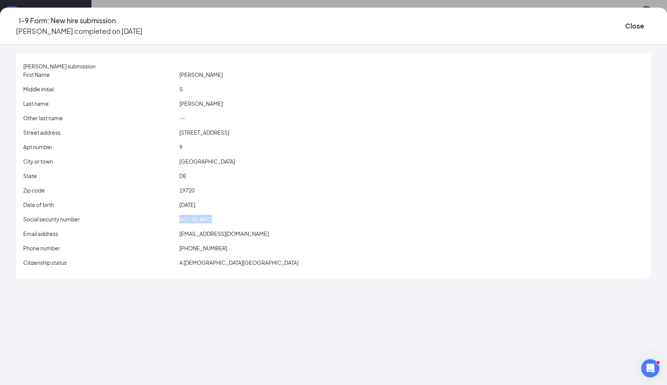
drag, startPoint x: 246, startPoint y: 220, endPoint x: 214, endPoint y: 223, distance: 31.7
click at [214, 223] on div "Social security number 667-20-8472" at bounding box center [333, 220] width 621 height 11
copy span "667-20-8472"
click at [617, 19] on div "I-9 Form: New hire submission Bethany S Parker completed on Oct 3, 2025 Close" at bounding box center [333, 26] width 667 height 22
click at [612, 21] on div "I-9 Form: New hire submission Bethany S Parker completed on Oct 3, 2025 Close" at bounding box center [333, 26] width 667 height 22
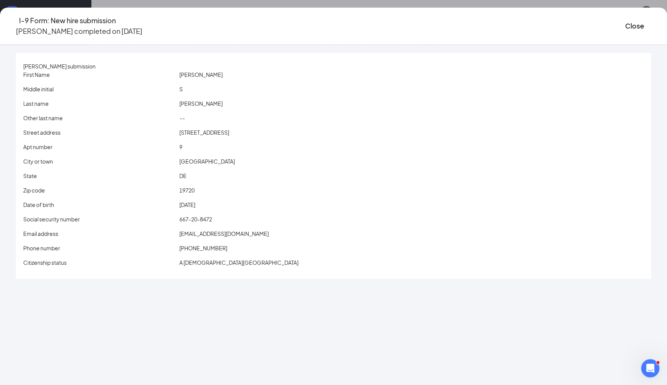
click at [652, 26] on icon "Ellipses" at bounding box center [652, 26] width 0 height 0
click at [625, 21] on button "Close" at bounding box center [634, 26] width 19 height 11
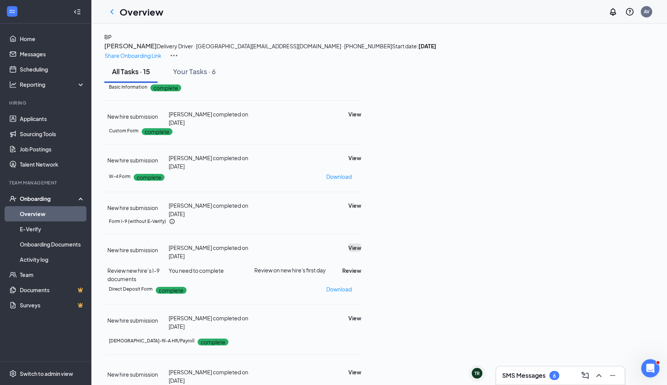
scroll to position [0, 0]
click at [112, 16] on icon "ChevronLeft" at bounding box center [111, 11] width 9 height 9
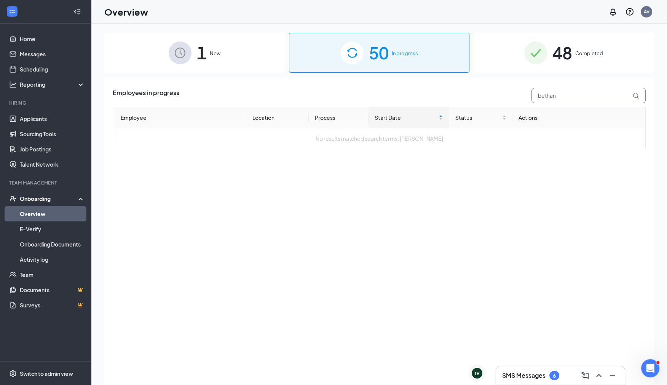
click at [579, 95] on input "bethan" at bounding box center [588, 95] width 114 height 15
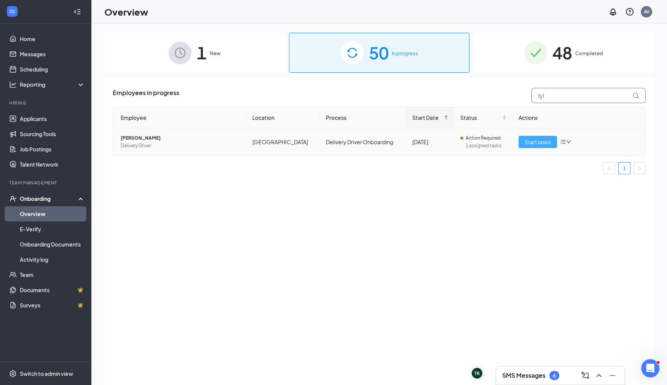
type input "tyl"
click at [539, 144] on span "Start tasks" at bounding box center [538, 142] width 26 height 8
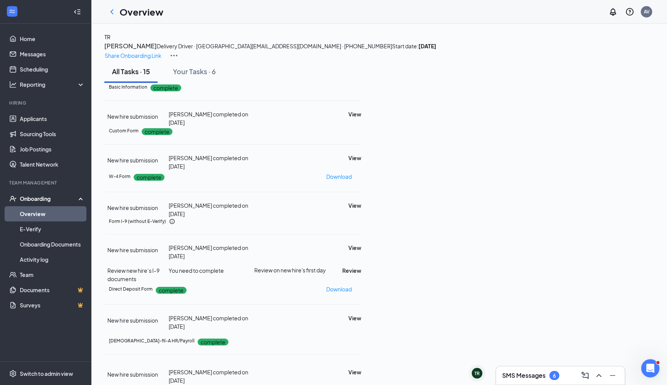
scroll to position [171, 0]
click at [361, 244] on div "New hire submission Tyler J Reigel completed on Oct 2, 2025 View Review new hir…" at bounding box center [232, 264] width 257 height 40
click at [361, 244] on button "View" at bounding box center [354, 248] width 13 height 8
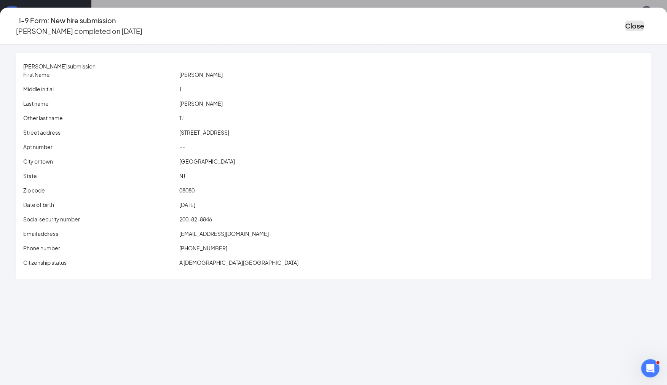
click at [625, 23] on button "Close" at bounding box center [634, 26] width 19 height 11
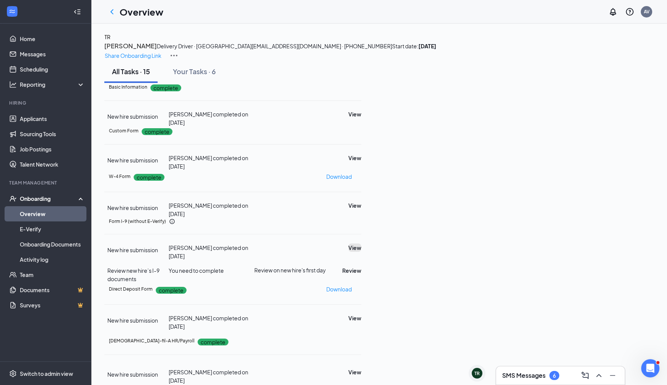
scroll to position [0, 0]
click at [110, 9] on icon "ChevronLeft" at bounding box center [111, 11] width 9 height 9
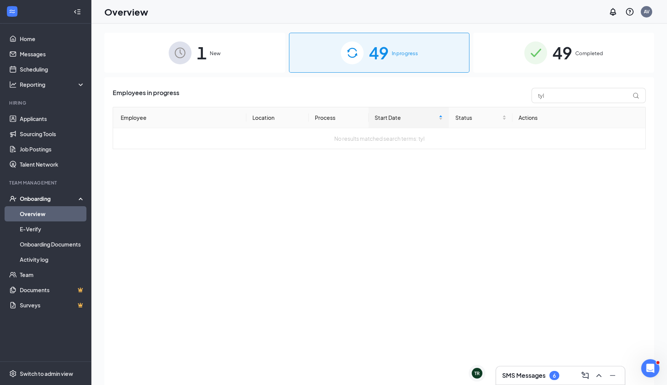
click at [227, 57] on div "1 New" at bounding box center [194, 53] width 181 height 40
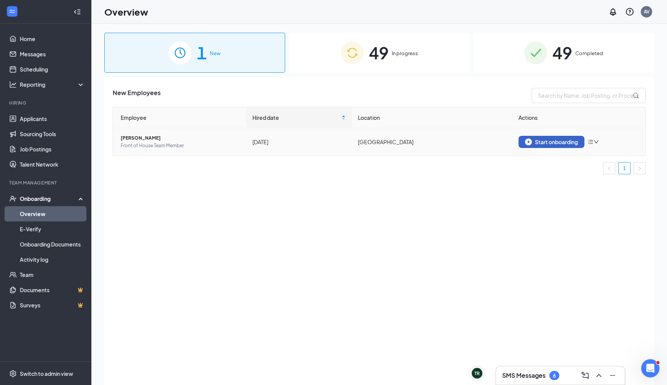
click at [565, 137] on button "Start onboarding" at bounding box center [552, 142] width 66 height 12
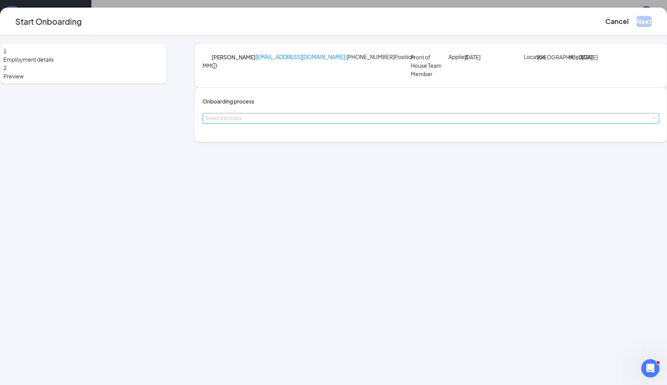
click at [312, 122] on div "Select a process" at bounding box center [429, 119] width 447 height 8
click at [282, 177] on li "Team Member Onboarding" at bounding box center [288, 183] width 125 height 14
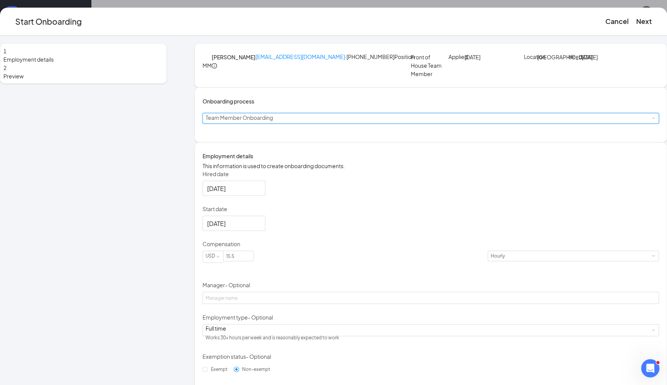
scroll to position [96, 0]
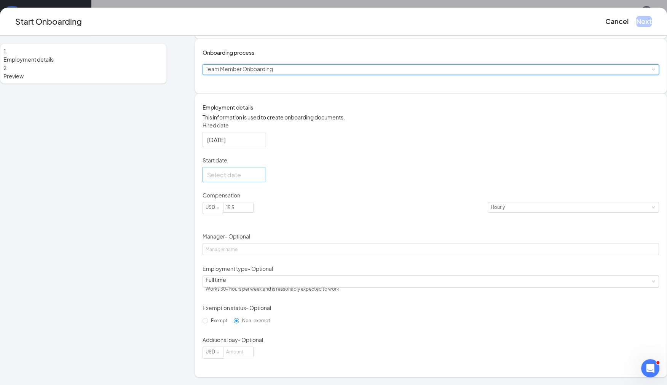
click at [261, 176] on div at bounding box center [234, 175] width 54 height 10
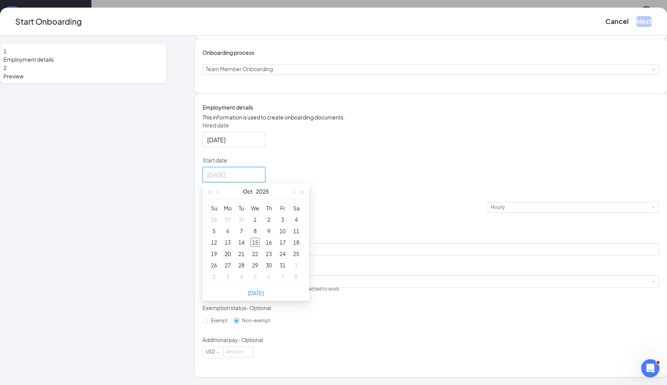
type input "Oct 20, 2025"
click at [232, 252] on div "20" at bounding box center [227, 253] width 9 height 9
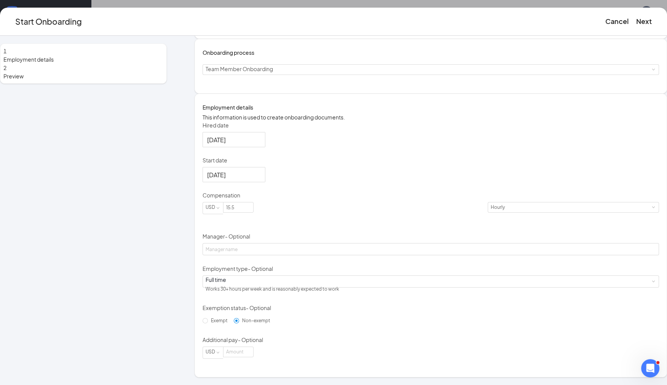
click at [274, 289] on form "Hired date Oct 1, 2025 Start date Oct 20, 2025 Oct 2025 Su Mo Tu We Th Fr Sa 28…" at bounding box center [431, 240] width 456 height 238
click at [263, 283] on div "Full time Works 30+ hours per week and is reasonably expected to work" at bounding box center [431, 281] width 450 height 11
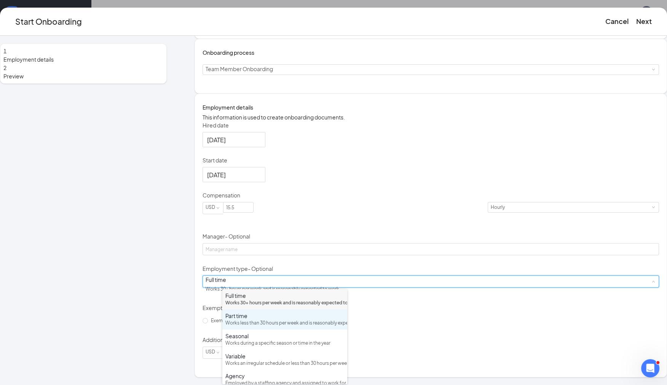
click at [252, 327] on div "Works less than 30 hours per week and is reasonably expected to work" at bounding box center [284, 323] width 119 height 7
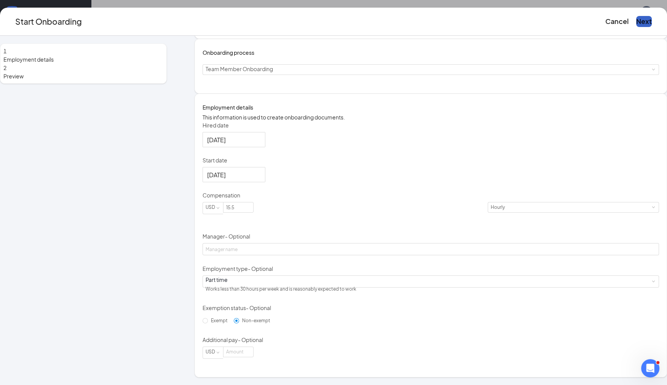
click at [636, 23] on button "Next" at bounding box center [644, 21] width 16 height 11
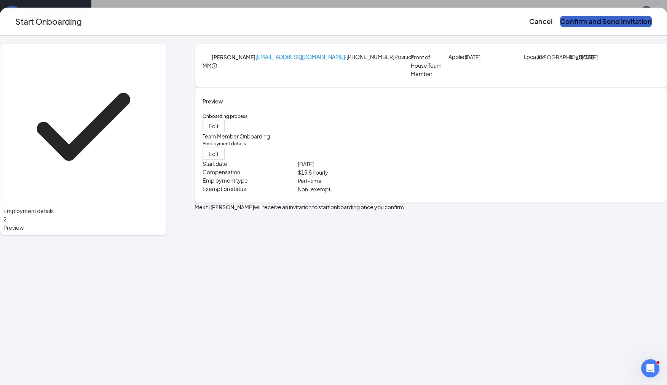
click at [560, 26] on button "Confirm and Send Invitation" at bounding box center [606, 21] width 92 height 11
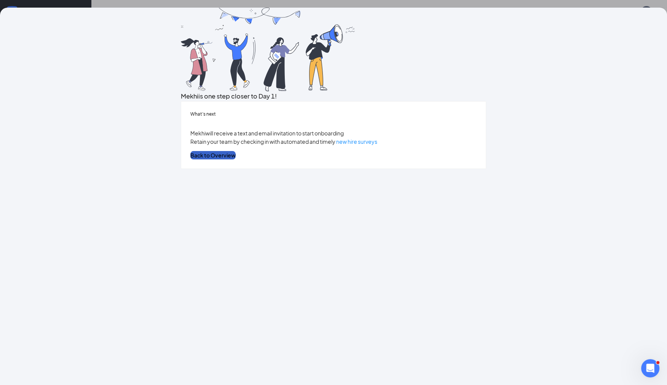
click at [236, 160] on button "Back to Overview" at bounding box center [212, 155] width 45 height 8
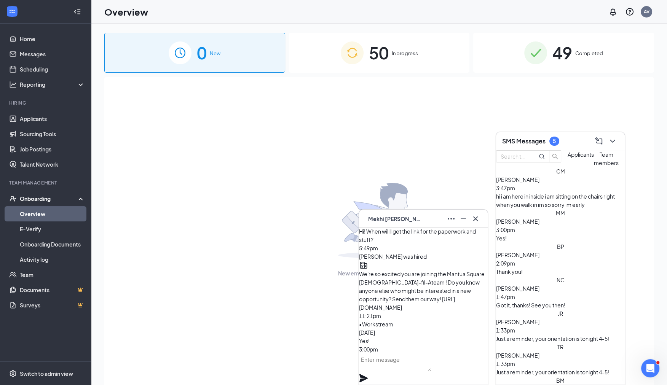
click at [576, 221] on div "MM Mekhi Martin 3:00pm Yes!" at bounding box center [560, 226] width 129 height 34
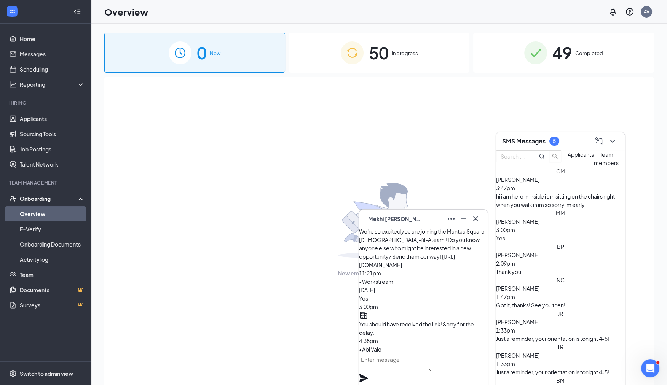
click at [573, 209] on div "hi i am here in inside i am sitting on the chairs right when you walk in im so …" at bounding box center [560, 200] width 129 height 17
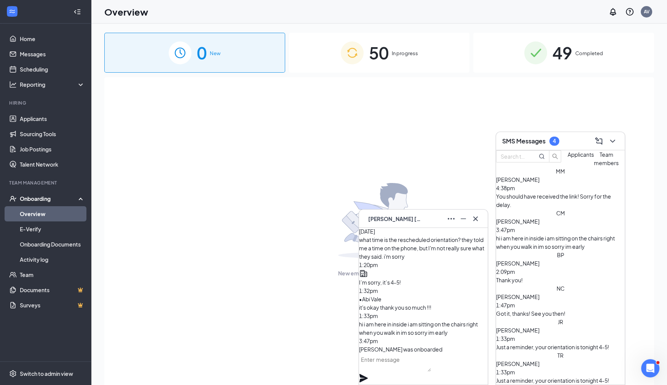
click at [568, 259] on div "Bethany Parker 2:09pm" at bounding box center [560, 267] width 129 height 17
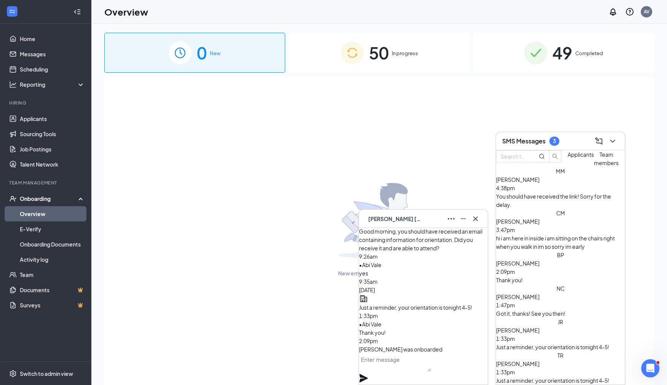
click at [384, 28] on div "0 New 50 In progress 49 Completed New employees are on their way" at bounding box center [379, 222] width 576 height 396
click at [373, 58] on span "50" at bounding box center [379, 53] width 20 height 26
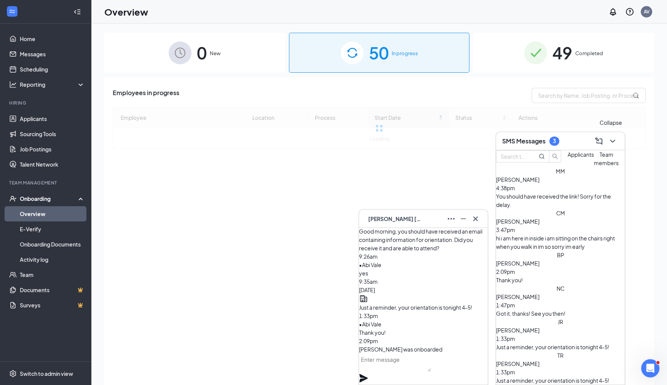
click at [613, 144] on icon "ChevronDown" at bounding box center [612, 141] width 9 height 9
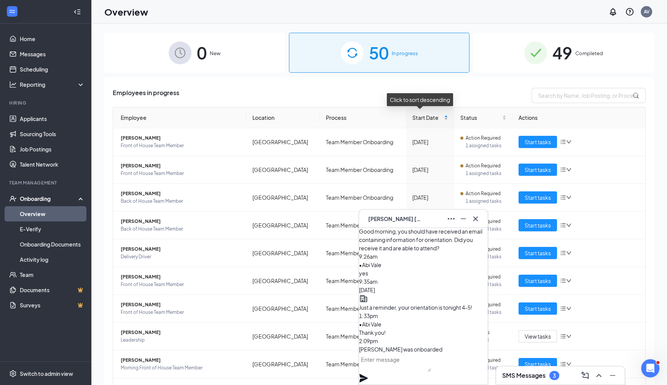
click at [436, 116] on div "Start Date" at bounding box center [430, 117] width 36 height 8
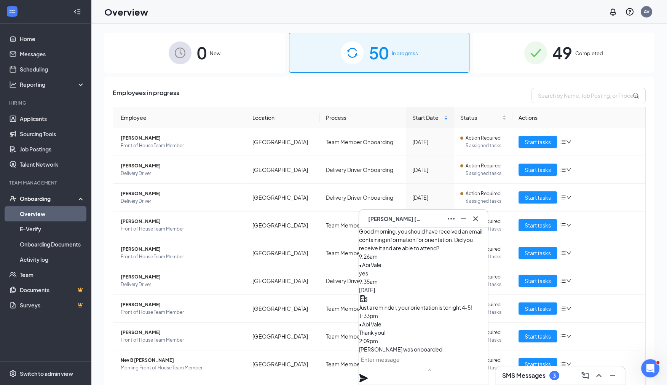
click at [475, 222] on icon "Cross" at bounding box center [475, 218] width 9 height 9
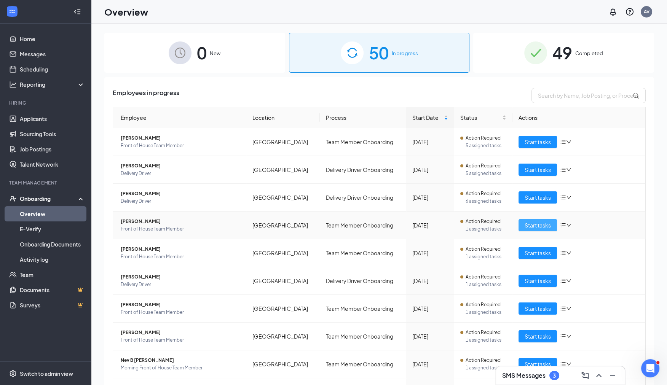
click at [541, 225] on span "Start tasks" at bounding box center [538, 225] width 26 height 8
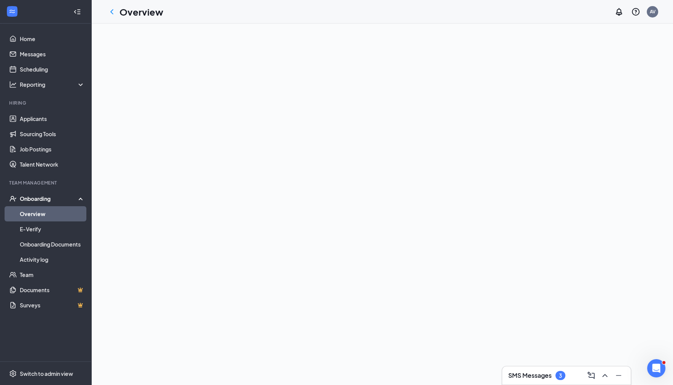
click at [575, 377] on div "SMS Messages 3" at bounding box center [567, 376] width 117 height 12
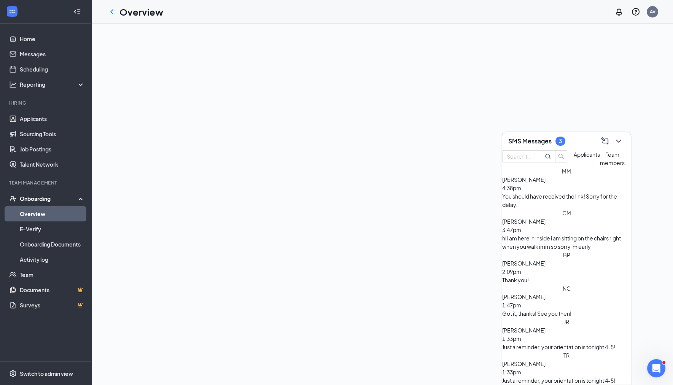
click at [546, 183] on span "Mekhi Martin" at bounding box center [524, 179] width 43 height 7
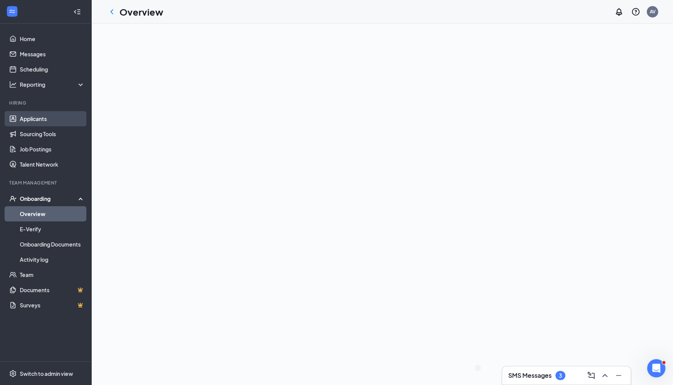
click at [25, 121] on link "Applicants" at bounding box center [52, 118] width 65 height 15
click at [158, 13] on icon "ChevronDown" at bounding box center [156, 9] width 9 height 9
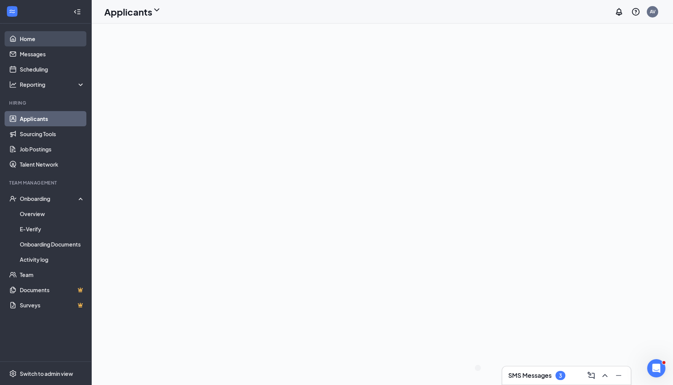
click at [46, 38] on link "Home" at bounding box center [52, 38] width 65 height 15
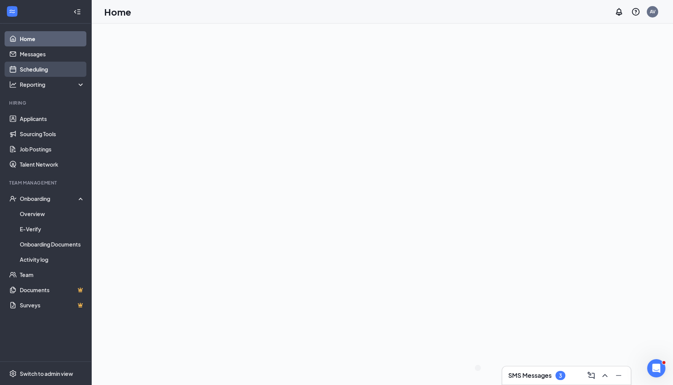
click at [60, 73] on link "Scheduling" at bounding box center [52, 69] width 65 height 15
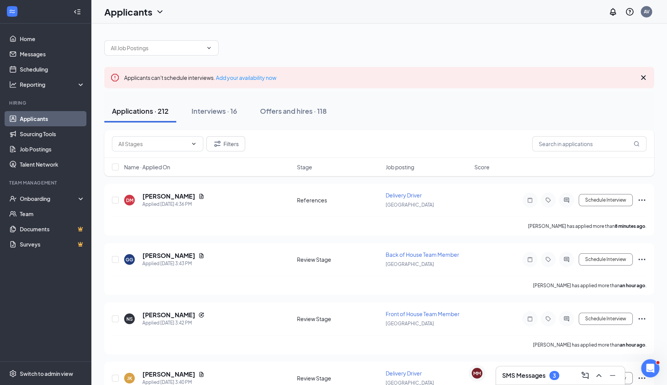
click at [309, 169] on span "Stage" at bounding box center [304, 167] width 15 height 8
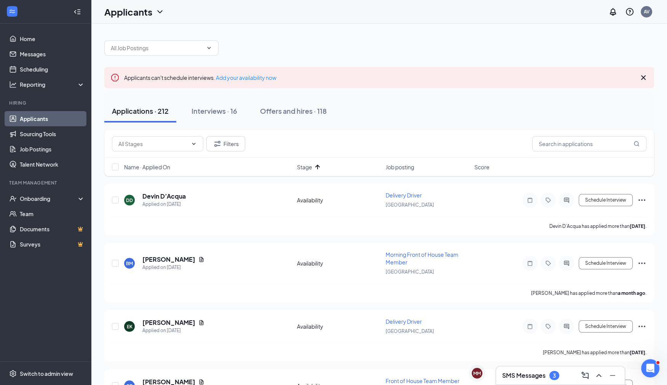
click at [47, 13] on div "Message applicant" at bounding box center [23, 6] width 47 height 13
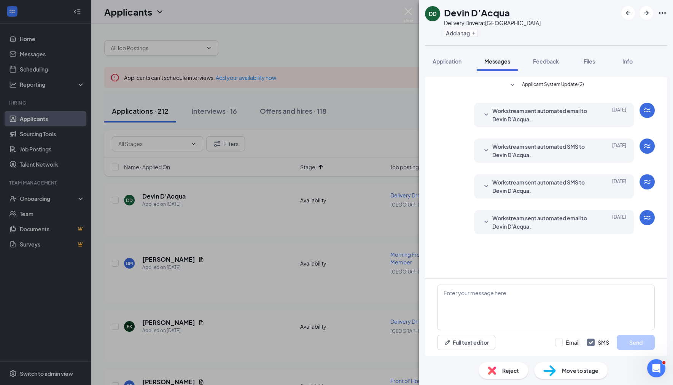
click at [482, 220] on icon "SmallChevronDown" at bounding box center [486, 222] width 9 height 9
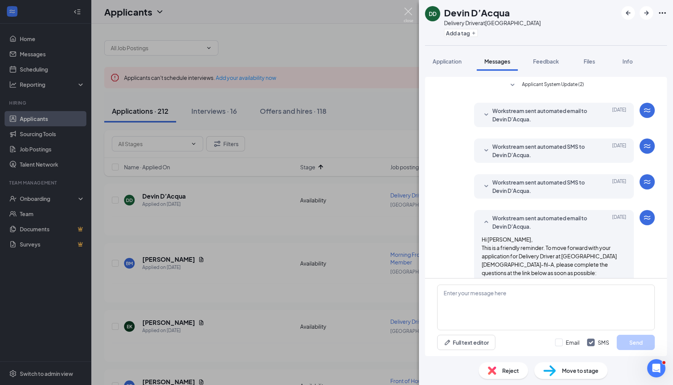
click at [413, 15] on img at bounding box center [409, 15] width 10 height 15
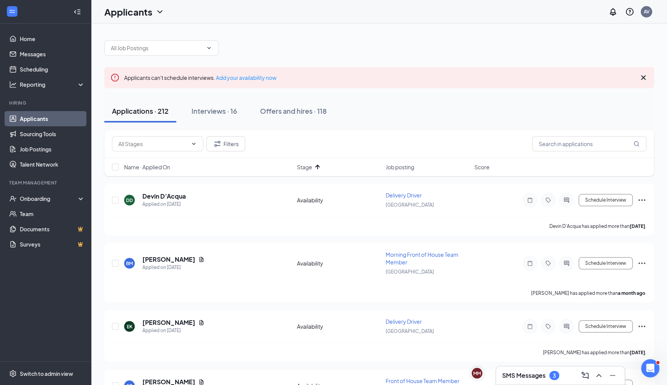
click at [308, 171] on div "Name · Applied On Stage Job posting Score" at bounding box center [379, 167] width 550 height 18
click at [319, 168] on icon "ArrowUp" at bounding box center [317, 167] width 9 height 9
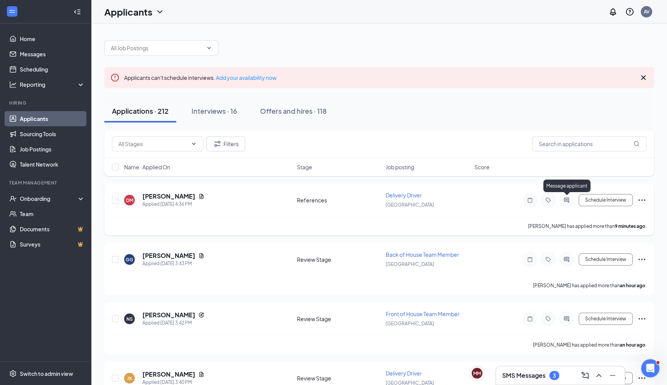
click at [569, 197] on icon "ActiveChat" at bounding box center [566, 200] width 9 height 6
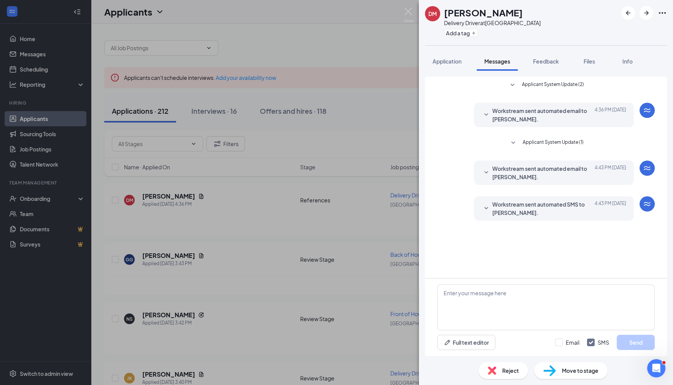
click at [488, 209] on icon "SmallChevronDown" at bounding box center [486, 208] width 9 height 9
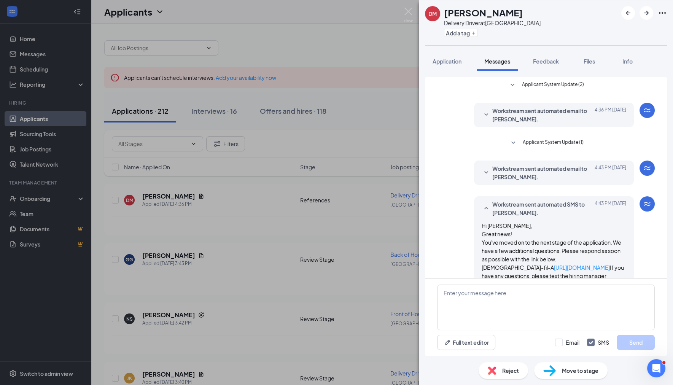
click at [377, 116] on div "DM Donna Moore Delivery Driver at Mantua Square Add a tag Application Messages …" at bounding box center [336, 192] width 673 height 385
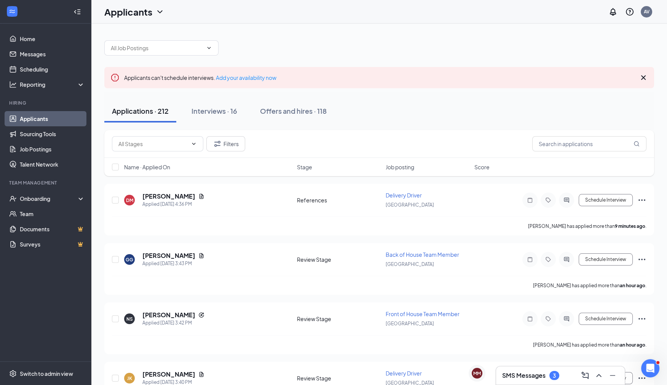
click at [641, 78] on icon "Cross" at bounding box center [643, 77] width 9 height 9
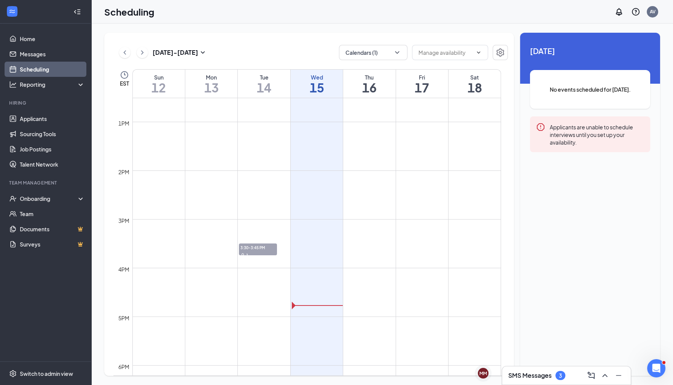
scroll to position [611, 0]
click at [141, 55] on icon "ChevronRight" at bounding box center [143, 52] width 8 height 9
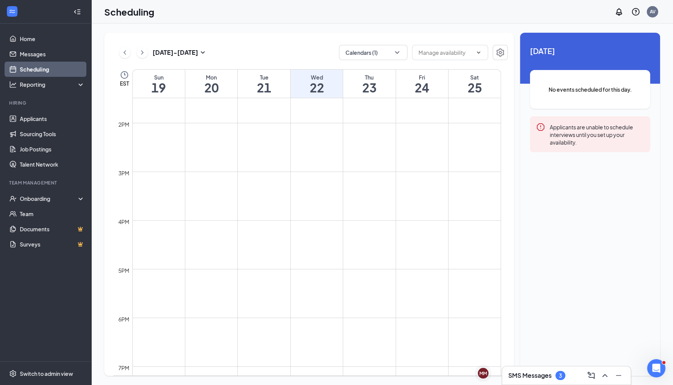
scroll to position [658, 0]
drag, startPoint x: 239, startPoint y: 196, endPoint x: 244, endPoint y: 255, distance: 58.9
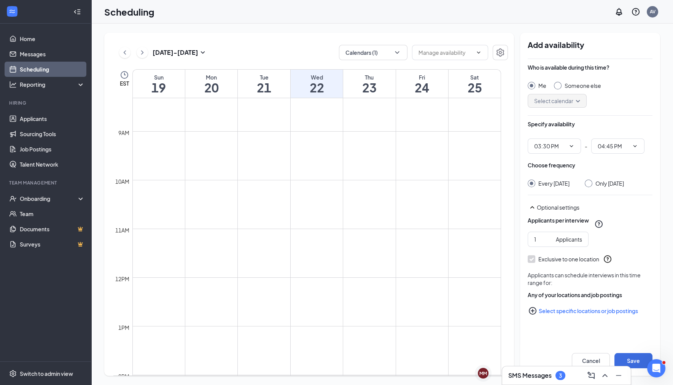
scroll to position [405, 0]
drag, startPoint x: 239, startPoint y: 154, endPoint x: 241, endPoint y: 201, distance: 46.5
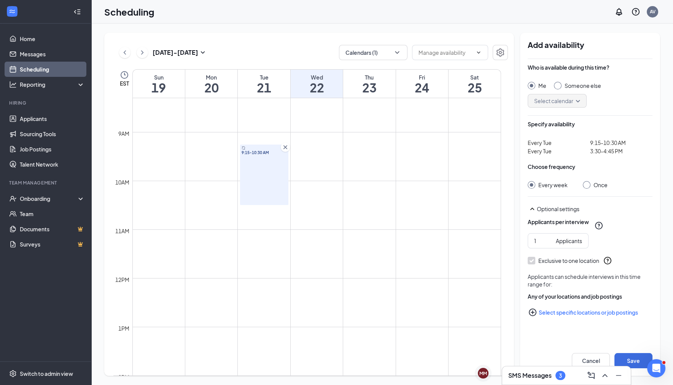
click at [586, 184] on input "Once" at bounding box center [585, 183] width 5 height 5
radio input "true"
radio input "false"
click at [246, 159] on div "9:15-10:30 AM" at bounding box center [264, 175] width 48 height 61
drag, startPoint x: 240, startPoint y: 161, endPoint x: 240, endPoint y: 199, distance: 37.7
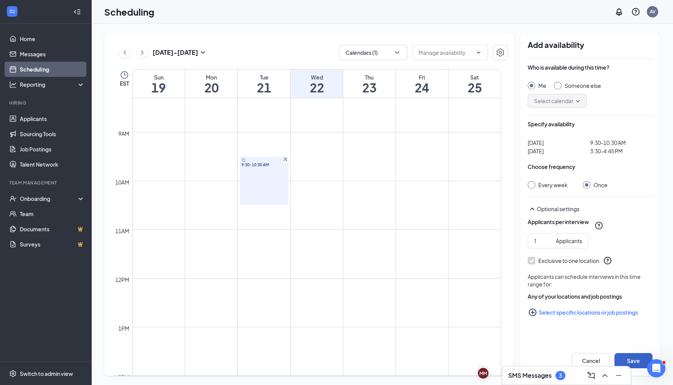
click at [635, 361] on button "Save" at bounding box center [634, 360] width 38 height 15
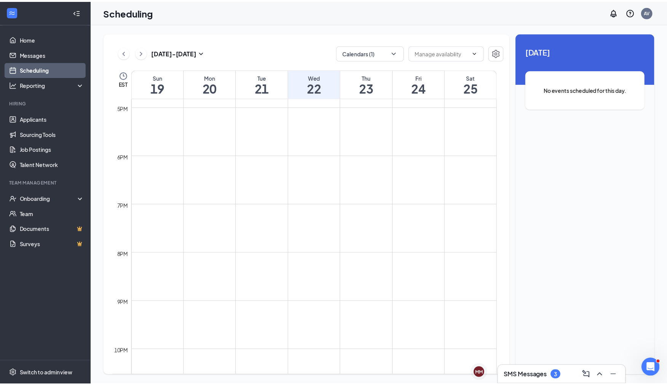
scroll to position [891, 0]
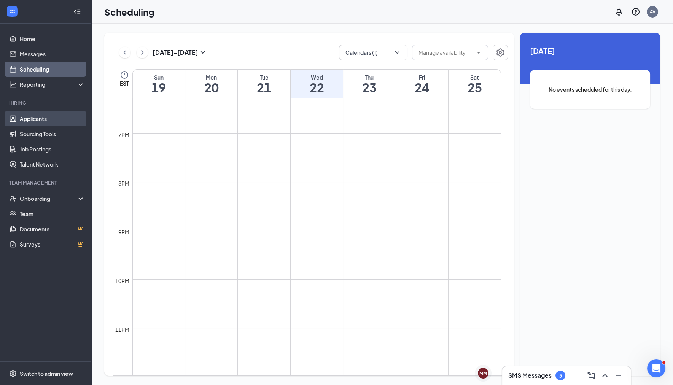
click at [33, 116] on link "Applicants" at bounding box center [52, 118] width 65 height 15
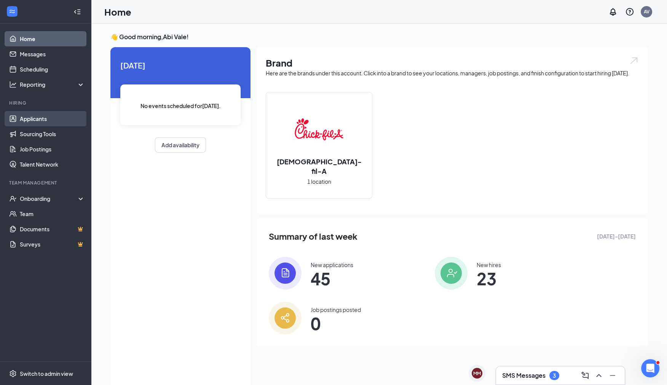
click at [46, 118] on link "Applicants" at bounding box center [52, 118] width 65 height 15
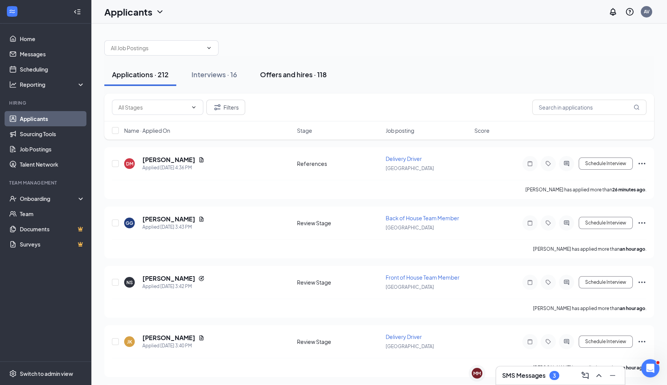
click at [301, 79] on button "Offers and hires · 118" at bounding box center [293, 74] width 82 height 23
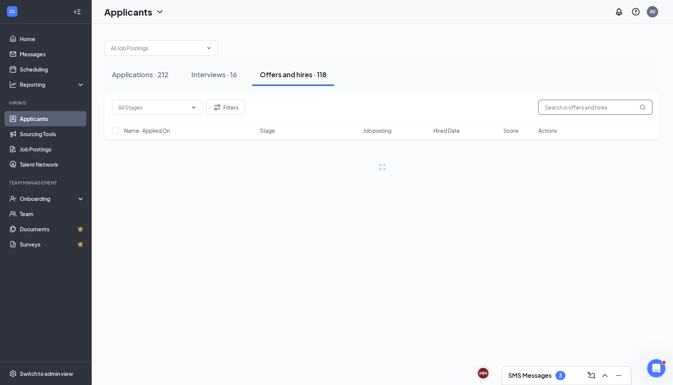
click at [561, 108] on input "text" at bounding box center [596, 107] width 114 height 15
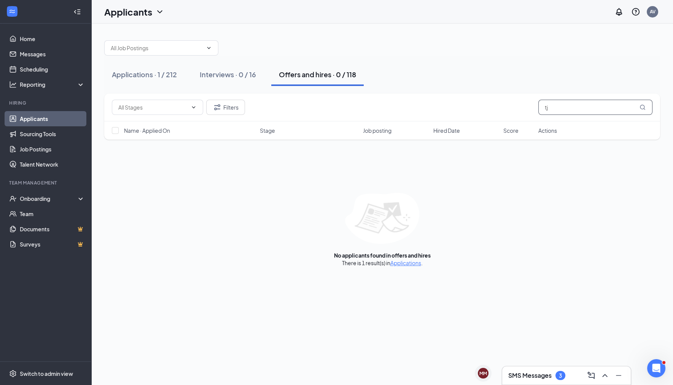
type input "t"
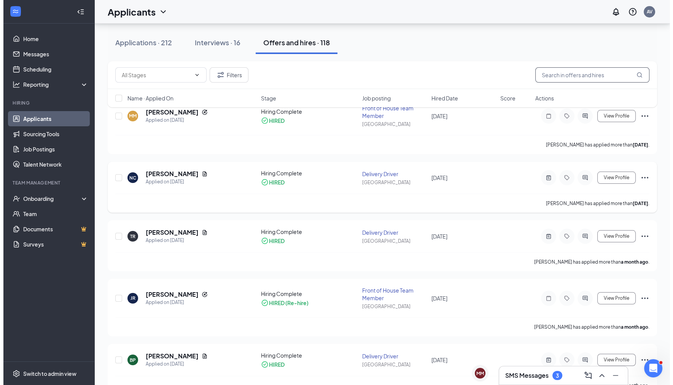
scroll to position [51, 0]
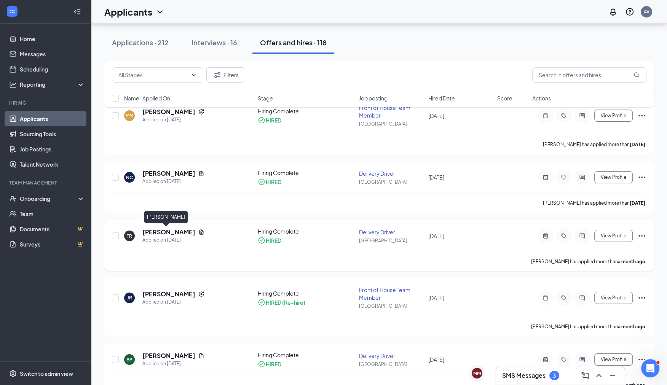
click at [164, 231] on h5 "[PERSON_NAME]" at bounding box center [168, 232] width 53 height 8
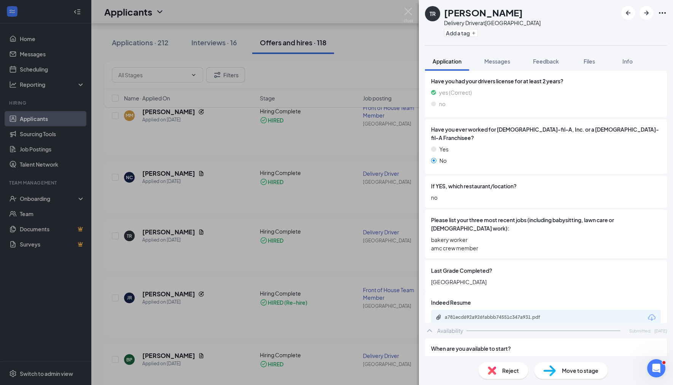
scroll to position [336, 0]
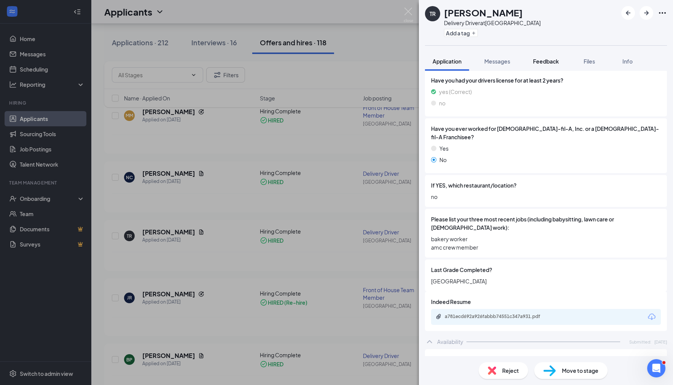
click at [547, 58] on span "Feedback" at bounding box center [546, 61] width 26 height 7
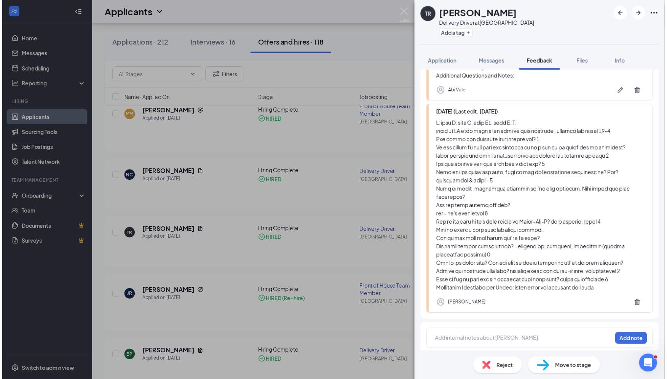
scroll to position [378, 0]
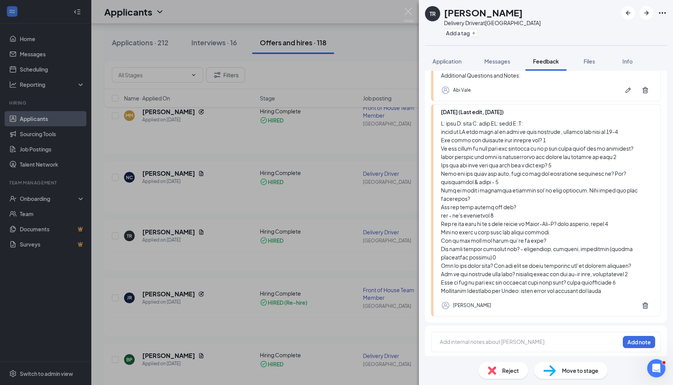
click at [539, 172] on div at bounding box center [547, 207] width 212 height 176
click at [409, 11] on img at bounding box center [409, 15] width 10 height 15
